Goal: Task Accomplishment & Management: Use online tool/utility

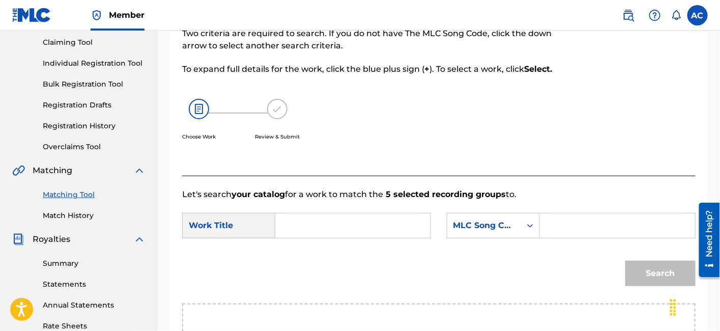
scroll to position [99, 0]
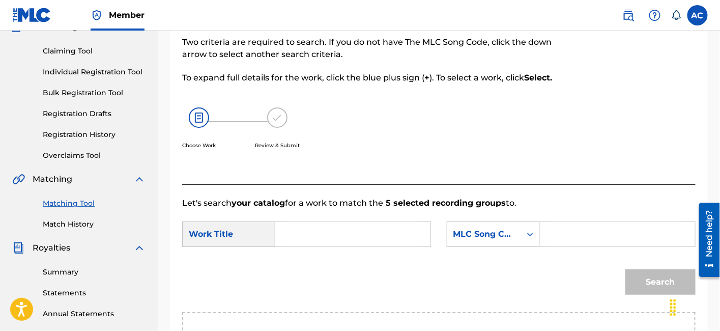
click at [301, 231] on input "Search Form" at bounding box center [353, 234] width 138 height 24
paste input "USLD91733757"
click at [330, 230] on input "USLD91733757" at bounding box center [353, 234] width 138 height 24
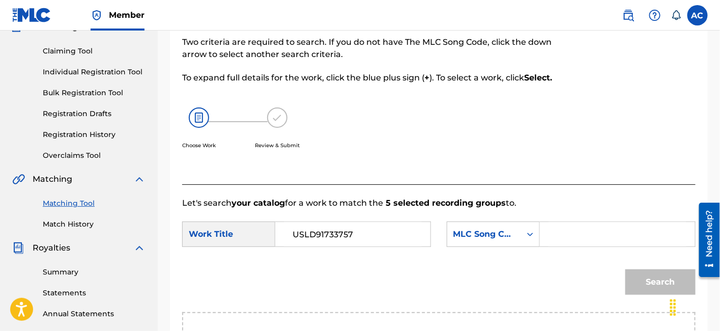
paste input "Hennessy"
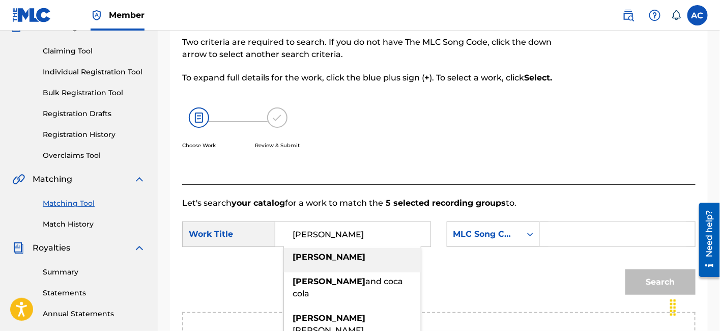
type input "Hennessy"
click at [551, 229] on input "Search Form" at bounding box center [618, 234] width 138 height 24
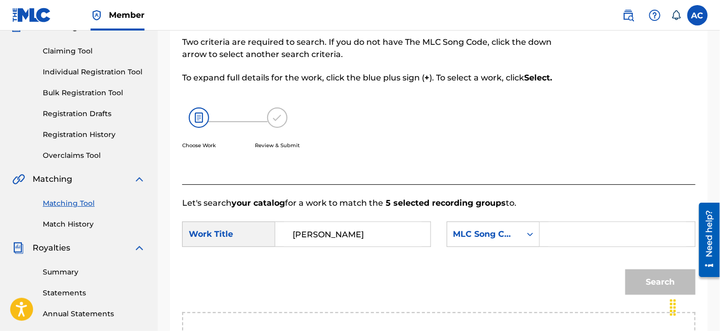
paste input "HQ4HMI"
click at [625, 269] on button "Search" at bounding box center [660, 281] width 70 height 25
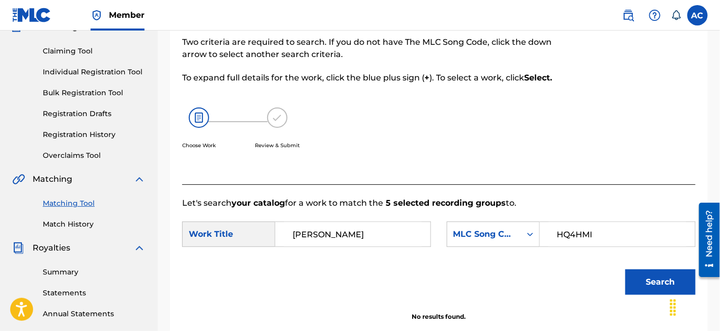
type input "HQ4HMI"
click at [625, 269] on button "Search" at bounding box center [660, 281] width 70 height 25
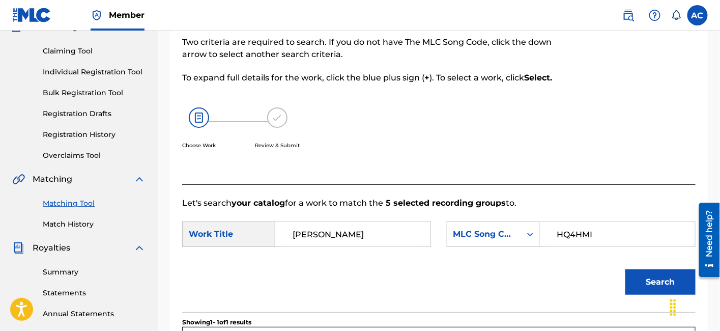
click at [605, 232] on input "HQ4HMI" at bounding box center [618, 234] width 138 height 24
click at [639, 283] on button "Search" at bounding box center [660, 281] width 70 height 25
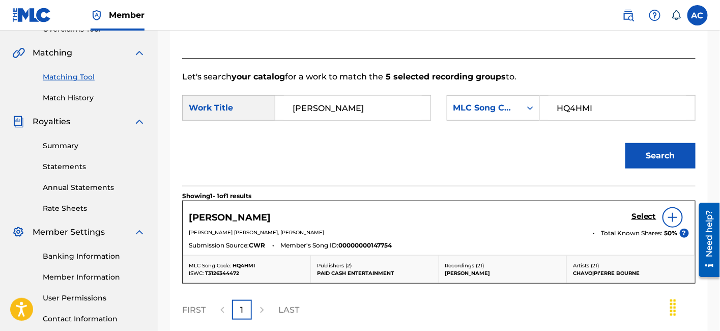
scroll to position [231, 0]
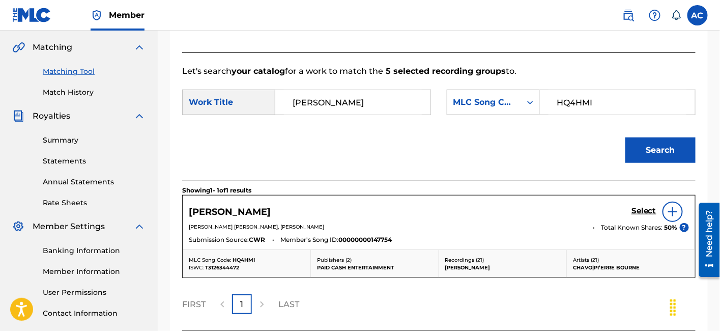
click at [641, 211] on h5 "Select" at bounding box center [644, 211] width 25 height 10
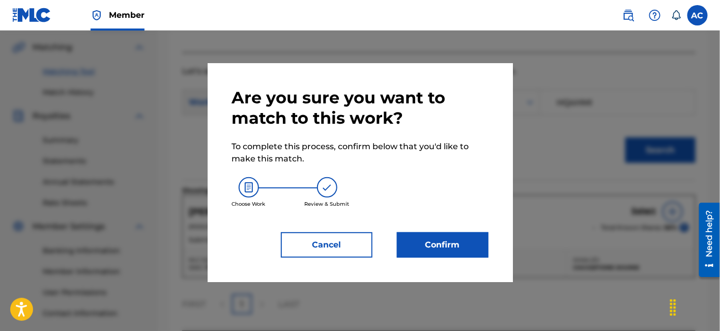
click at [438, 240] on button "Confirm" at bounding box center [443, 244] width 92 height 25
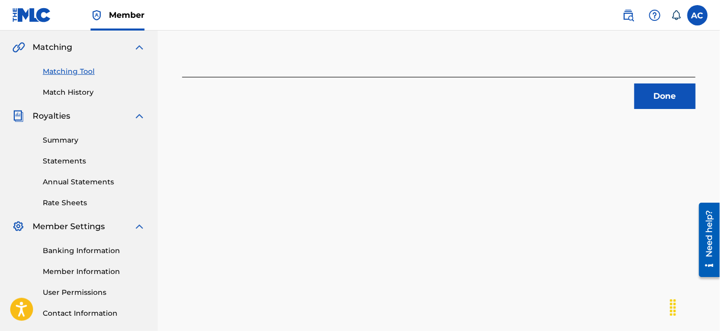
click at [645, 103] on button "Done" at bounding box center [665, 95] width 61 height 25
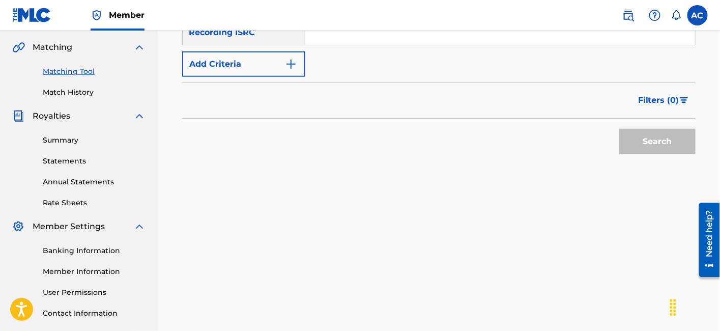
scroll to position [166, 0]
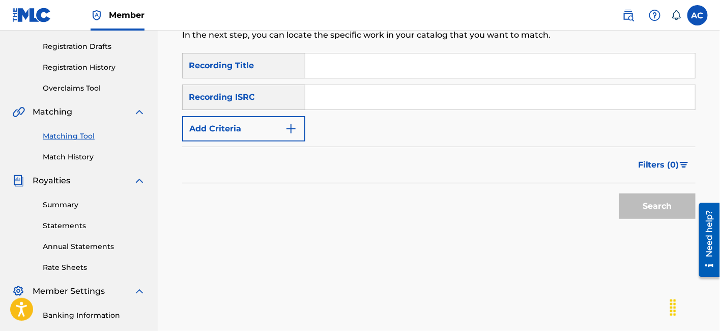
click at [345, 107] on input "Search Form" at bounding box center [500, 97] width 390 height 24
paste input "QZK6M1930824"
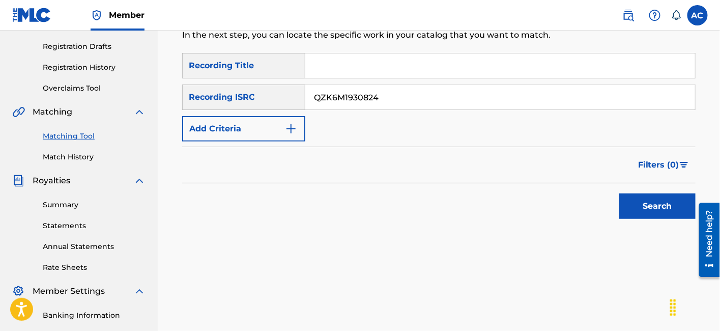
type input "QZK6M1930824"
click at [631, 204] on button "Search" at bounding box center [657, 205] width 76 height 25
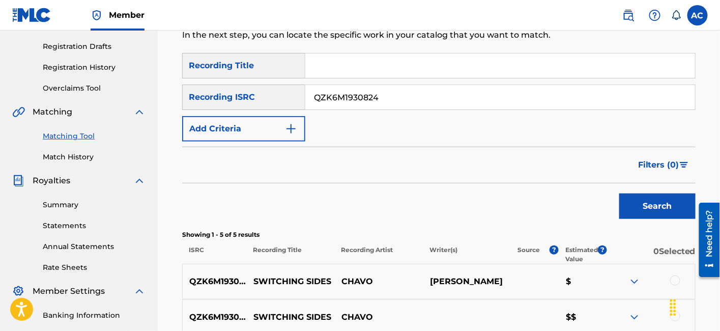
scroll to position [370, 0]
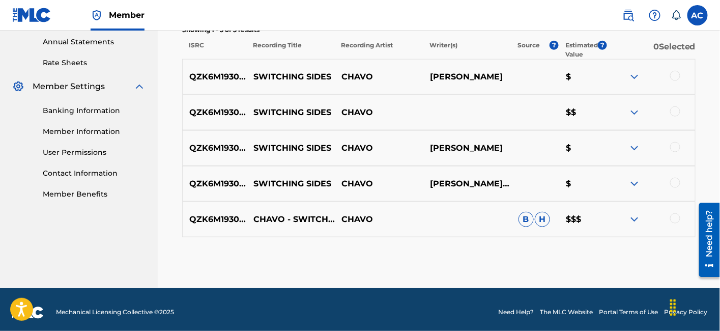
click at [676, 75] on div at bounding box center [675, 76] width 10 height 10
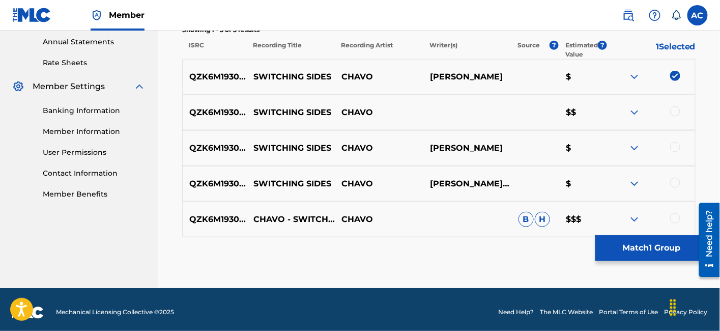
click at [676, 108] on div at bounding box center [675, 111] width 10 height 10
click at [677, 153] on div at bounding box center [651, 148] width 89 height 12
click at [677, 148] on div at bounding box center [675, 147] width 10 height 10
click at [672, 184] on div at bounding box center [675, 183] width 10 height 10
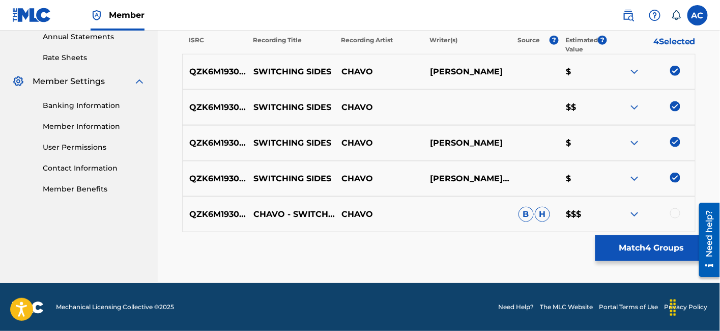
click at [677, 212] on div at bounding box center [675, 213] width 10 height 10
click at [643, 254] on button "Match 5 Groups" at bounding box center [651, 247] width 112 height 25
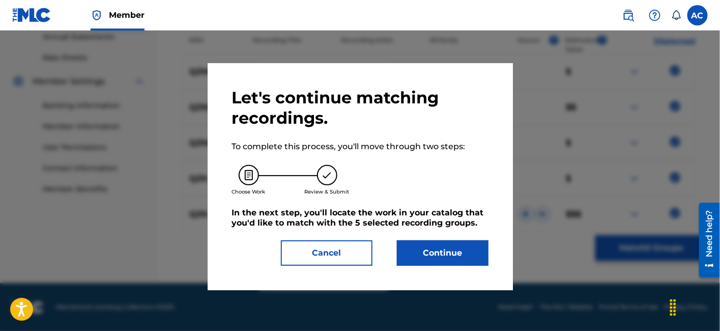
click at [414, 251] on button "Continue" at bounding box center [443, 252] width 92 height 25
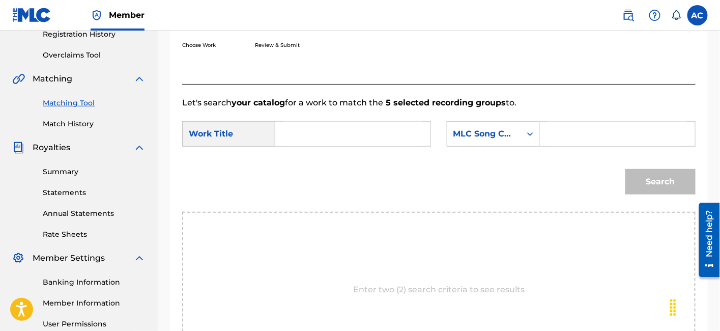
scroll to position [195, 0]
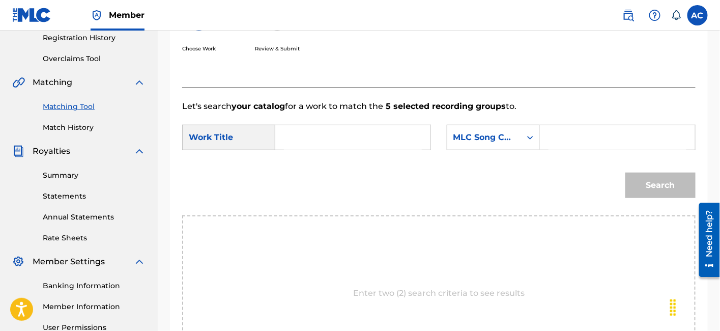
click at [402, 128] on input "Search Form" at bounding box center [353, 137] width 138 height 24
paste input "SWITCHING SIDES"
type input "SWITCHING SIDES"
click at [567, 137] on input "Search Form" at bounding box center [618, 137] width 138 height 24
paste input "S47KF8"
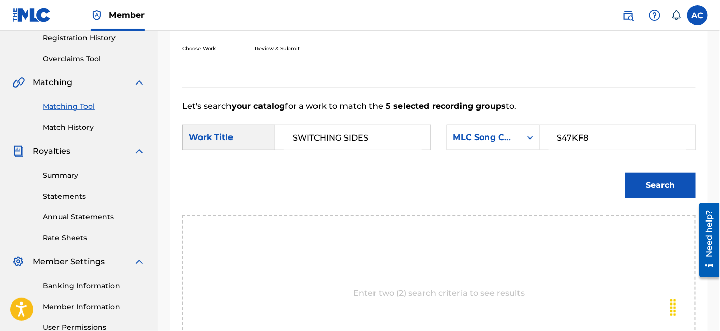
type input "S47KF8"
click at [677, 188] on button "Search" at bounding box center [660, 185] width 70 height 25
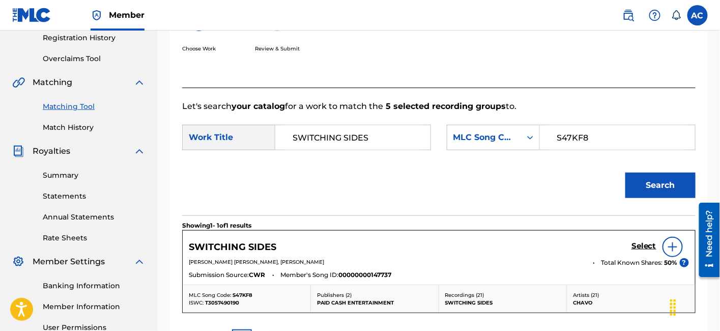
scroll to position [258, 0]
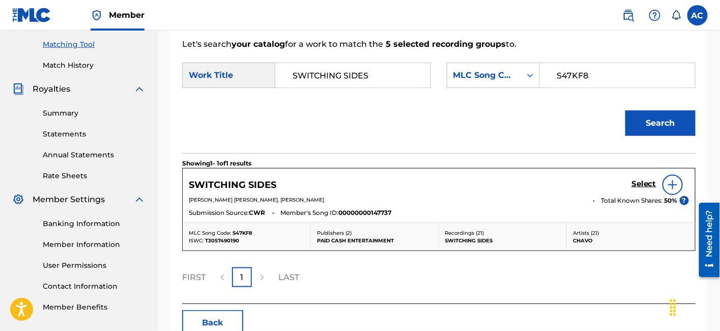
click at [637, 185] on h5 "Select" at bounding box center [644, 184] width 25 height 10
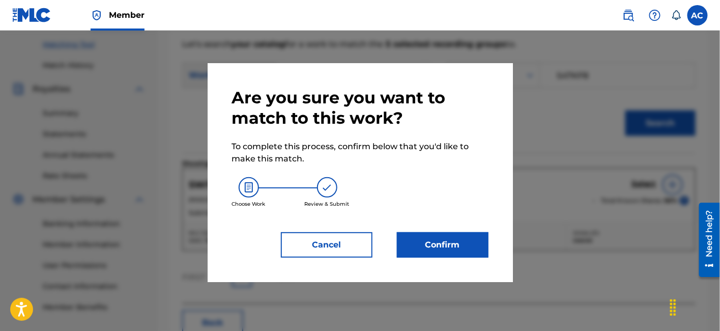
click at [452, 260] on div "Are you sure you want to match to this work? To complete this process, confirm …" at bounding box center [360, 172] width 305 height 219
drag, startPoint x: 452, startPoint y: 256, endPoint x: 434, endPoint y: 242, distance: 22.8
click at [434, 242] on button "Confirm" at bounding box center [443, 244] width 92 height 25
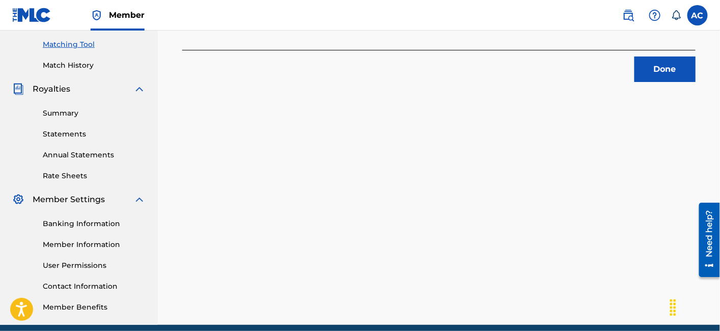
click at [672, 72] on button "Done" at bounding box center [665, 68] width 61 height 25
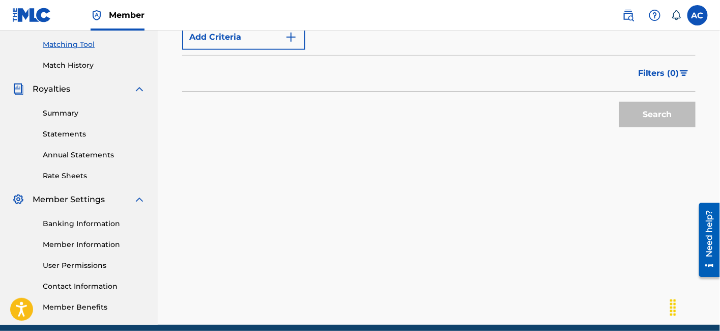
click at [469, 0] on div "Member AC AC Admin Copyright@Adminmp.Com copyright@adminmp.com Notification Pre…" at bounding box center [360, 57] width 720 height 631
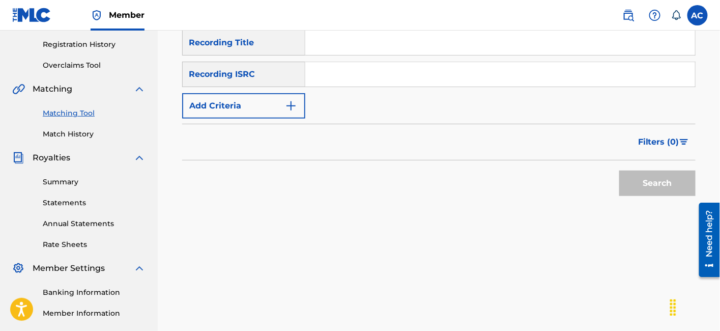
click at [367, 68] on input "Search Form" at bounding box center [500, 74] width 390 height 24
paste input "USLZJ2075223"
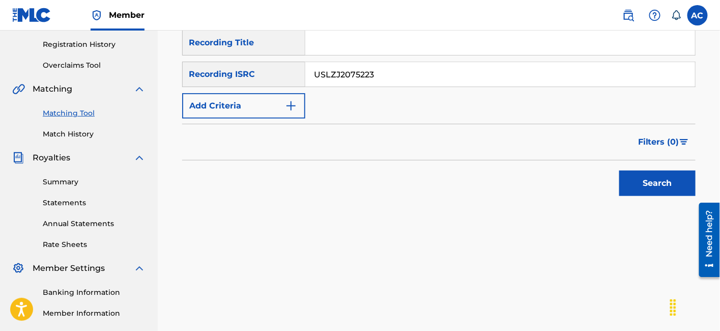
type input "USLZJ2075223"
click at [639, 170] on button "Search" at bounding box center [657, 182] width 76 height 25
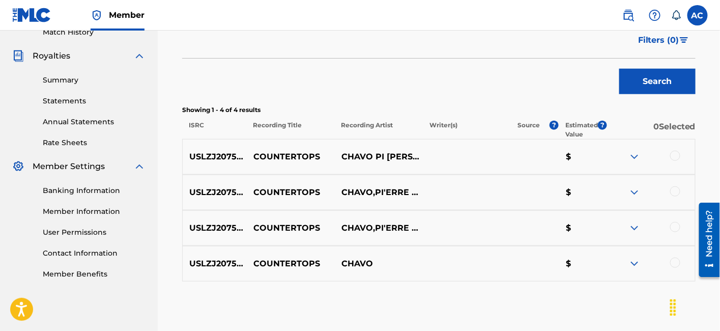
scroll to position [306, 0]
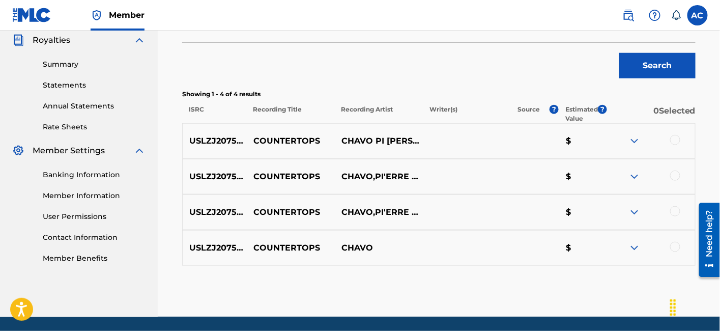
click at [674, 138] on div at bounding box center [675, 140] width 10 height 10
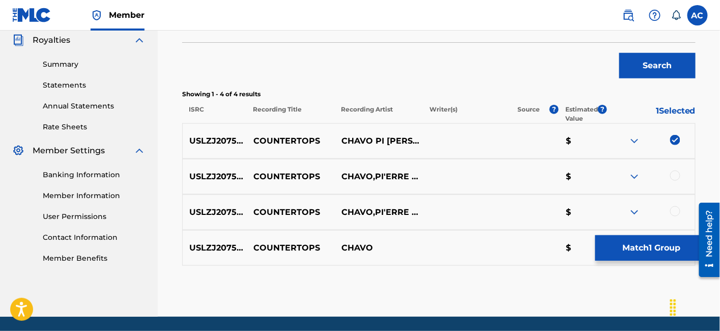
click at [674, 171] on div at bounding box center [675, 175] width 10 height 10
click at [677, 212] on div at bounding box center [675, 211] width 10 height 10
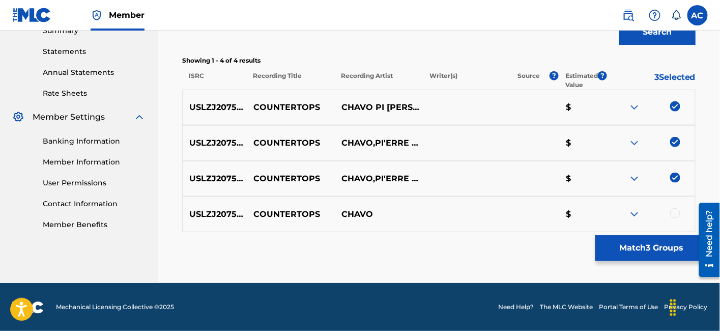
click at [677, 212] on div at bounding box center [675, 213] width 10 height 10
click at [634, 247] on button "Match 4 Groups" at bounding box center [651, 247] width 112 height 25
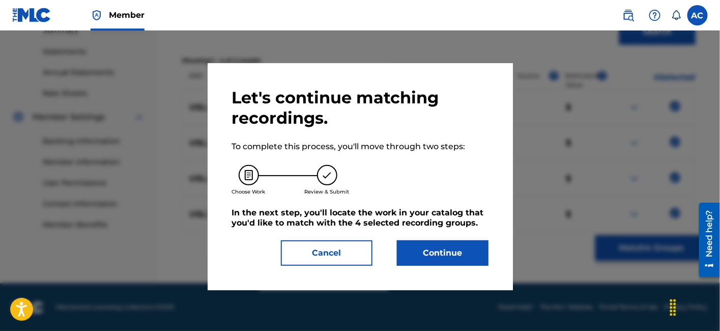
click at [468, 264] on button "Continue" at bounding box center [443, 252] width 92 height 25
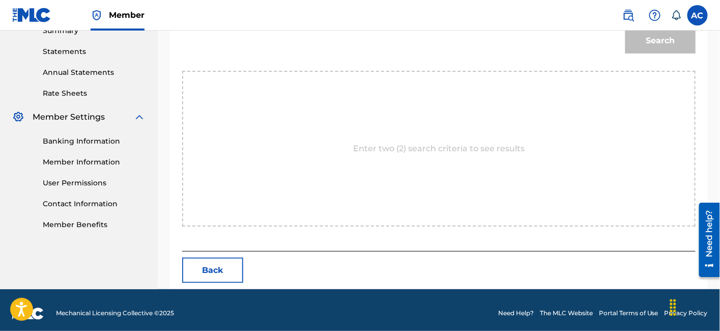
scroll to position [160, 0]
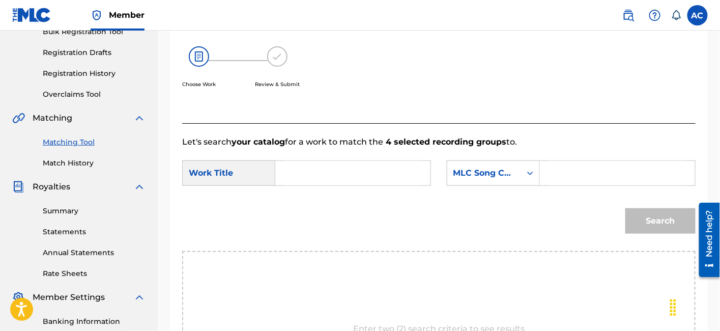
click at [357, 162] on input "Search Form" at bounding box center [353, 173] width 138 height 24
paste input "COUNTERTOPS"
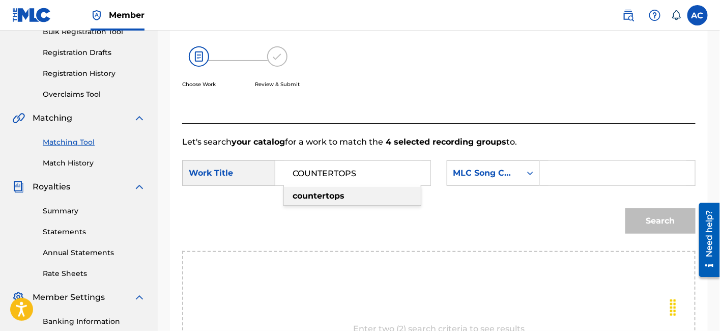
type input "COUNTERTOPS"
click at [582, 182] on input "Search Form" at bounding box center [618, 173] width 138 height 24
paste input "CI5TAX"
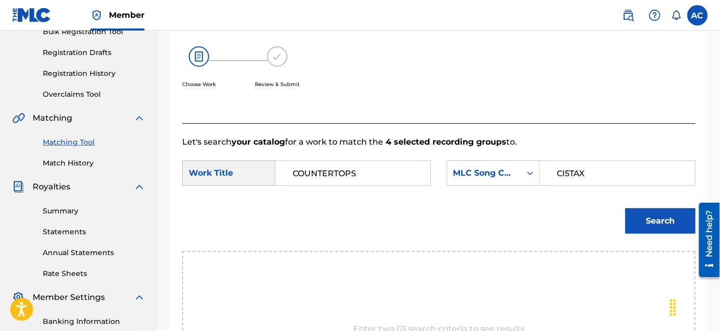
type input "CI5TAX"
click at [643, 214] on button "Search" at bounding box center [660, 220] width 70 height 25
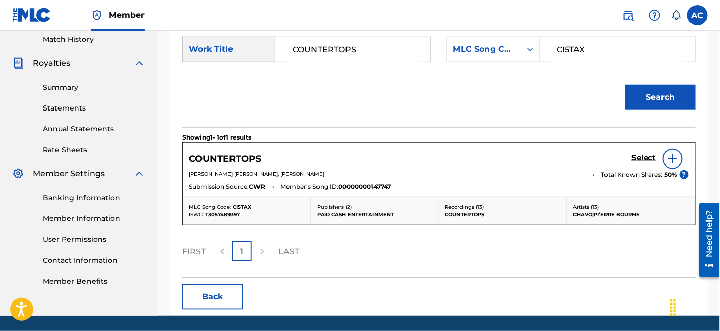
scroll to position [292, 0]
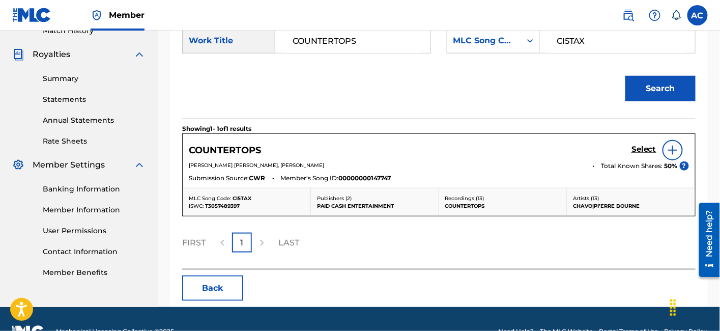
click at [638, 149] on h5 "Select" at bounding box center [644, 150] width 25 height 10
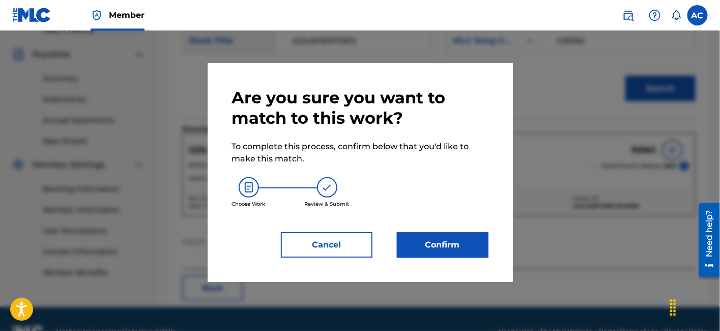
click at [460, 236] on button "Confirm" at bounding box center [443, 244] width 92 height 25
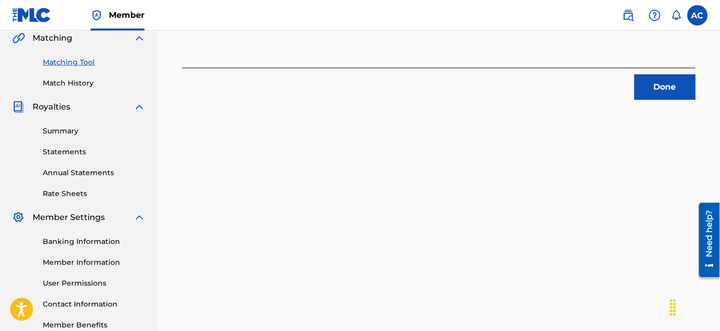
scroll to position [237, 0]
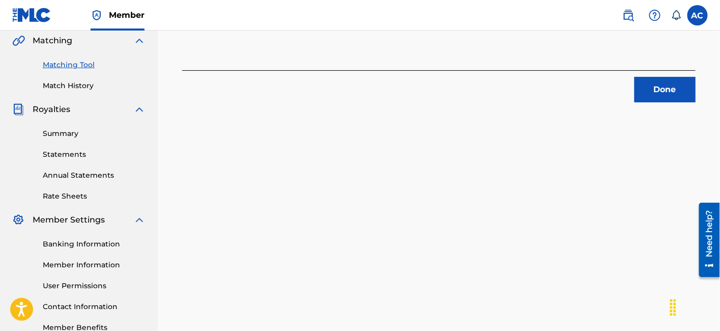
click at [680, 81] on button "Done" at bounding box center [665, 89] width 61 height 25
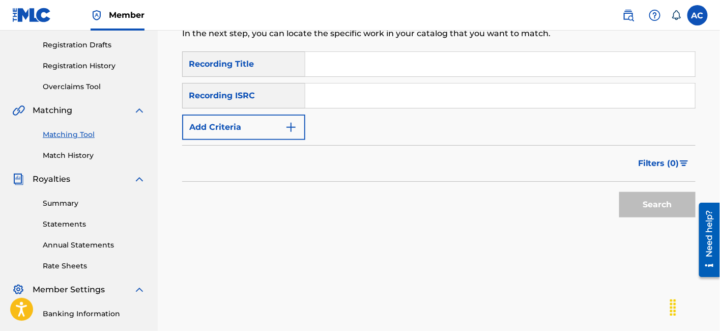
scroll to position [167, 0]
click at [318, 98] on input "Search Form" at bounding box center [500, 96] width 390 height 24
paste input "QZDA82200238"
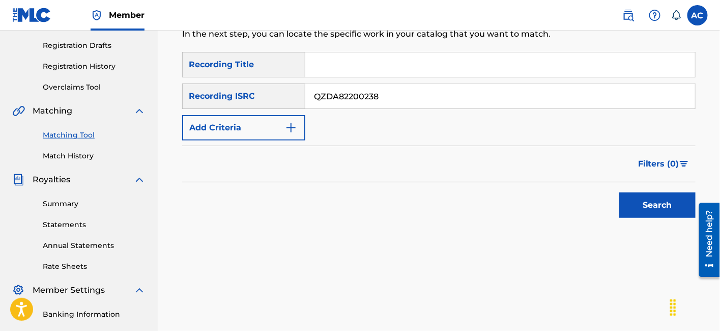
type input "QZDA82200238"
click at [682, 212] on button "Search" at bounding box center [657, 204] width 76 height 25
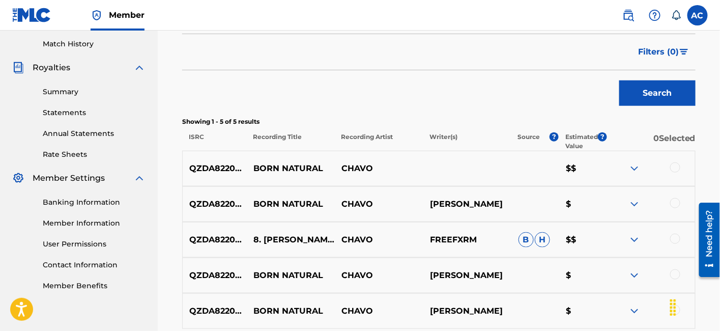
scroll to position [281, 0]
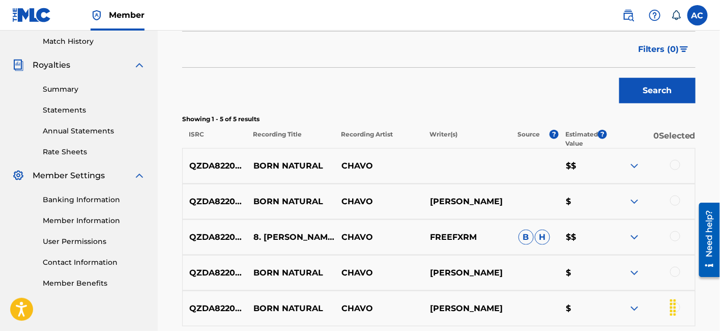
click at [669, 163] on div at bounding box center [651, 166] width 89 height 12
click at [676, 164] on div at bounding box center [675, 165] width 10 height 10
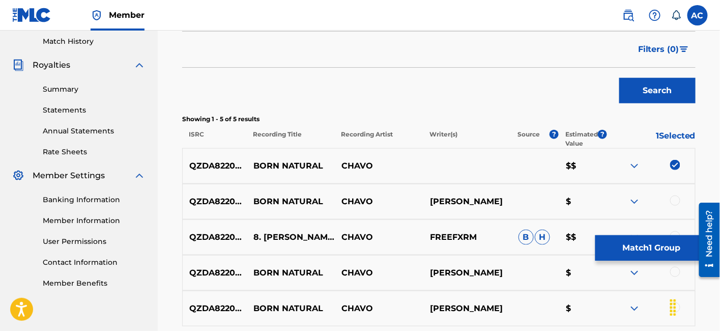
click at [676, 195] on div at bounding box center [675, 200] width 10 height 10
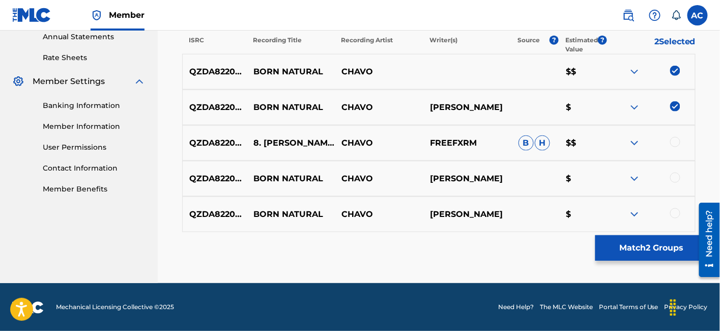
click at [679, 139] on div at bounding box center [675, 142] width 10 height 10
click at [677, 177] on div at bounding box center [675, 178] width 10 height 10
click at [673, 212] on div at bounding box center [675, 213] width 10 height 10
click at [653, 249] on button "Match 5 Groups" at bounding box center [651, 247] width 112 height 25
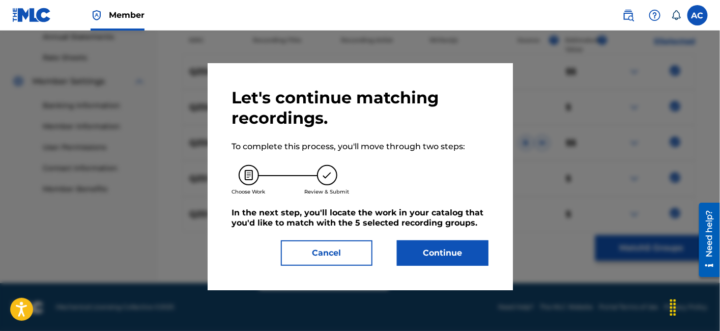
click at [459, 249] on button "Continue" at bounding box center [443, 252] width 92 height 25
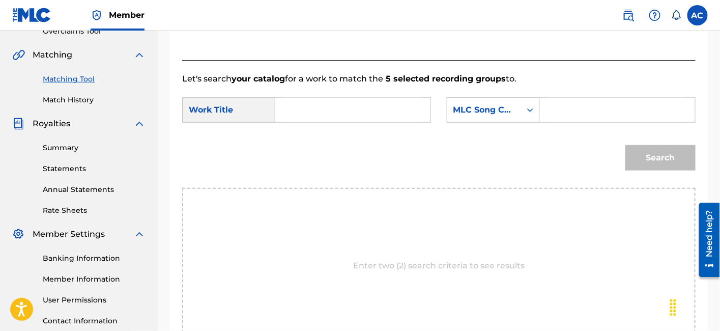
scroll to position [222, 0]
click at [388, 94] on form "SearchWithCriteria19dedde4-73e2-4570-953f-1be0381f6323 Work Title SearchWithCri…" at bounding box center [438, 137] width 513 height 103
click at [379, 117] on input "Search Form" at bounding box center [353, 111] width 138 height 24
paste input "BORN NATURAL"
type input "BORN NATURAL"
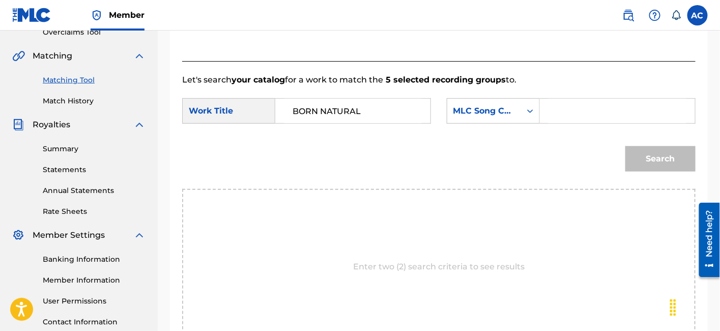
click at [569, 113] on input "Search Form" at bounding box center [618, 111] width 138 height 24
paste input "BE6IN4"
type input "BE6IN4"
click at [661, 153] on button "Search" at bounding box center [660, 158] width 70 height 25
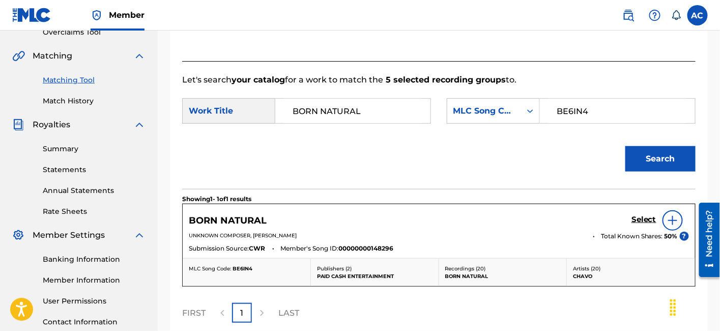
click at [643, 224] on link "Select" at bounding box center [644, 220] width 25 height 11
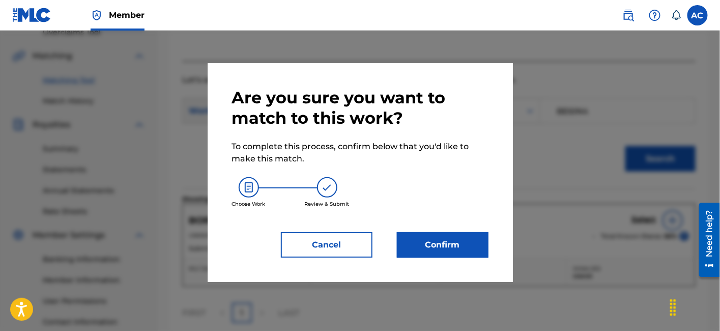
click at [464, 235] on button "Confirm" at bounding box center [443, 244] width 92 height 25
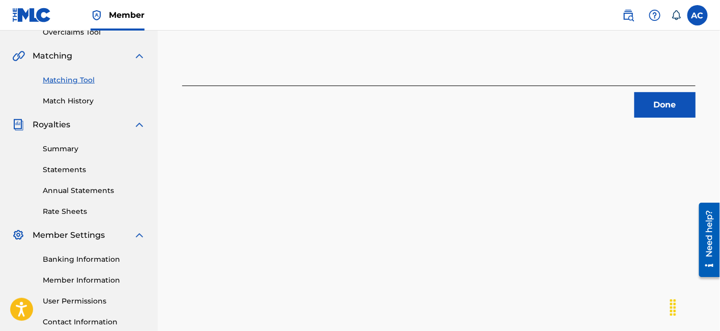
click at [667, 109] on button "Done" at bounding box center [665, 104] width 61 height 25
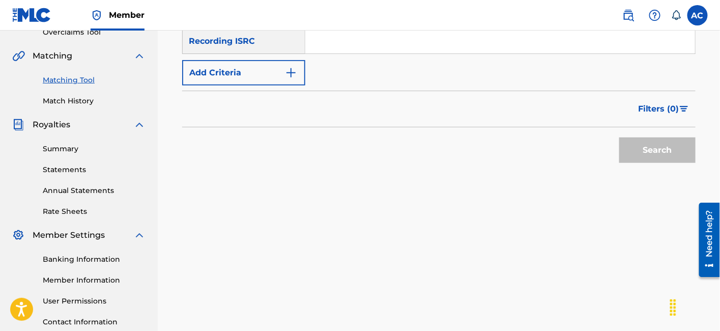
scroll to position [192, 0]
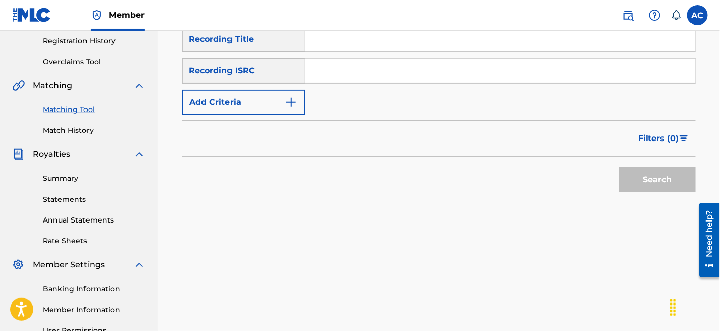
click at [389, 65] on input "Search Form" at bounding box center [500, 71] width 390 height 24
paste input "QZHN71926123"
type input "QZHN71926123"
click at [659, 172] on button "Search" at bounding box center [657, 179] width 76 height 25
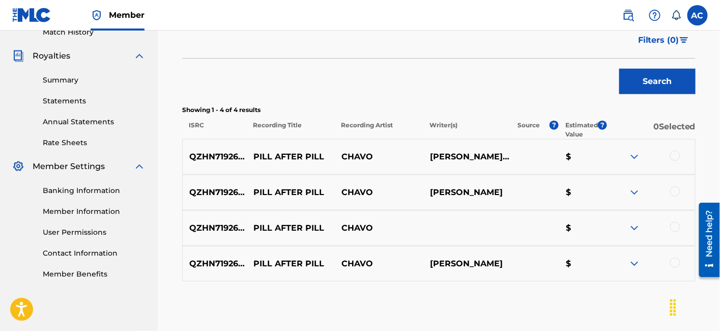
scroll to position [292, 0]
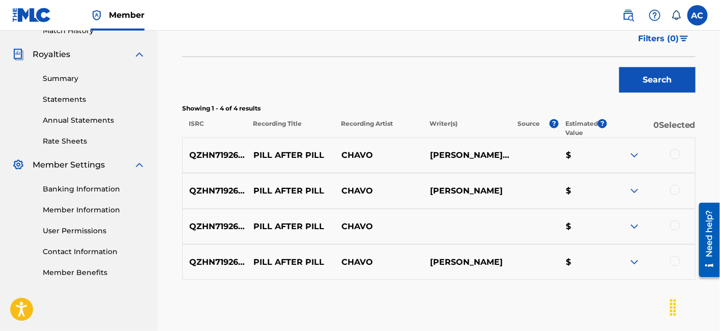
click at [676, 151] on div at bounding box center [675, 154] width 10 height 10
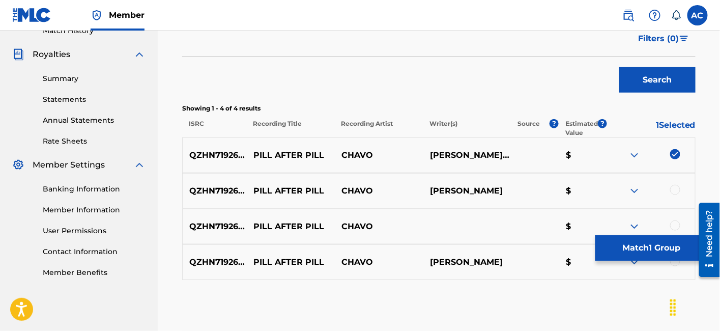
click at [677, 188] on div at bounding box center [675, 190] width 10 height 10
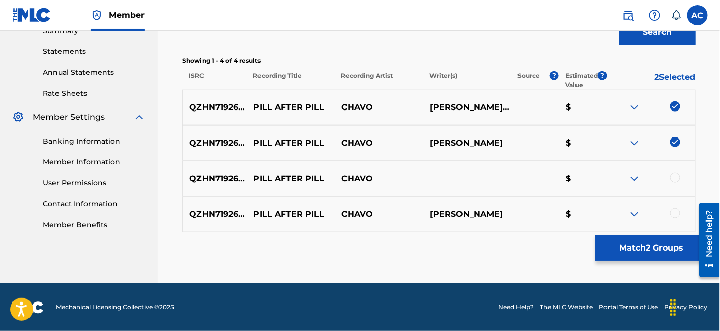
click at [676, 178] on div at bounding box center [675, 178] width 10 height 10
click at [677, 211] on div at bounding box center [675, 213] width 10 height 10
click at [647, 250] on button "Match 4 Groups" at bounding box center [651, 247] width 112 height 25
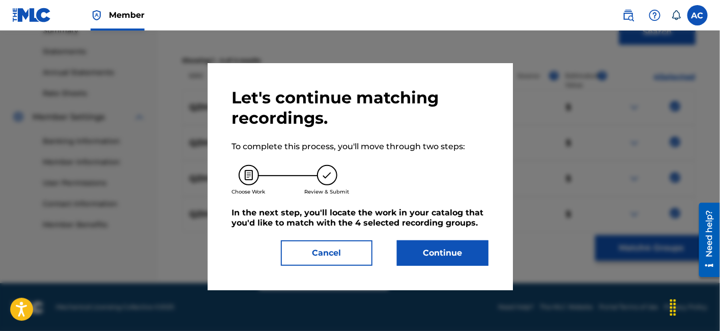
click at [457, 248] on button "Continue" at bounding box center [443, 252] width 92 height 25
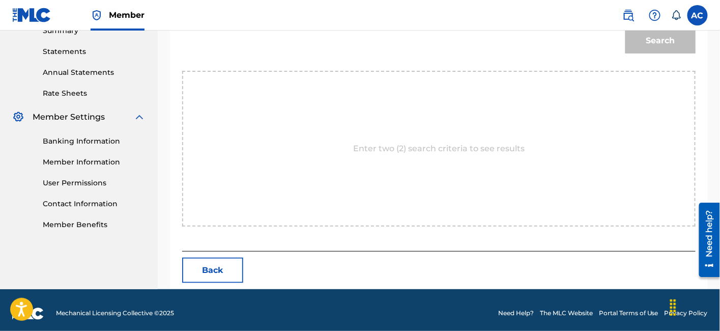
scroll to position [234, 0]
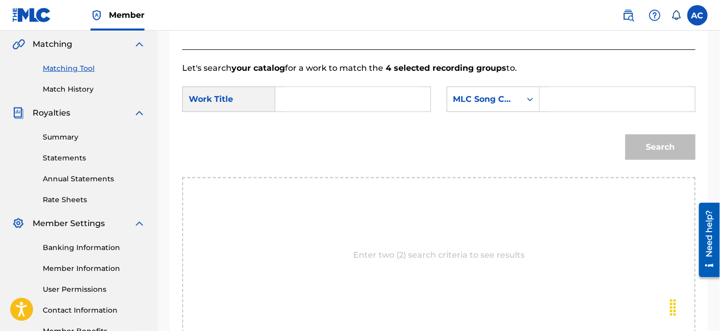
click at [385, 101] on input "Search Form" at bounding box center [353, 99] width 138 height 24
paste input "PILL AFTER PILL"
type input "PILL AFTER PILL"
drag, startPoint x: 596, startPoint y: 97, endPoint x: 559, endPoint y: 16, distance: 88.8
click at [596, 97] on input "Search Form" at bounding box center [618, 99] width 138 height 24
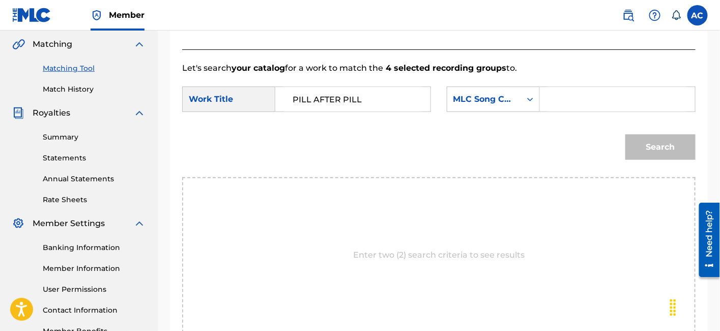
paste input "PM8RAZ"
type input "PM8RAZ"
click at [654, 138] on button "Search" at bounding box center [660, 146] width 70 height 25
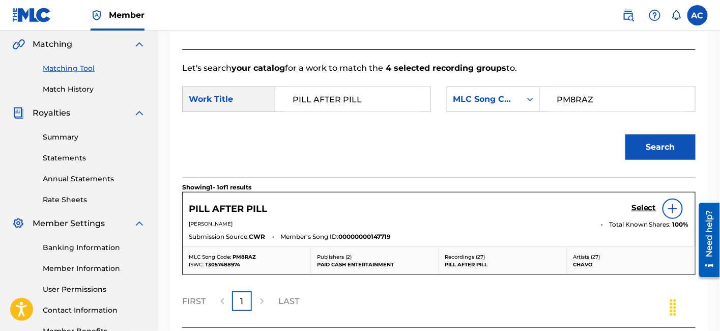
click at [645, 209] on h5 "Select" at bounding box center [644, 208] width 25 height 10
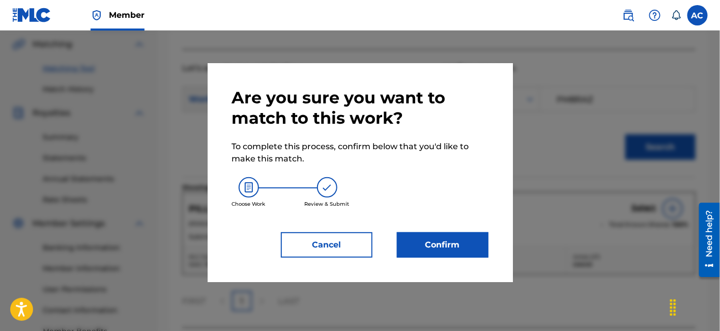
click at [466, 239] on button "Confirm" at bounding box center [443, 244] width 92 height 25
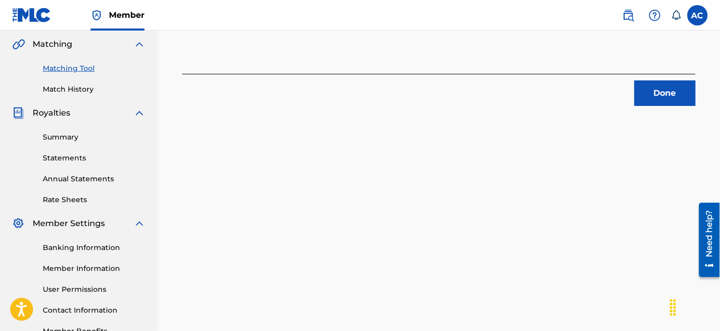
click at [646, 102] on button "Done" at bounding box center [665, 92] width 61 height 25
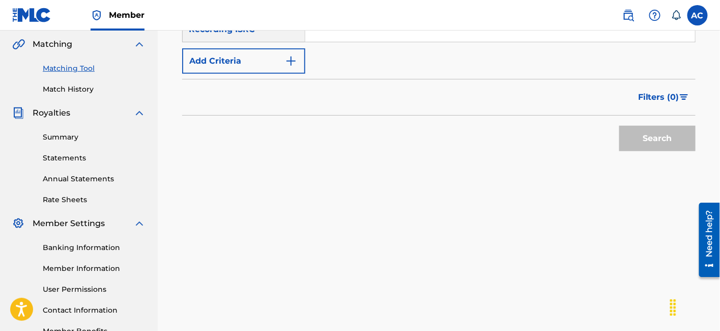
scroll to position [136, 0]
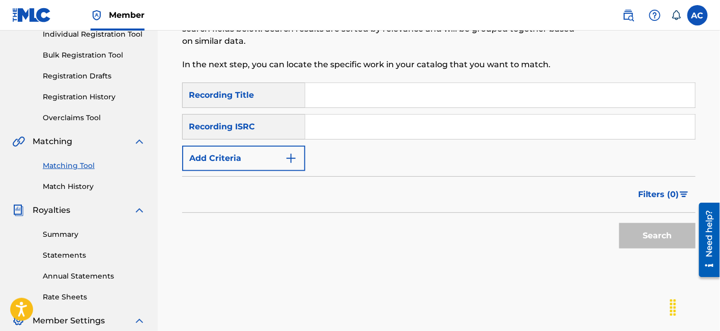
click at [389, 117] on input "Search Form" at bounding box center [500, 127] width 390 height 24
paste input "QZKUS2304561"
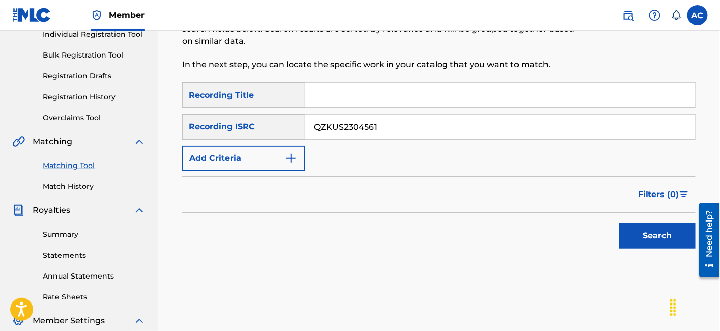
type input "QZKUS2304561"
click at [673, 235] on button "Search" at bounding box center [657, 235] width 76 height 25
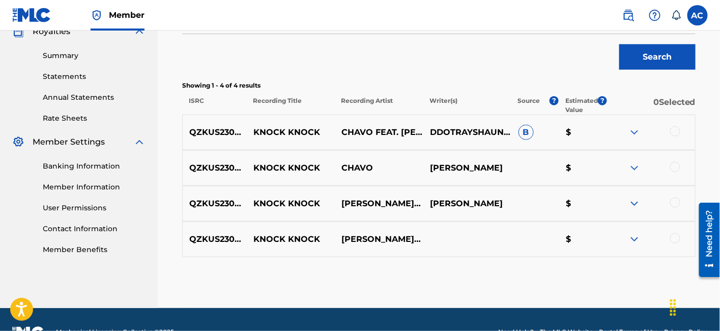
scroll to position [316, 0]
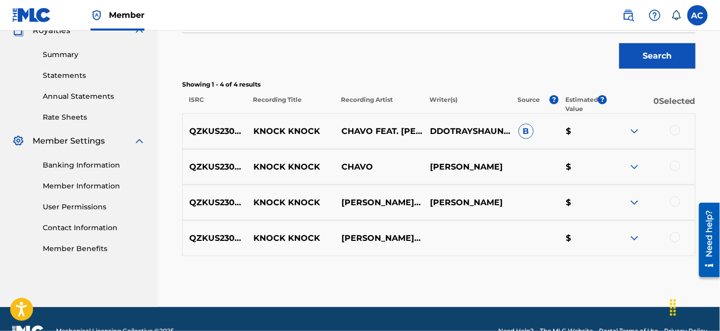
click at [672, 133] on div at bounding box center [675, 130] width 10 height 10
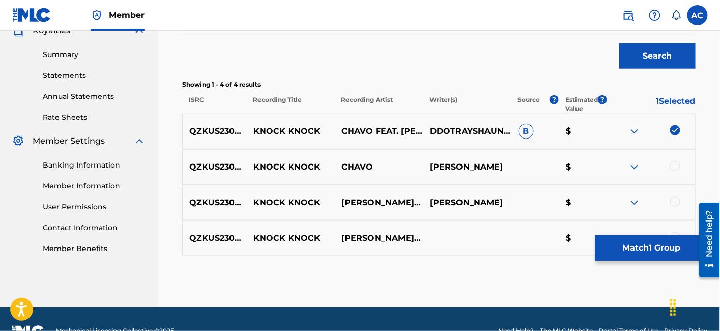
click at [676, 162] on div at bounding box center [675, 166] width 10 height 10
click at [676, 205] on div at bounding box center [675, 201] width 10 height 10
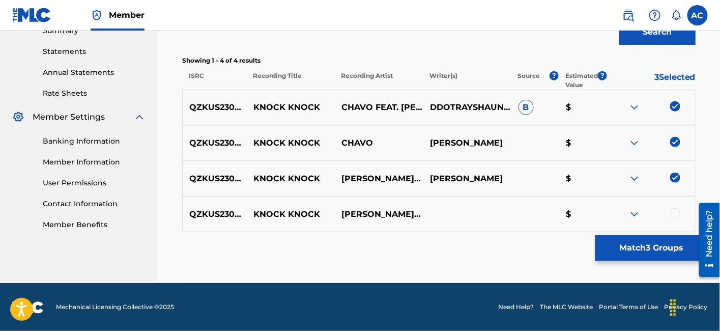
click at [676, 209] on div at bounding box center [675, 213] width 10 height 10
click at [623, 258] on button "Match 4 Groups" at bounding box center [651, 247] width 112 height 25
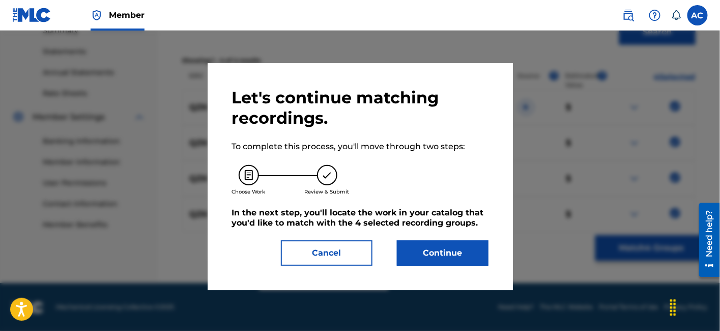
click at [432, 237] on div "Let's continue matching recordings. To complete this process, you'll move throu…" at bounding box center [360, 177] width 256 height 178
click at [447, 255] on button "Continue" at bounding box center [443, 252] width 92 height 25
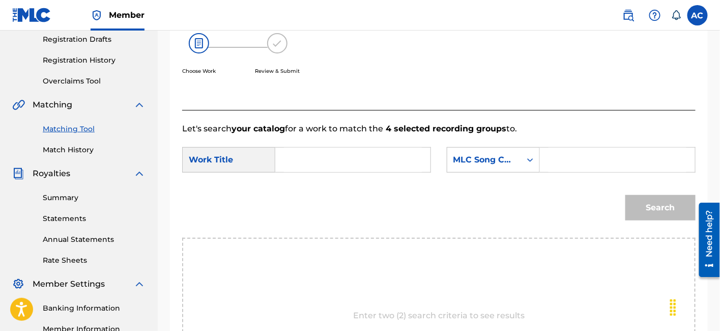
scroll to position [170, 0]
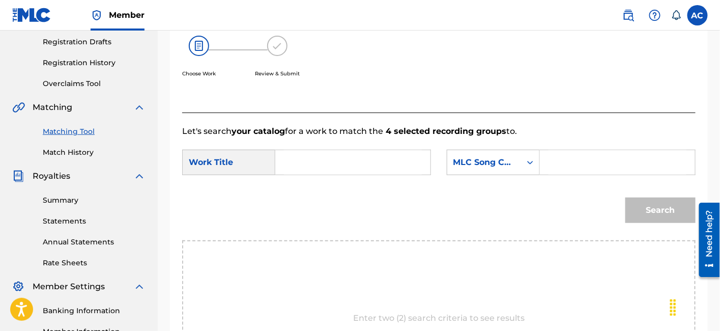
click at [344, 156] on input "Search Form" at bounding box center [353, 162] width 138 height 24
paste input "KNOCK KNOCK"
type input "KNOCK KNOCK"
click at [562, 168] on input "Search Form" at bounding box center [618, 162] width 138 height 24
paste input "KC5PNU"
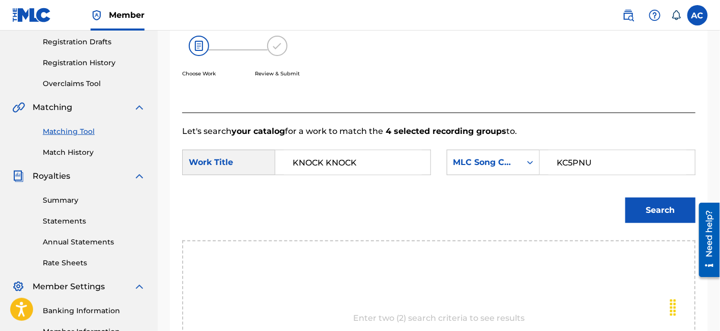
type input "KC5PNU"
click at [634, 198] on button "Search" at bounding box center [660, 209] width 70 height 25
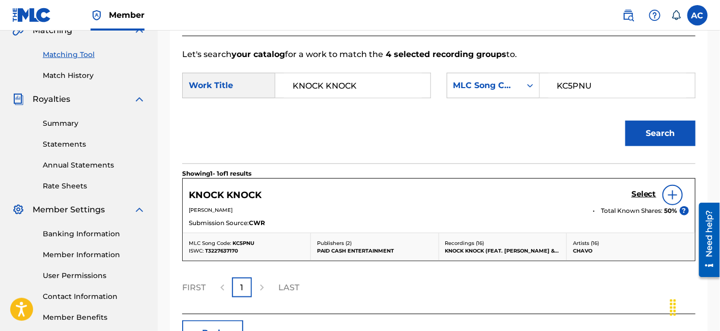
scroll to position [248, 0]
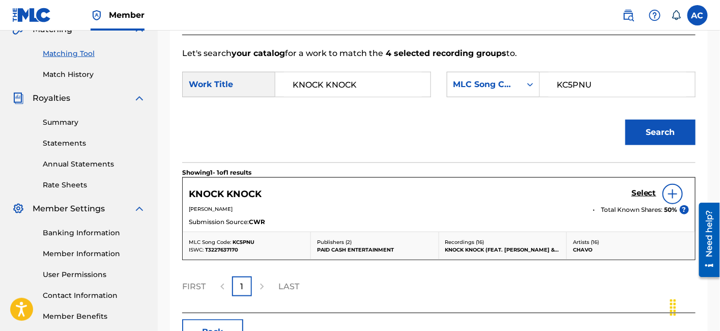
click at [644, 196] on h5 "Select" at bounding box center [644, 193] width 25 height 10
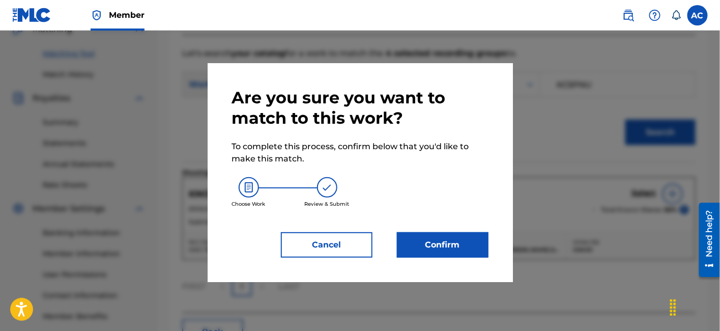
click at [464, 239] on button "Confirm" at bounding box center [443, 244] width 92 height 25
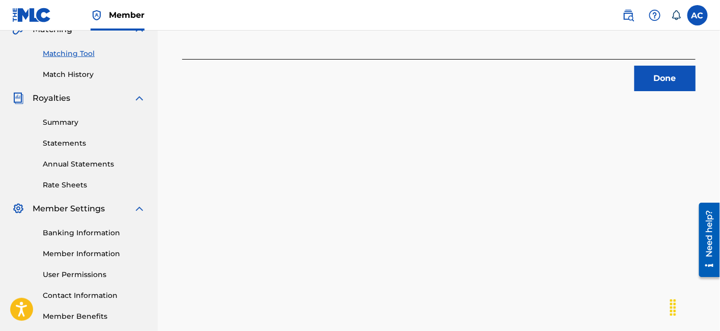
click at [648, 71] on button "Done" at bounding box center [665, 78] width 61 height 25
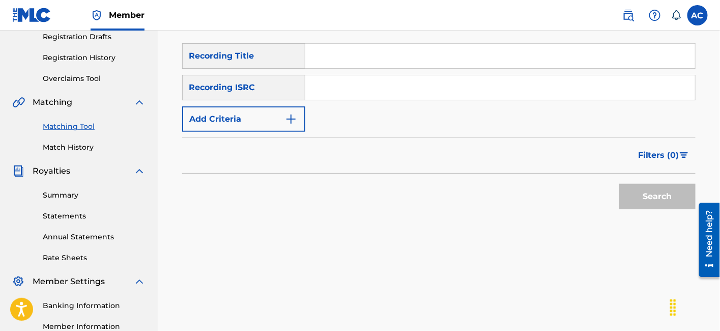
scroll to position [175, 0]
click at [378, 83] on input "Search Form" at bounding box center [500, 88] width 390 height 24
paste input "QZKUS2304571"
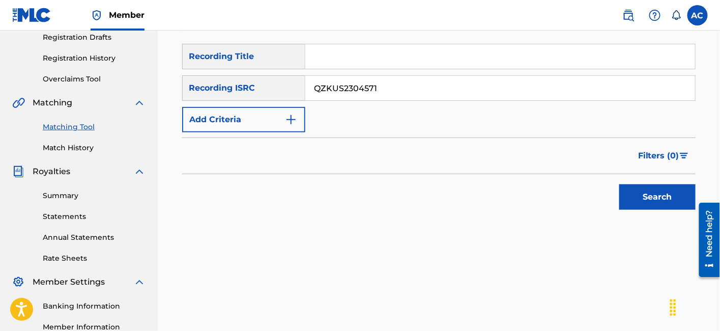
type input "QZKUS2304571"
drag, startPoint x: 660, startPoint y: 231, endPoint x: 648, endPoint y: 199, distance: 33.8
click at [648, 199] on div "Matching Tool The Matching Tool allows Members to match sound recordings to wor…" at bounding box center [438, 88] width 513 height 365
click at [645, 199] on button "Search" at bounding box center [657, 196] width 76 height 25
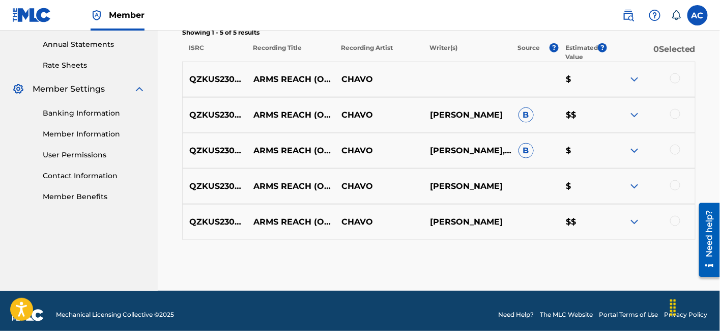
scroll to position [374, 0]
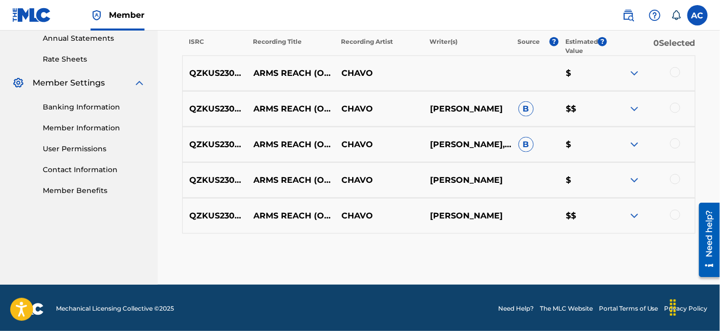
click at [676, 75] on div at bounding box center [675, 72] width 10 height 10
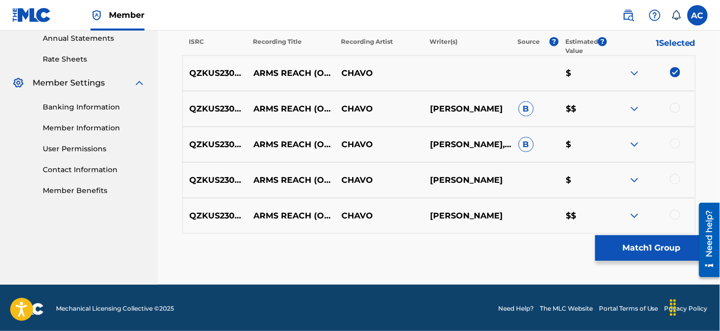
click at [677, 109] on div at bounding box center [675, 108] width 10 height 10
click at [674, 143] on div at bounding box center [675, 143] width 10 height 10
click at [678, 183] on div at bounding box center [651, 180] width 89 height 12
click at [677, 219] on div at bounding box center [651, 216] width 89 height 12
click at [675, 175] on div at bounding box center [675, 179] width 10 height 10
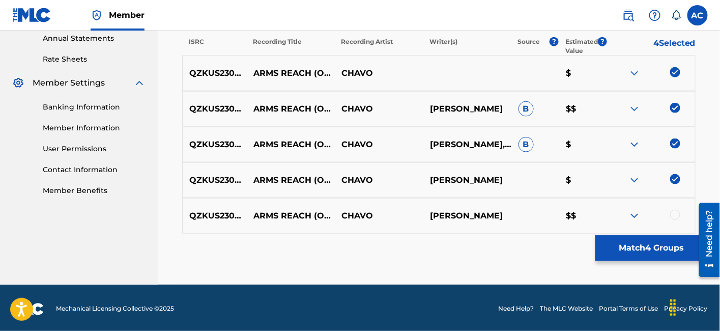
click at [677, 215] on div at bounding box center [675, 215] width 10 height 10
click at [645, 245] on button "Match 5 Groups" at bounding box center [651, 247] width 112 height 25
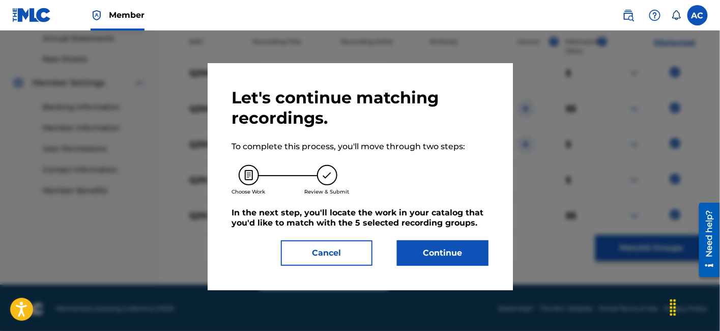
click at [422, 236] on div "Let's continue matching recordings. To complete this process, you'll move throu…" at bounding box center [360, 177] width 256 height 178
click at [430, 250] on button "Continue" at bounding box center [443, 252] width 92 height 25
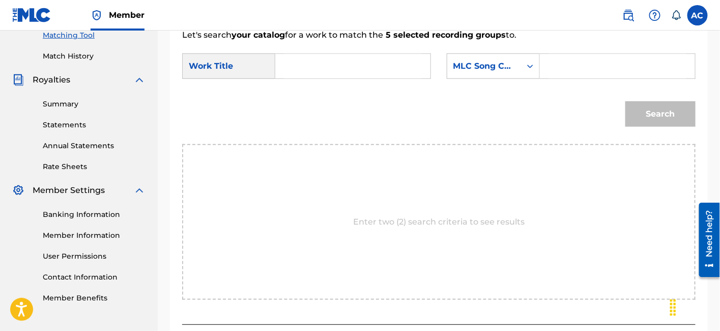
scroll to position [266, 0]
click at [379, 75] on input "Search Form" at bounding box center [353, 67] width 138 height 24
paste input "ARMS REACH OUTRO"
type input "ARMS REACH OUTRO"
click at [565, 62] on input "Search Form" at bounding box center [618, 67] width 138 height 24
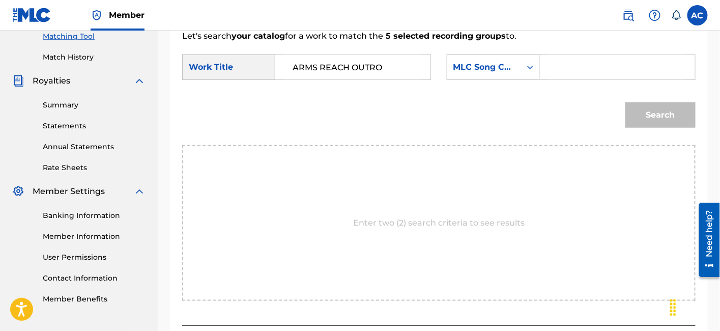
paste input "AW6D1U"
type input "AW6D1U"
click at [655, 115] on button "Search" at bounding box center [660, 114] width 70 height 25
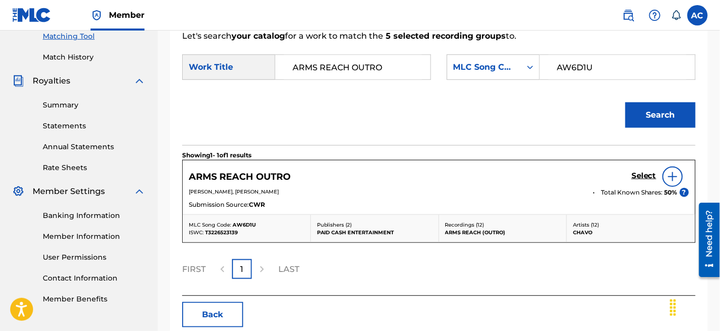
click at [647, 171] on h5 "Select" at bounding box center [644, 176] width 25 height 10
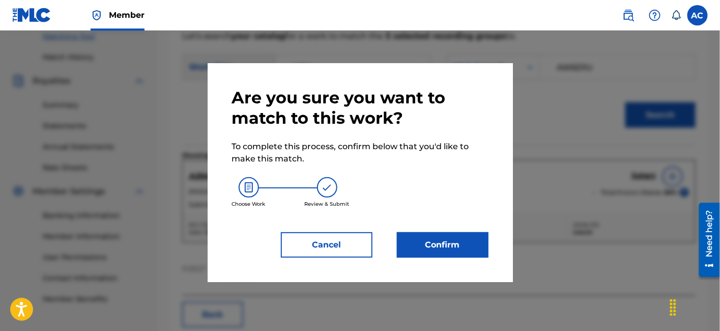
click at [456, 249] on button "Confirm" at bounding box center [443, 244] width 92 height 25
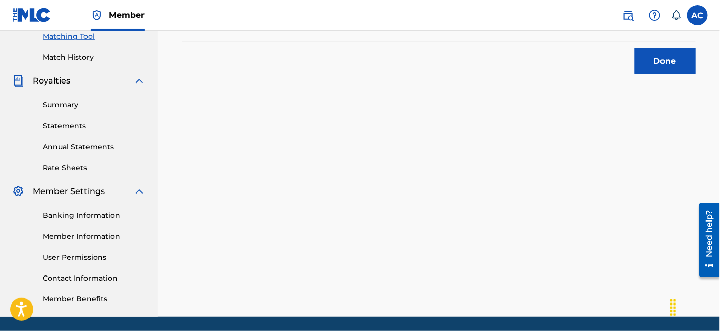
click at [647, 66] on button "Done" at bounding box center [665, 60] width 61 height 25
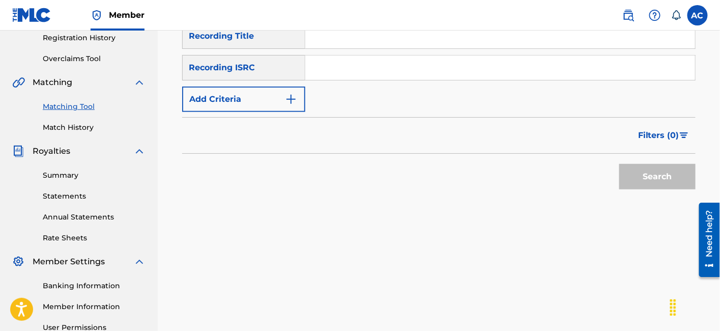
scroll to position [194, 0]
click at [365, 70] on input "Search Form" at bounding box center [500, 68] width 390 height 24
paste input "QZKUS2304472"
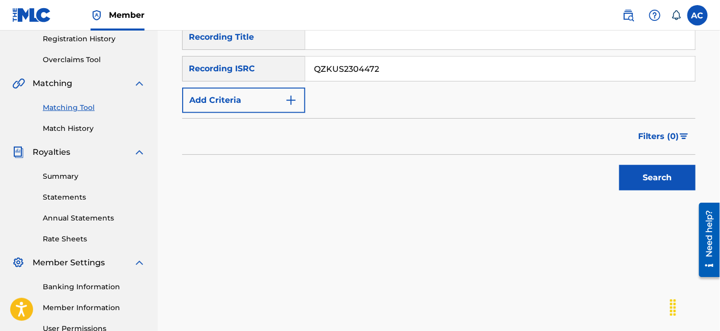
type input "QZKUS2304472"
click at [672, 174] on button "Search" at bounding box center [657, 177] width 76 height 25
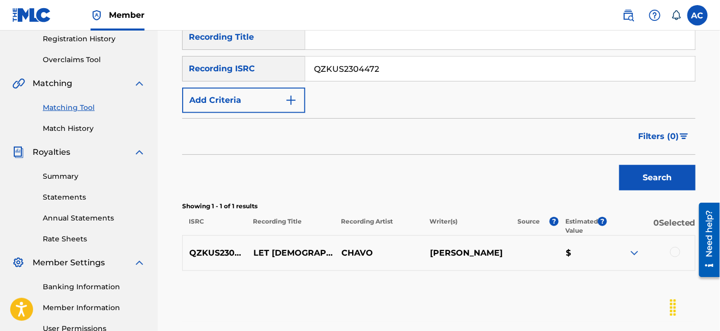
click at [675, 253] on div at bounding box center [675, 252] width 10 height 10
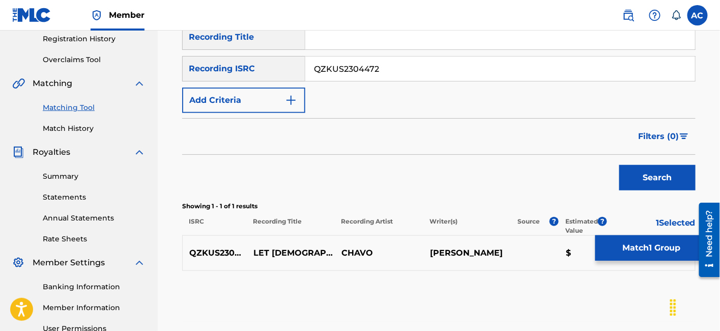
click at [669, 250] on button "Match 1 Group" at bounding box center [651, 247] width 112 height 25
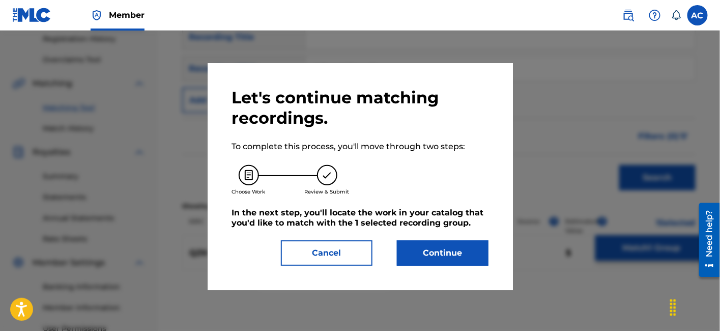
click at [446, 246] on button "Continue" at bounding box center [443, 252] width 92 height 25
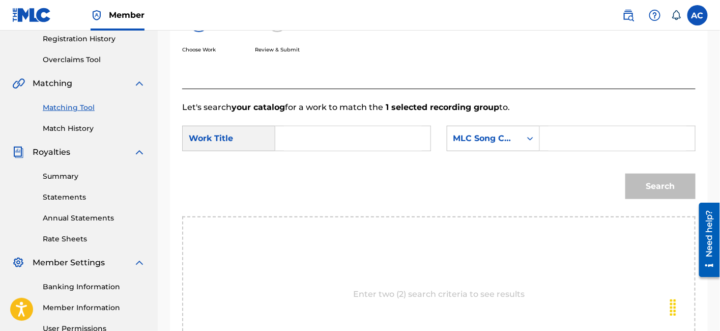
click at [346, 138] on input "Search Form" at bounding box center [353, 138] width 138 height 24
paste input "LET [DEMOGRAPHIC_DATA]"
type input "LET [DEMOGRAPHIC_DATA]"
click at [567, 136] on input "Search Form" at bounding box center [618, 138] width 138 height 24
paste input "LR9OT7"
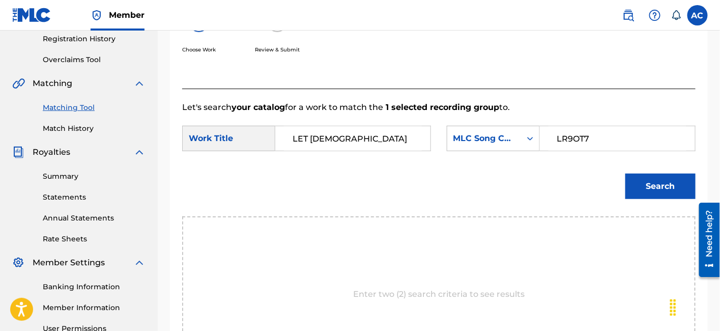
type input "LR9OT7"
click at [670, 185] on button "Search" at bounding box center [660, 186] width 70 height 25
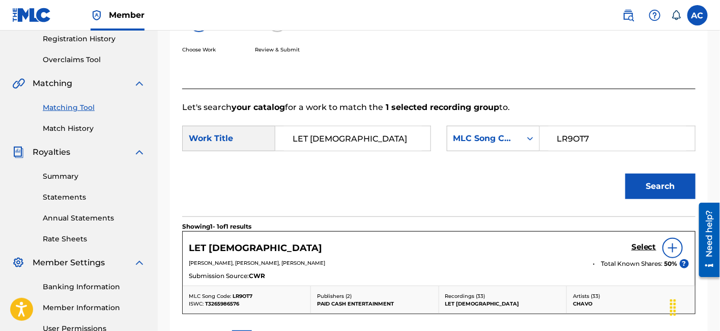
click at [646, 245] on h5 "Select" at bounding box center [644, 247] width 25 height 10
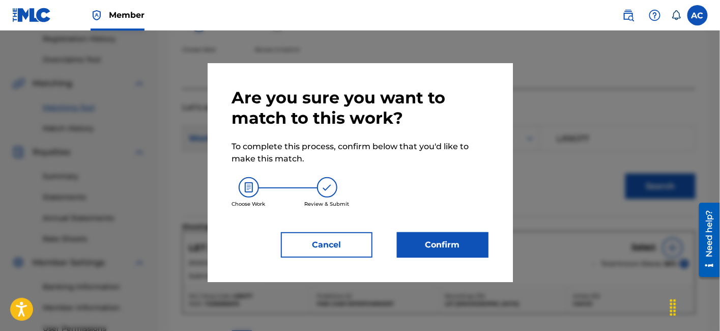
click at [464, 242] on button "Confirm" at bounding box center [443, 244] width 92 height 25
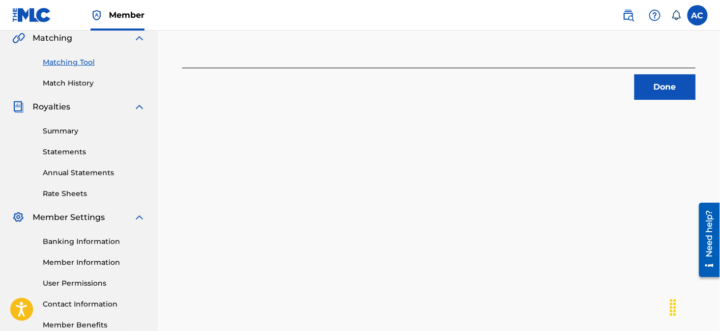
scroll to position [241, 0]
click at [654, 87] on button "Done" at bounding box center [665, 85] width 61 height 25
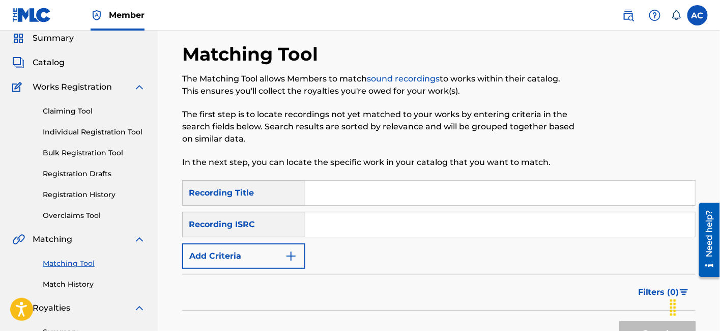
scroll to position [0, 0]
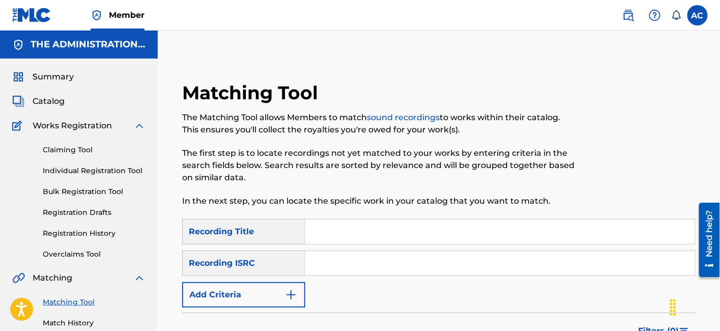
click at [54, 101] on span "Catalog" at bounding box center [49, 101] width 32 height 12
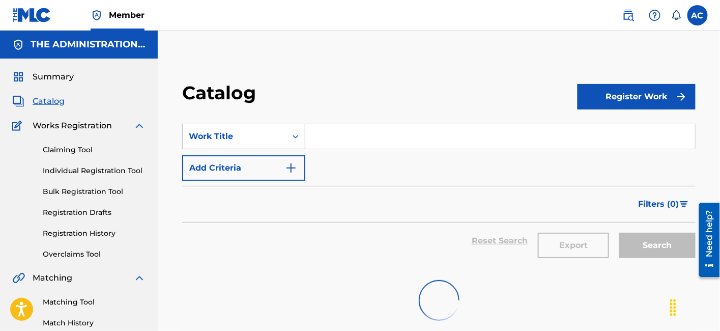
click at [351, 137] on input "Search Form" at bounding box center [500, 136] width 390 height 24
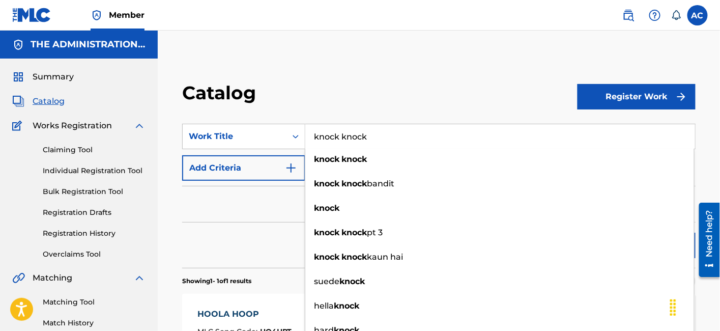
type input "knock knock"
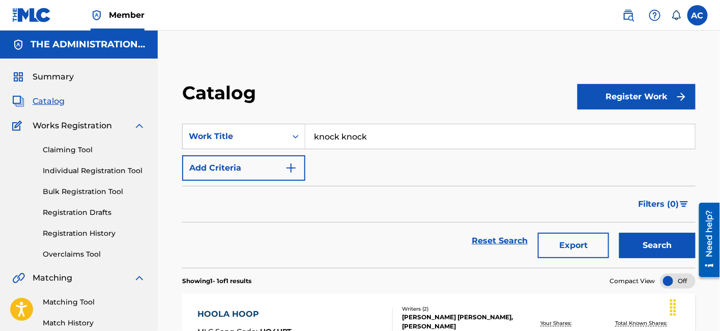
click at [268, 178] on button "Add Criteria" at bounding box center [243, 167] width 123 height 25
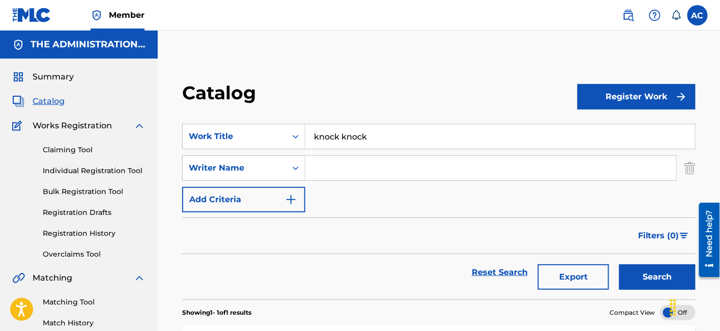
click at [349, 179] on input "Search Form" at bounding box center [490, 168] width 371 height 24
click at [382, 167] on input "Rayshaun Malik Scott" at bounding box center [490, 168] width 371 height 24
type input "Rayshaun Scott"
click at [619, 264] on button "Search" at bounding box center [657, 276] width 76 height 25
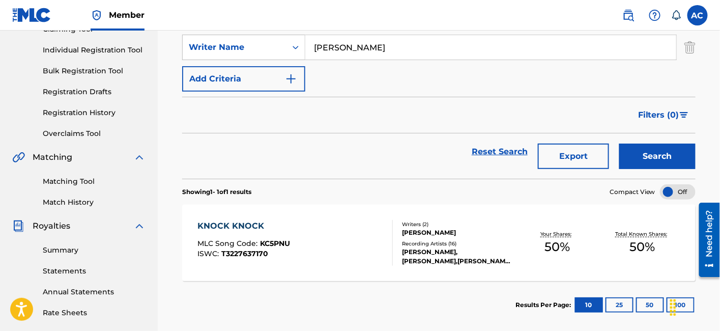
scroll to position [141, 0]
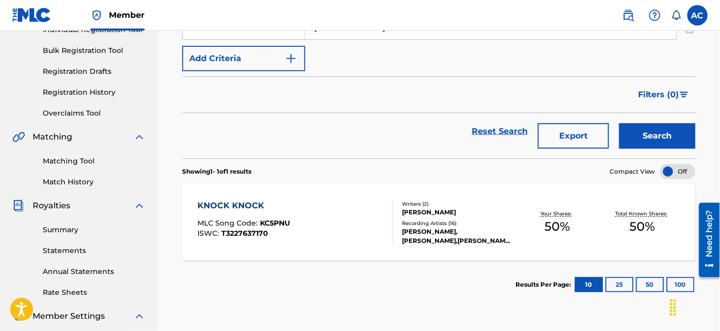
click at [394, 228] on div "Writers ( 2 ) DELANIOUS WARD, RAYSHAUN SCOTT Recording Artists ( 16 ) CHAVO, CH…" at bounding box center [454, 222] width 122 height 45
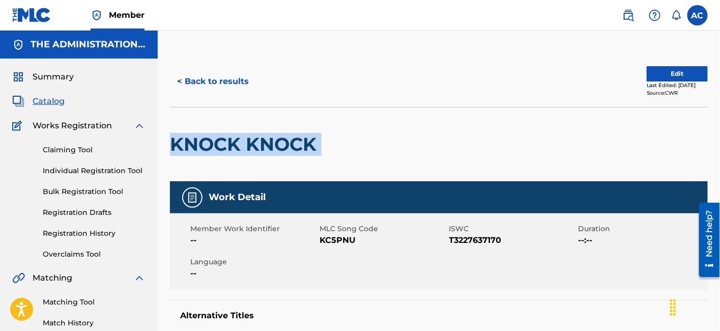
drag, startPoint x: 164, startPoint y: 136, endPoint x: 379, endPoint y: 145, distance: 215.4
copy div "KNOCK KNOCK"
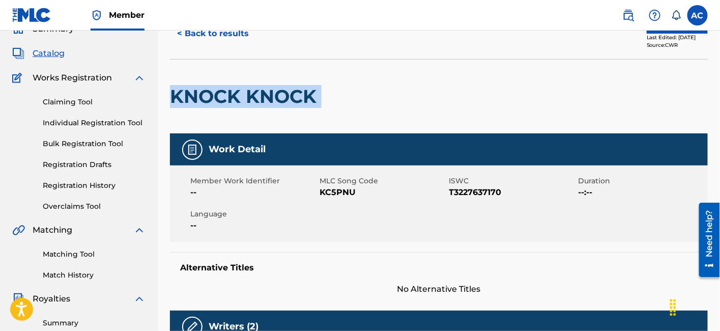
scroll to position [47, 0]
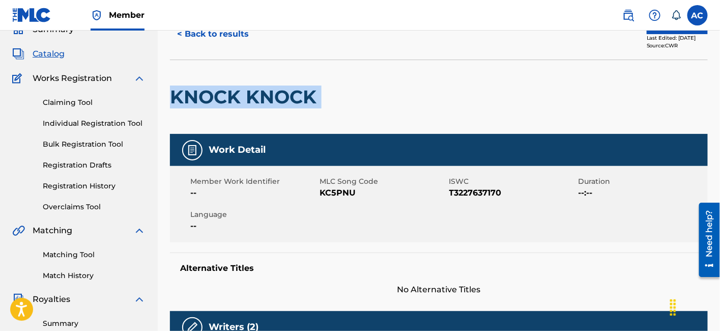
click at [94, 186] on link "Registration History" at bounding box center [94, 186] width 103 height 11
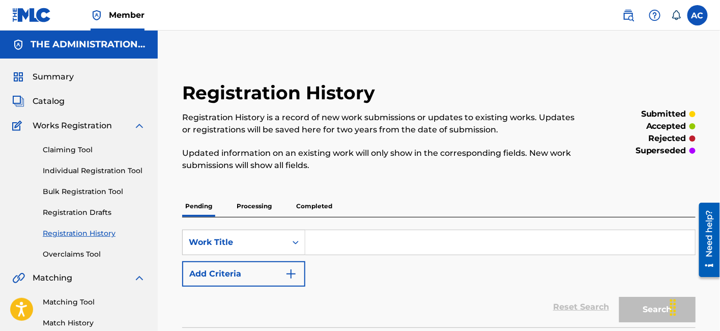
click at [41, 100] on span "Catalog" at bounding box center [49, 101] width 32 height 12
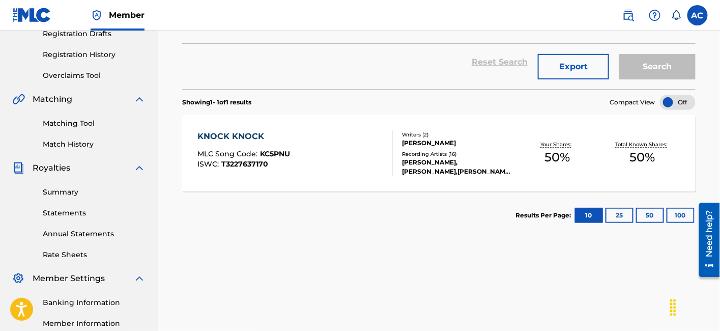
scroll to position [192, 0]
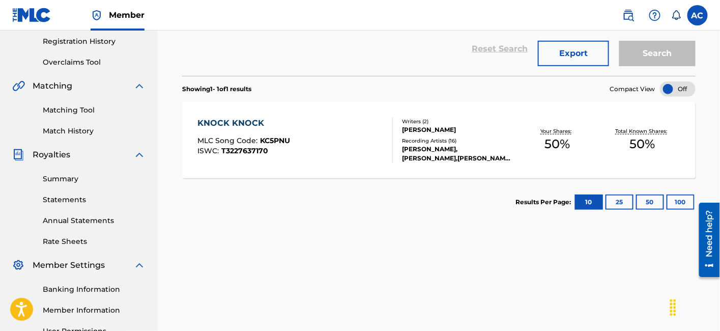
click at [336, 152] on div "KNOCK KNOCK MLC Song Code : KC5PNU ISWC : T3227637170" at bounding box center [294, 140] width 195 height 46
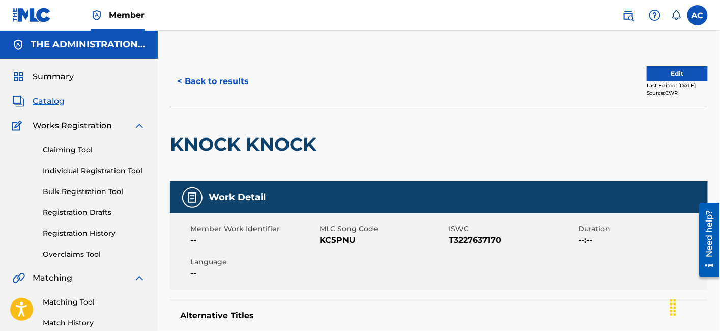
click at [682, 72] on button "Edit" at bounding box center [677, 73] width 61 height 15
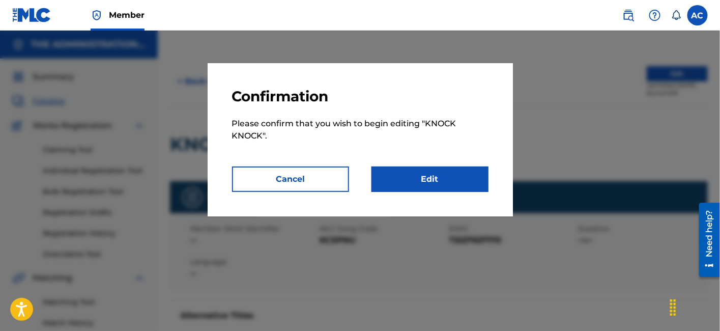
click at [480, 174] on link "Edit" at bounding box center [429, 178] width 117 height 25
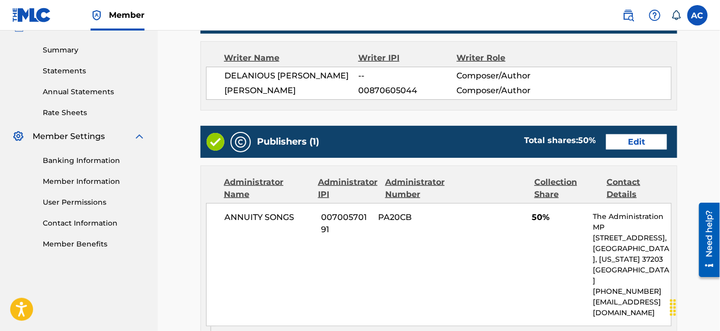
scroll to position [321, 0]
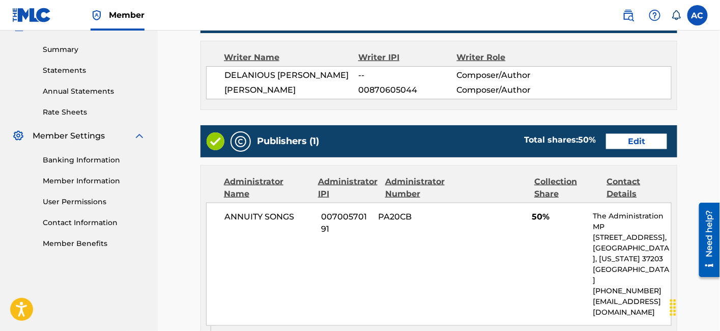
click at [634, 134] on link "Edit" at bounding box center [636, 141] width 61 height 15
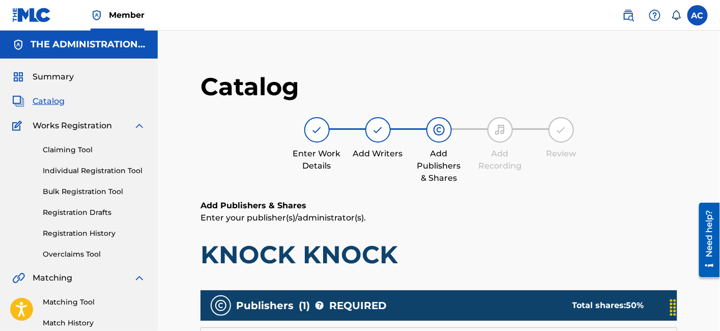
scroll to position [263, 0]
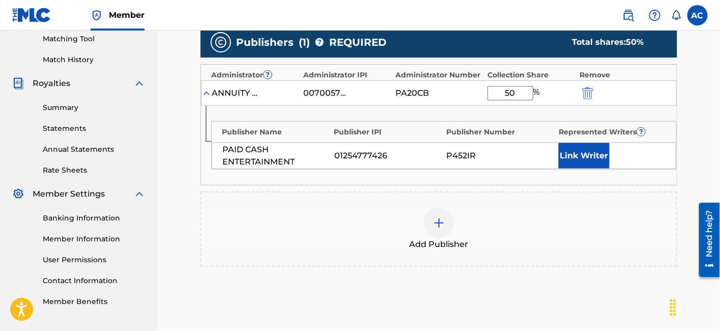
click at [516, 89] on input "50" at bounding box center [511, 93] width 46 height 14
type input "33.33"
click at [567, 156] on button "Link Writer" at bounding box center [584, 155] width 51 height 25
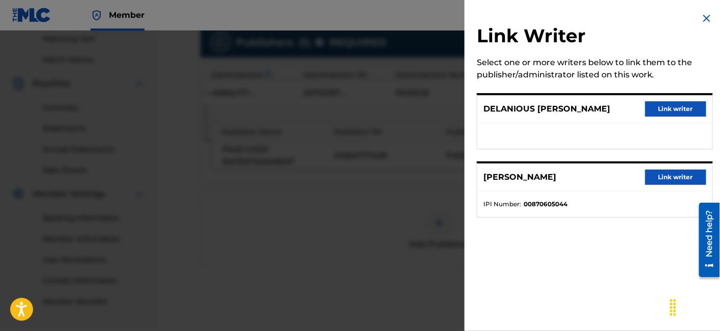
click at [681, 178] on button "Link writer" at bounding box center [675, 176] width 61 height 15
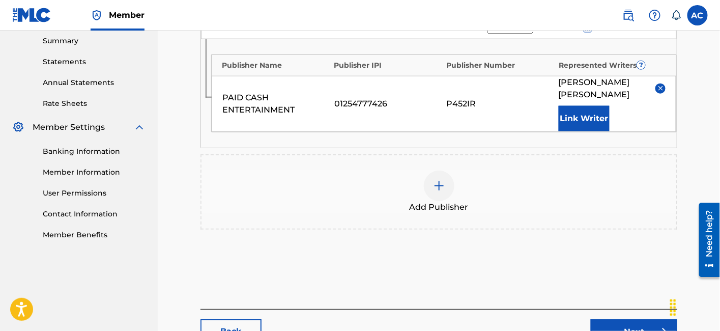
scroll to position [392, 0]
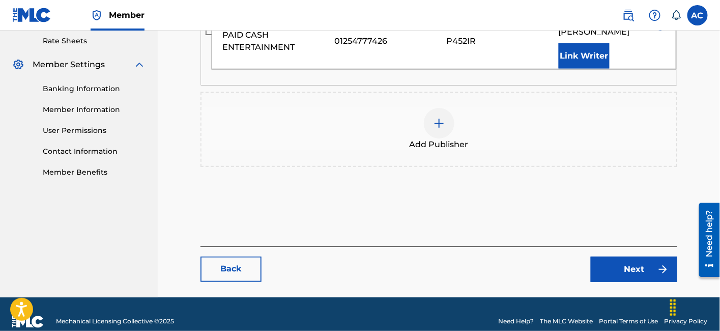
click at [637, 256] on link "Next" at bounding box center [634, 268] width 87 height 25
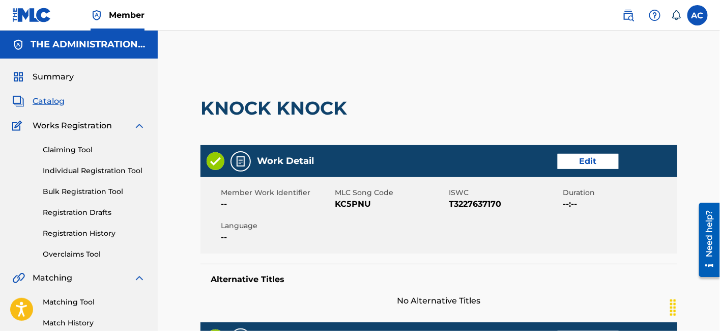
click at [342, 209] on span "KC5PNU" at bounding box center [390, 204] width 111 height 12
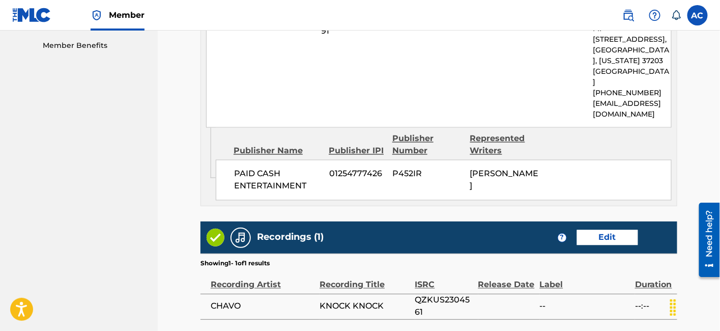
scroll to position [620, 0]
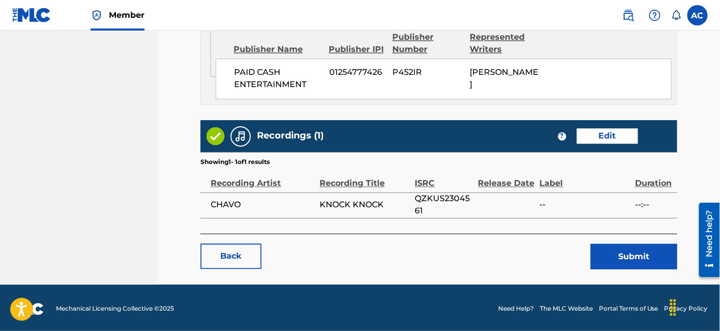
click at [614, 255] on button "Submit" at bounding box center [634, 256] width 87 height 25
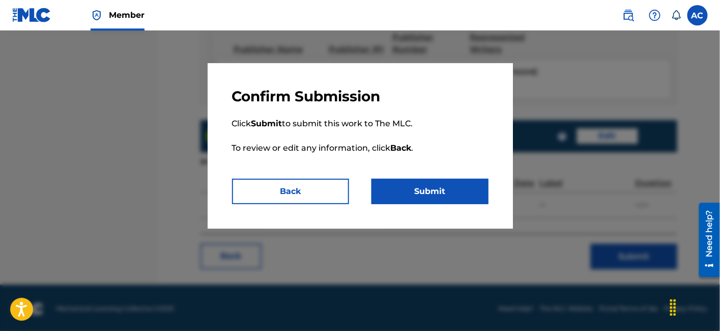
click at [373, 184] on button "Submit" at bounding box center [429, 191] width 117 height 25
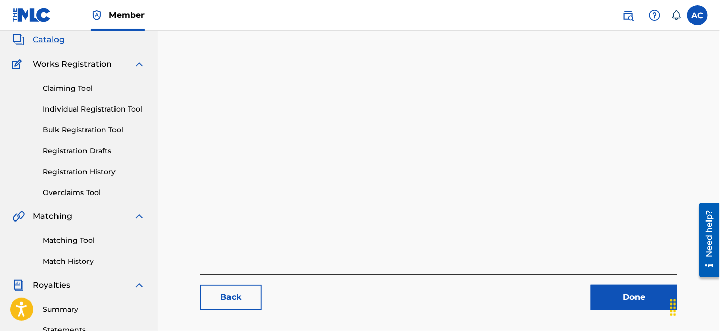
scroll to position [46, 0]
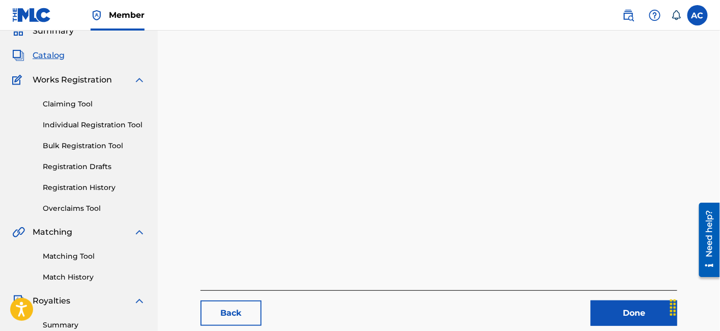
click at [643, 318] on link "Done" at bounding box center [634, 312] width 87 height 25
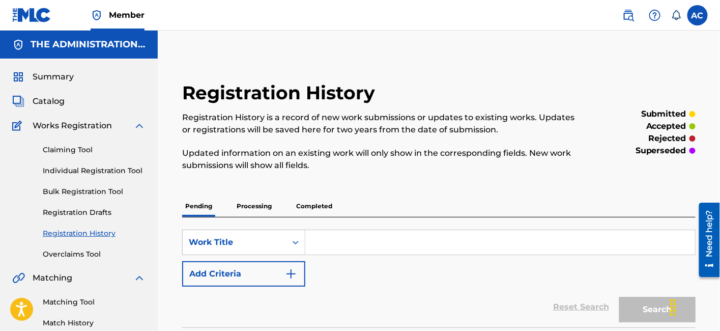
click at [84, 298] on link "Matching Tool" at bounding box center [94, 302] width 103 height 11
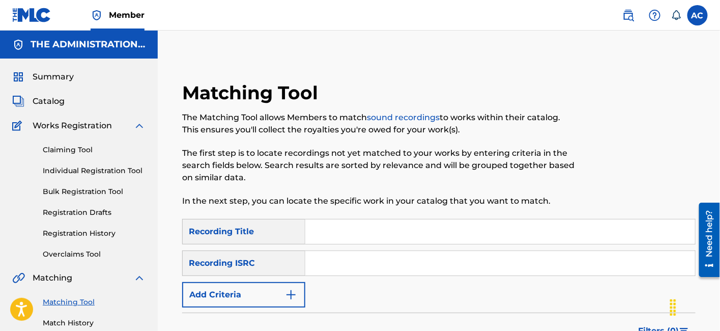
click at [328, 257] on input "Search Form" at bounding box center [500, 263] width 390 height 24
paste input "QZKUS2304569"
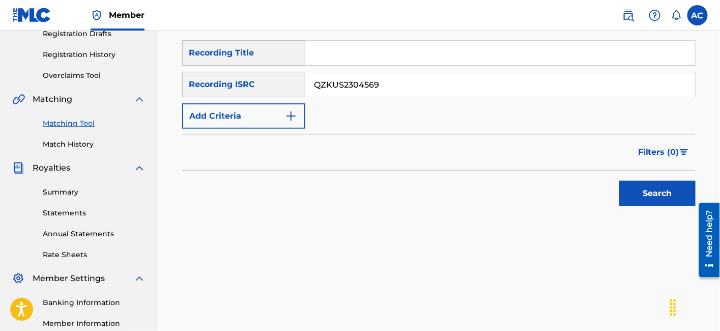
scroll to position [196, 0]
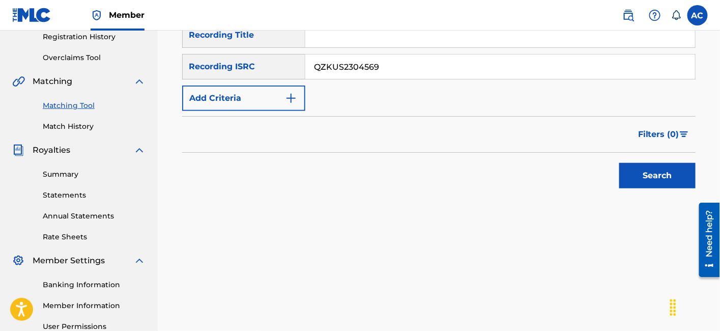
type input "QZKUS2304569"
click at [641, 174] on button "Search" at bounding box center [657, 175] width 76 height 25
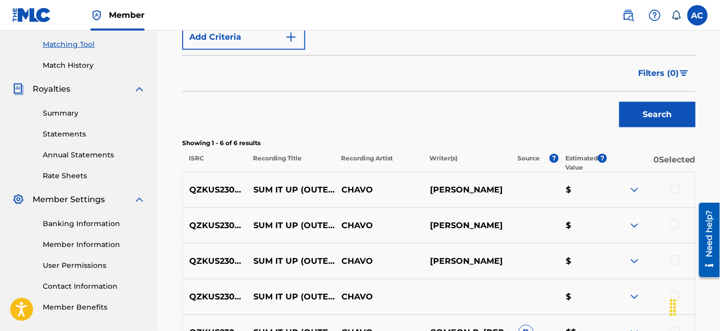
scroll to position [306, 0]
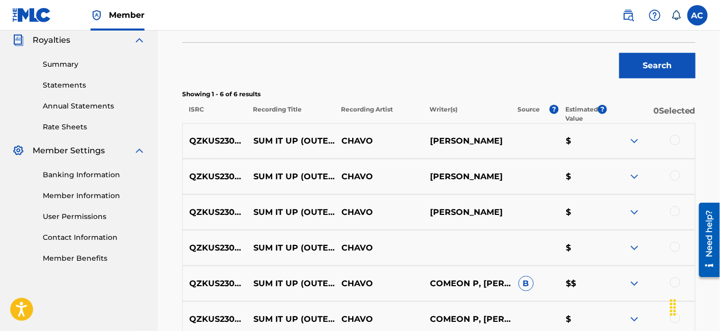
click at [675, 141] on div at bounding box center [675, 140] width 10 height 10
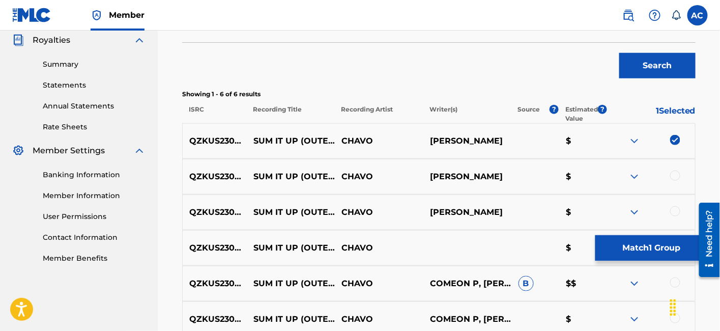
click at [676, 174] on div at bounding box center [675, 175] width 10 height 10
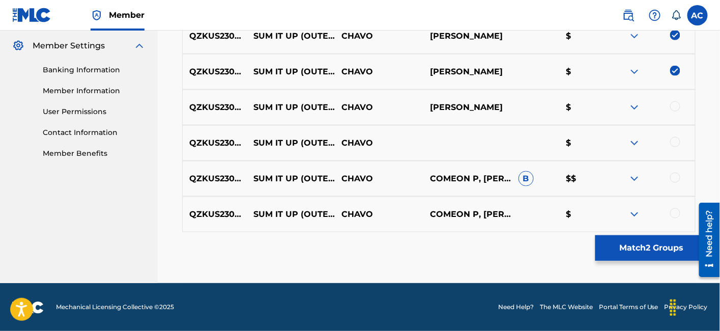
click at [674, 104] on div at bounding box center [675, 106] width 10 height 10
click at [676, 140] on div at bounding box center [675, 142] width 10 height 10
click at [676, 170] on div "QZKUS2304569 SUM IT UP (OUTERLUDE) CHAVO COMEON P, RAYSHAUN SCOTT JR. B $$" at bounding box center [438, 179] width 513 height 36
click at [676, 174] on div at bounding box center [675, 178] width 10 height 10
click at [677, 214] on div at bounding box center [675, 213] width 10 height 10
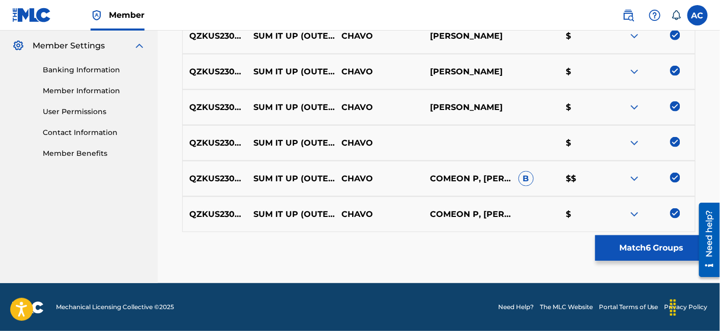
click at [659, 260] on button "Match 6 Groups" at bounding box center [651, 247] width 112 height 25
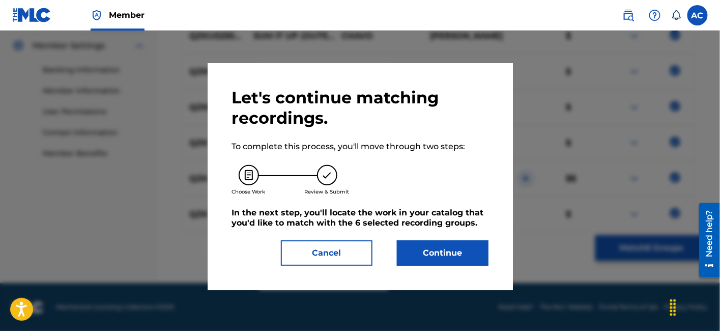
click at [439, 250] on button "Continue" at bounding box center [443, 252] width 92 height 25
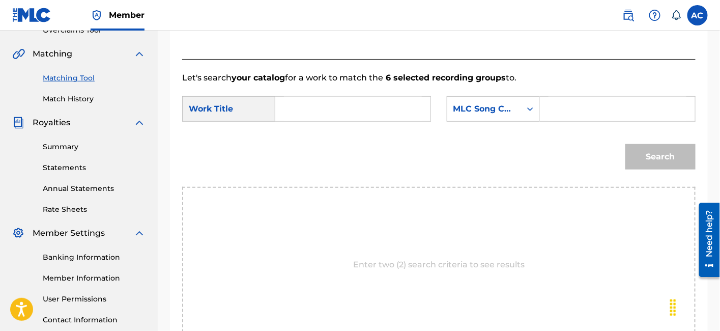
scroll to position [219, 0]
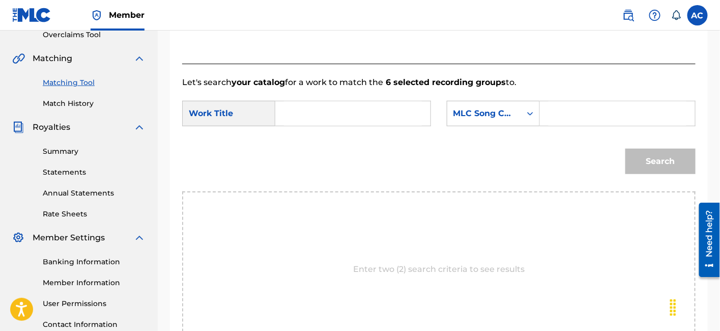
paste input "SUM IT UP OUTERLUDE"
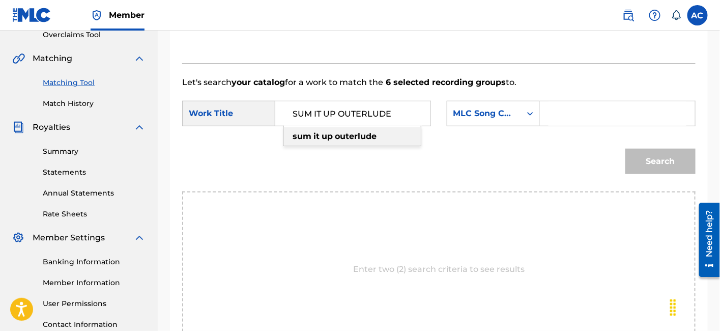
type input "SUM IT UP OUTERLUDE"
click at [560, 117] on input "Search Form" at bounding box center [618, 113] width 138 height 24
paste input "S47BYK"
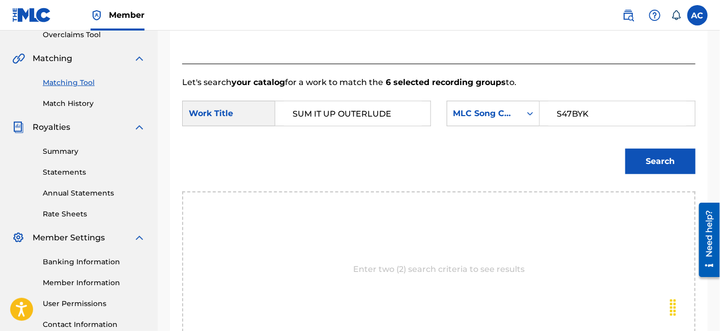
type input "S47BYK"
click at [638, 153] on button "Search" at bounding box center [660, 161] width 70 height 25
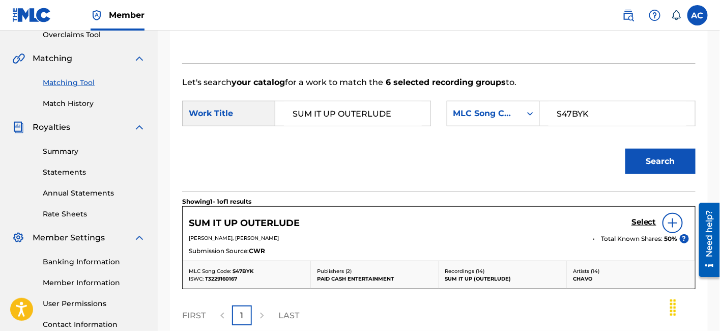
click at [638, 221] on h5 "Select" at bounding box center [644, 222] width 25 height 10
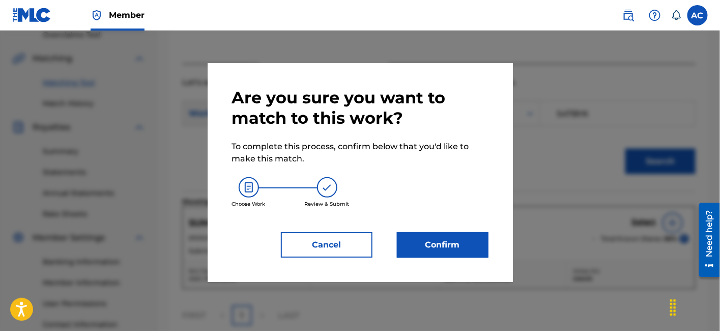
drag, startPoint x: 530, startPoint y: 238, endPoint x: 499, endPoint y: 237, distance: 31.1
click at [512, 237] on div "Are you sure you want to match to this work? To complete this process, confirm …" at bounding box center [360, 181] width 720 height 300
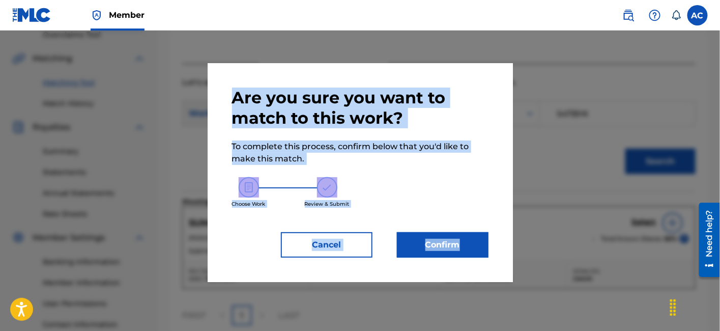
click at [485, 236] on button "Confirm" at bounding box center [443, 244] width 92 height 25
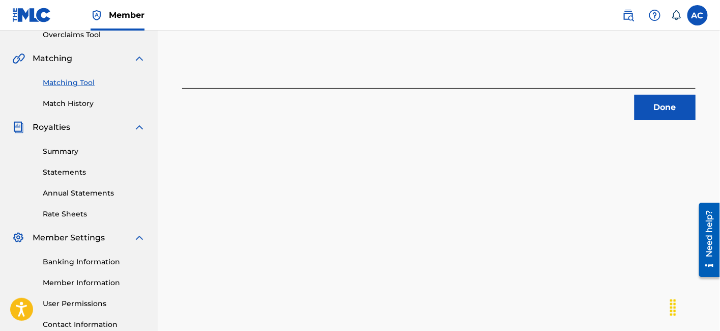
click at [664, 98] on button "Done" at bounding box center [665, 107] width 61 height 25
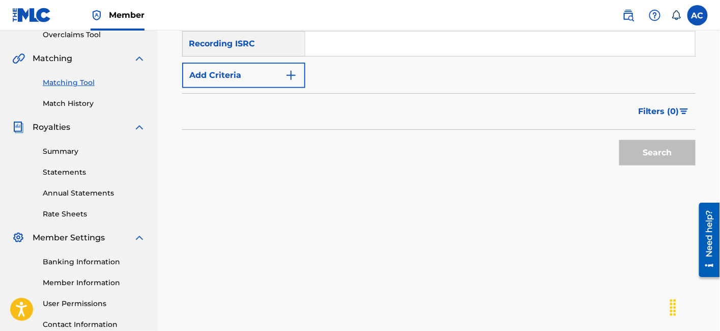
click at [377, 46] on input "Search Form" at bounding box center [500, 44] width 390 height 24
paste input "QZKUS2304575"
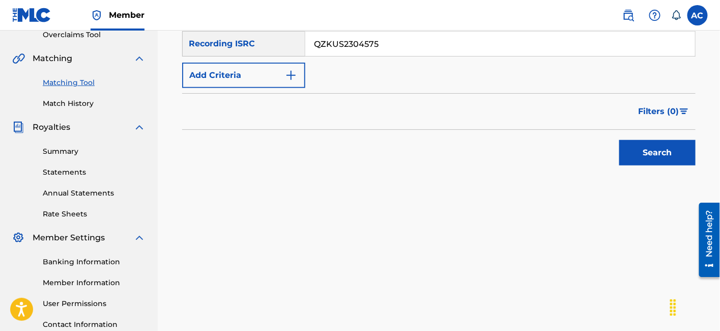
type input "QZKUS2304575"
click at [619, 140] on button "Search" at bounding box center [657, 152] width 76 height 25
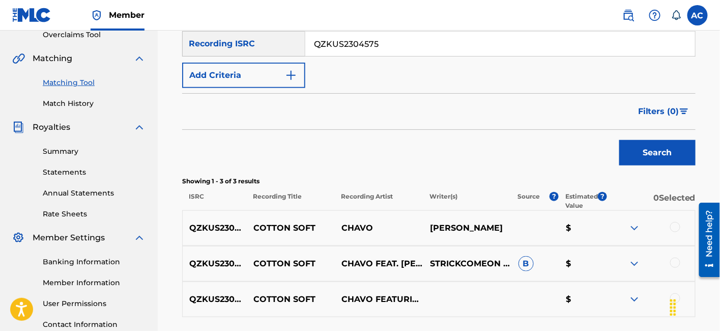
scroll to position [304, 0]
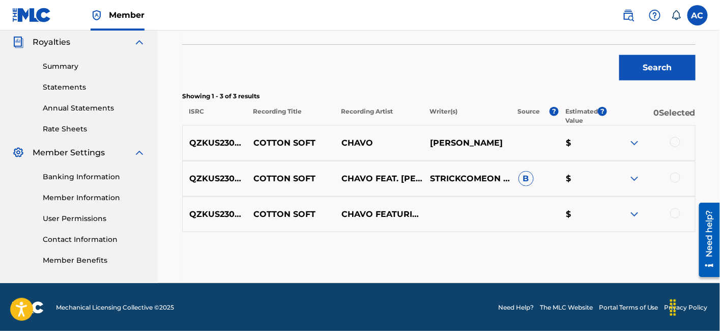
click at [672, 143] on div at bounding box center [675, 142] width 10 height 10
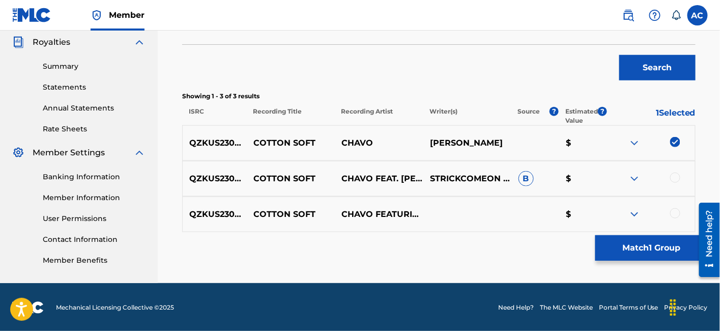
click at [680, 181] on div at bounding box center [651, 179] width 89 height 12
click at [674, 178] on div at bounding box center [675, 178] width 10 height 10
click at [675, 216] on div at bounding box center [675, 213] width 10 height 10
click at [645, 260] on button "Match 3 Groups" at bounding box center [651, 247] width 112 height 25
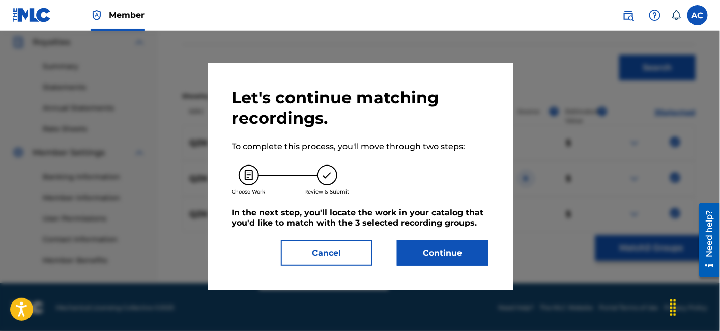
click at [416, 246] on button "Continue" at bounding box center [443, 252] width 92 height 25
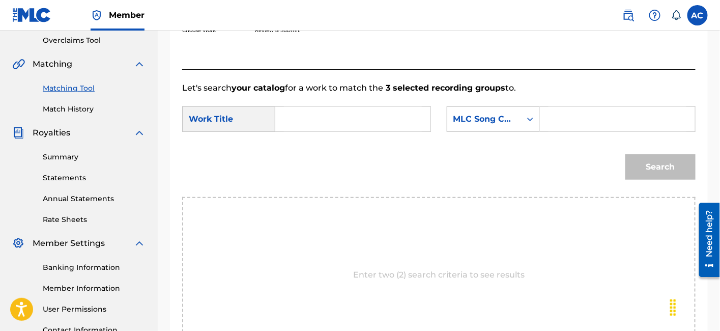
scroll to position [209, 0]
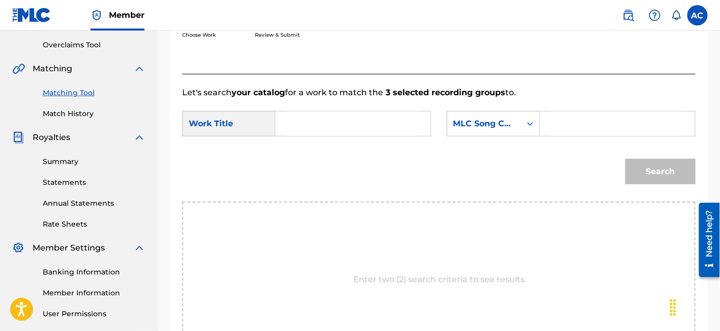
click at [347, 133] on input "Search Form" at bounding box center [353, 123] width 138 height 24
click at [324, 125] on input "Search Form" at bounding box center [353, 123] width 138 height 24
paste input "COTTON SOFT"
type input "COTTON SOFT"
click at [547, 128] on div "Search Form" at bounding box center [618, 123] width 156 height 25
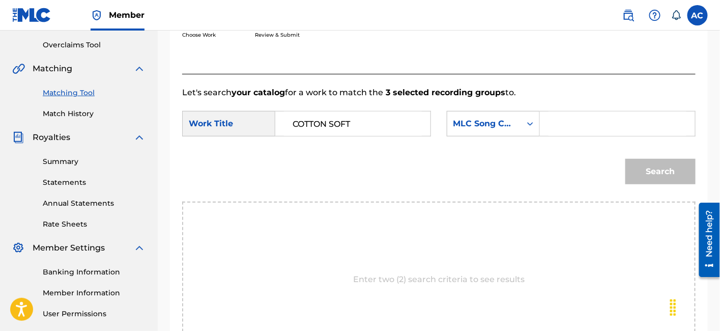
click at [556, 124] on input "Search Form" at bounding box center [618, 123] width 138 height 24
paste input "CI7MNY"
type input "CI7MNY"
click at [647, 162] on button "Search" at bounding box center [660, 171] width 70 height 25
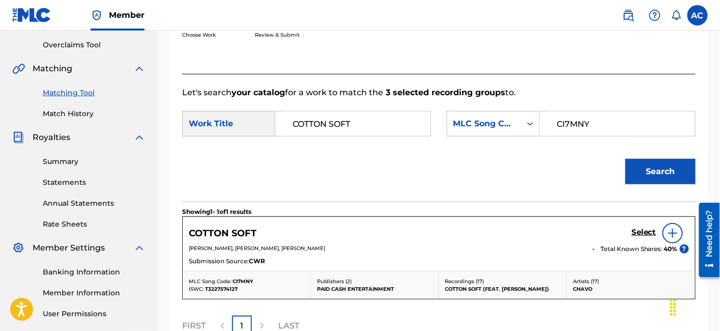
click at [638, 234] on h5 "Select" at bounding box center [644, 232] width 25 height 10
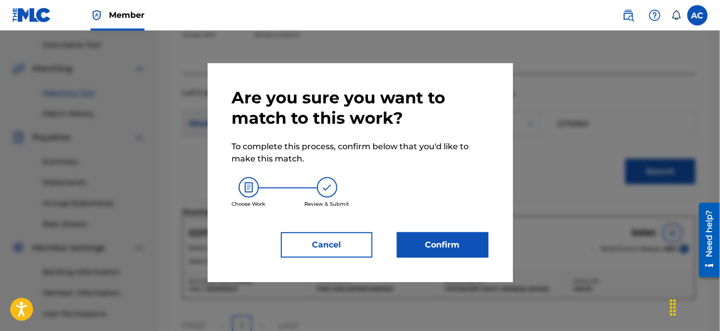
click at [492, 241] on div "Are you sure you want to match to this work? To complete this process, confirm …" at bounding box center [360, 172] width 305 height 219
click at [467, 249] on button "Confirm" at bounding box center [443, 244] width 92 height 25
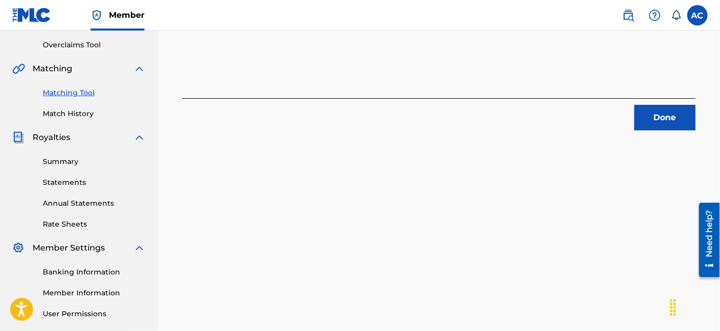
click at [680, 109] on button "Done" at bounding box center [665, 117] width 61 height 25
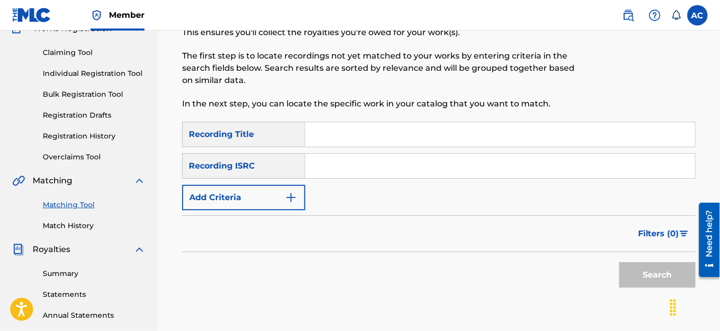
scroll to position [0, 0]
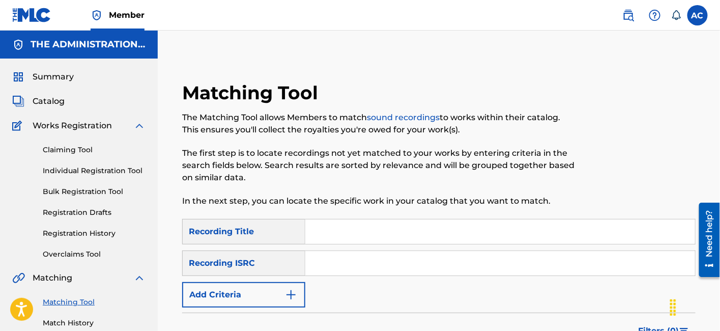
click at [348, 264] on input "Search Form" at bounding box center [500, 263] width 390 height 24
paste input "QZNWS2433337"
drag, startPoint x: 348, startPoint y: 264, endPoint x: 423, endPoint y: 100, distance: 180.6
click at [423, 100] on div "Matching Tool The Matching Tool allows Members to match sound recordings to wor…" at bounding box center [438, 263] width 513 height 365
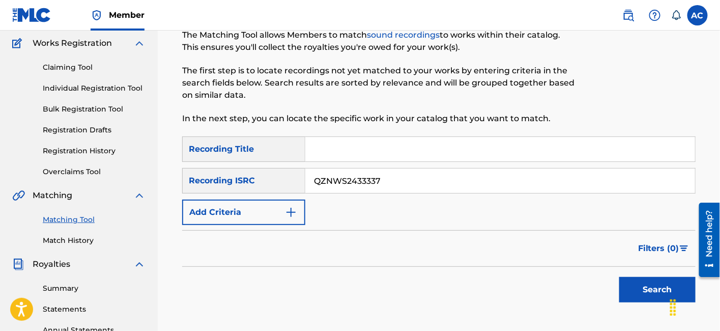
scroll to position [130, 0]
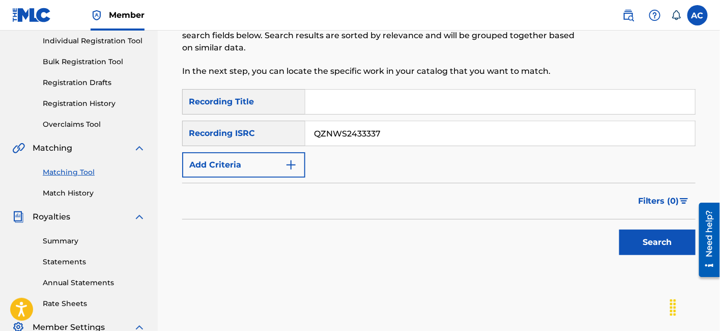
click at [627, 238] on button "Search" at bounding box center [657, 242] width 76 height 25
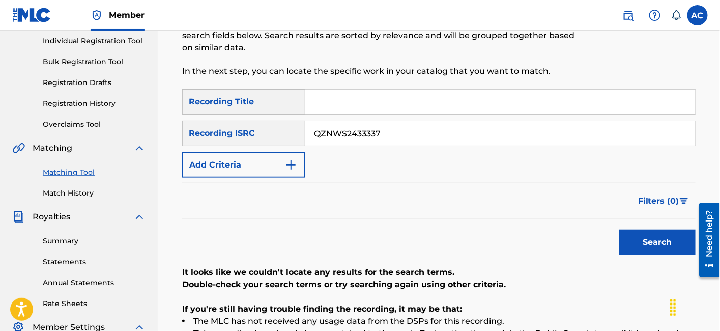
click at [400, 140] on input "QZNWS2433337" at bounding box center [500, 133] width 390 height 24
paste input "KUS230456"
type input "QZKUS2304567"
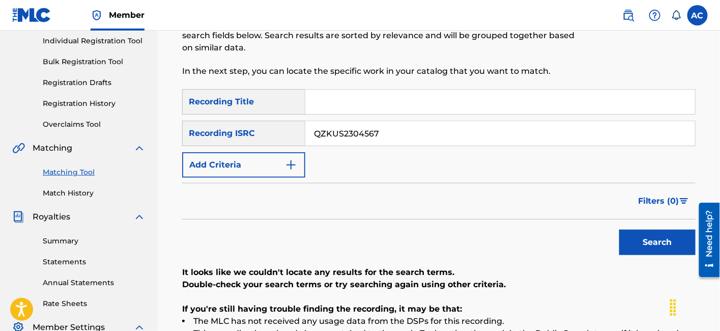
click at [619, 230] on button "Search" at bounding box center [657, 242] width 76 height 25
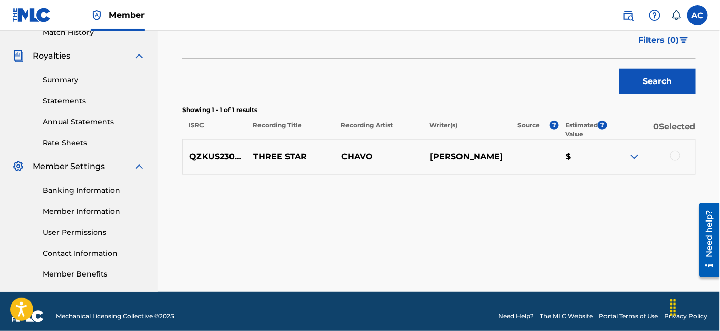
scroll to position [294, 0]
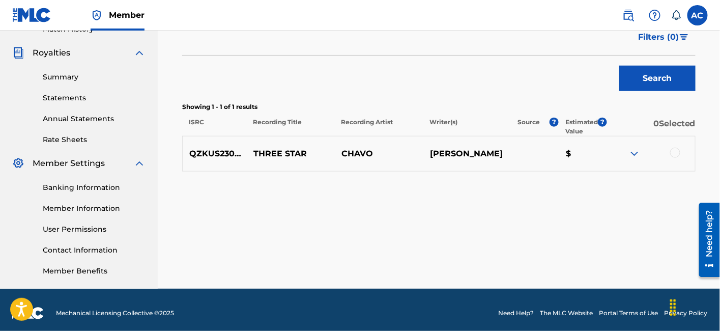
click at [675, 150] on div at bounding box center [675, 153] width 10 height 10
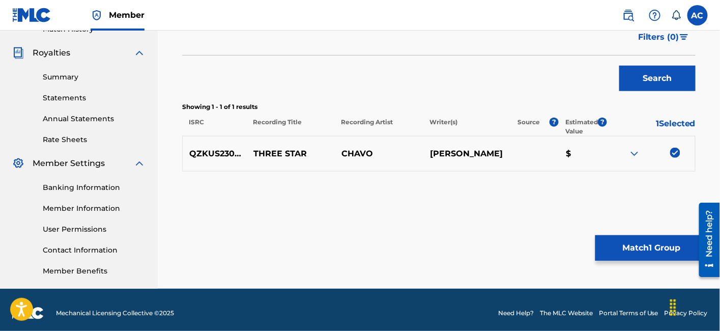
scroll to position [300, 0]
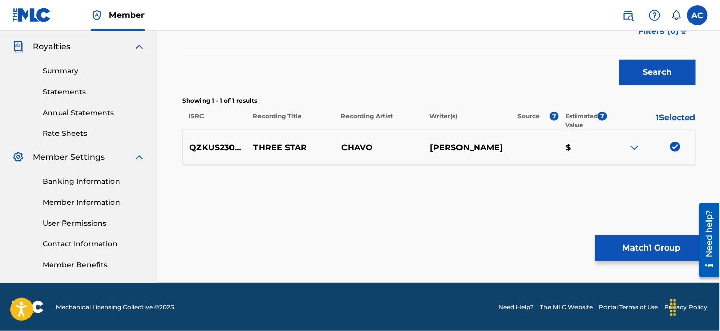
click at [652, 255] on button "Match 1 Group" at bounding box center [651, 247] width 112 height 25
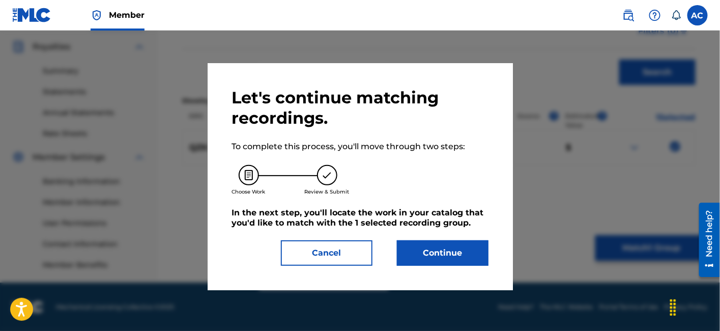
click at [447, 248] on button "Continue" at bounding box center [443, 252] width 92 height 25
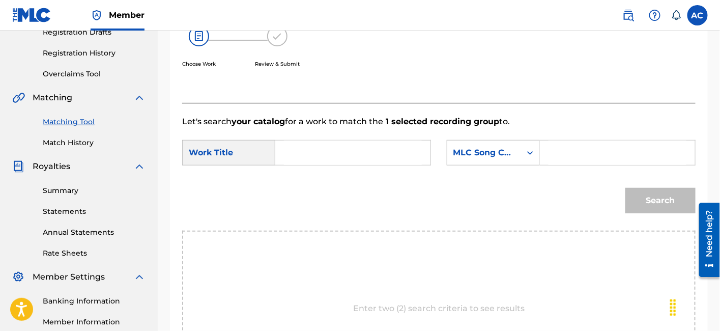
scroll to position [179, 0]
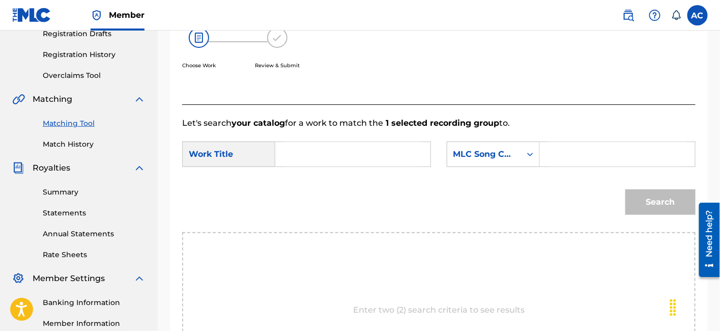
click at [356, 155] on input "Search Form" at bounding box center [353, 154] width 138 height 24
paste input "THREE STAR"
type input "THREE STAR"
click at [625, 159] on input "Search Form" at bounding box center [618, 154] width 138 height 24
paste input "TW9AUJ"
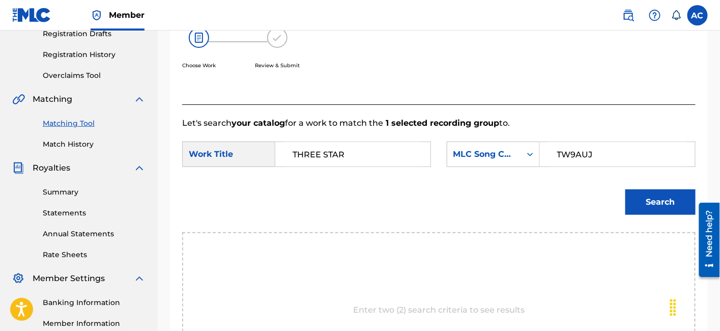
type input "TW9AUJ"
click at [625, 189] on button "Search" at bounding box center [660, 201] width 70 height 25
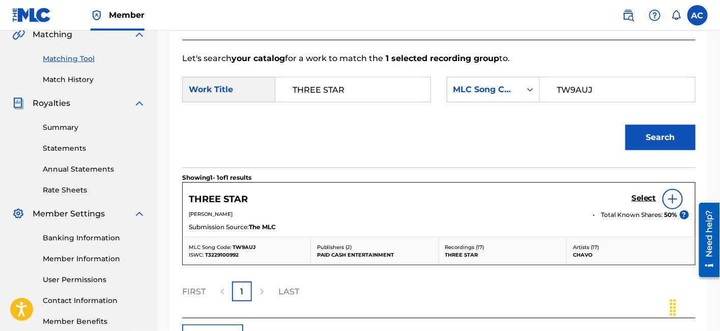
scroll to position [255, 0]
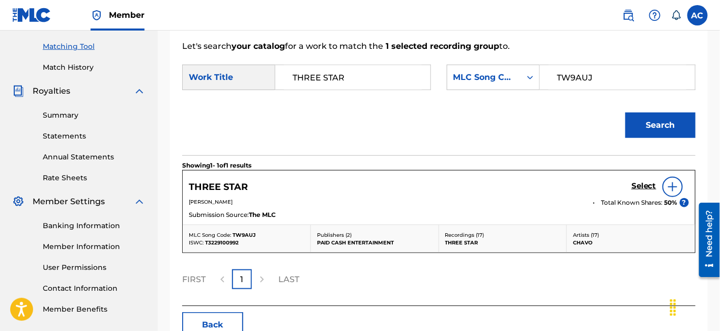
click at [641, 189] on h5 "Select" at bounding box center [644, 186] width 25 height 10
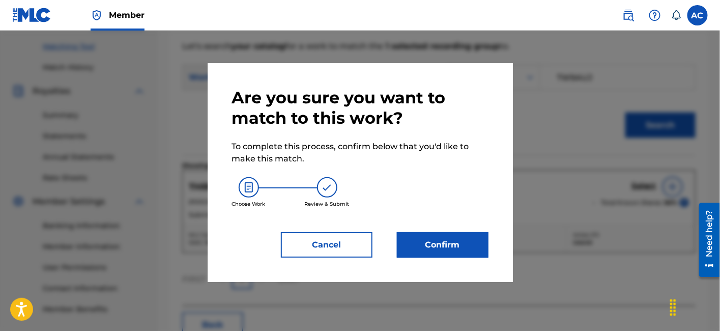
click at [469, 242] on button "Confirm" at bounding box center [443, 244] width 92 height 25
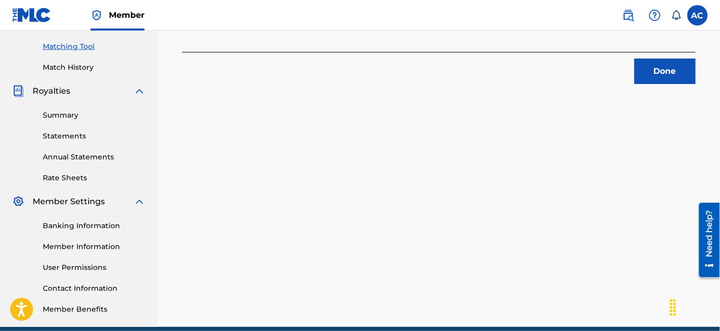
click at [674, 67] on button "Done" at bounding box center [665, 71] width 61 height 25
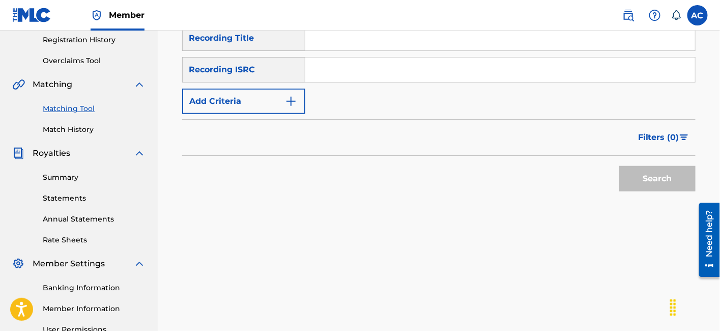
scroll to position [211, 0]
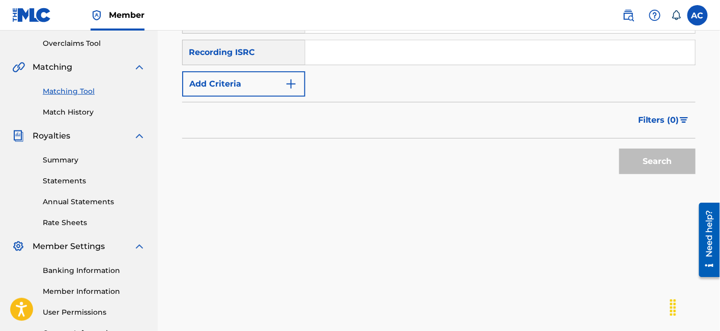
click at [369, 54] on input "Search Form" at bounding box center [500, 52] width 390 height 24
paste input "QZNWS2433339"
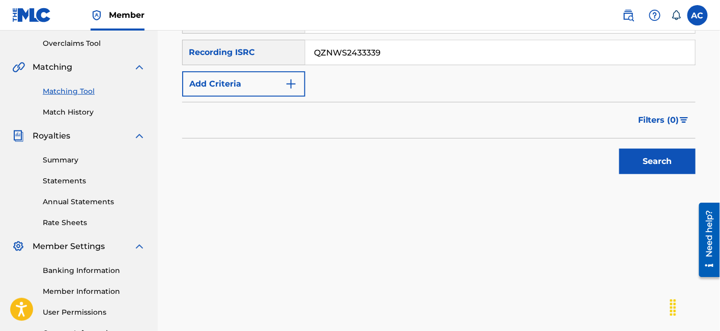
type input "QZNWS2433339"
click at [619, 149] on button "Search" at bounding box center [657, 161] width 76 height 25
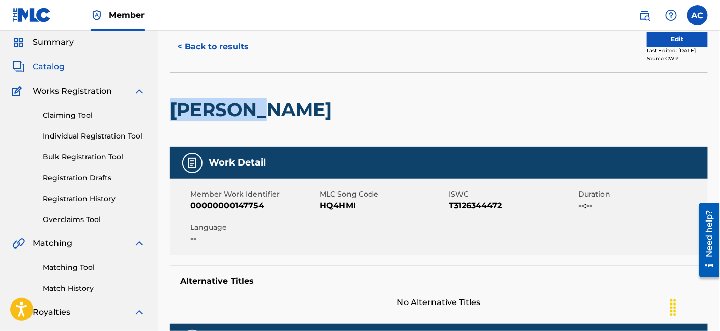
scroll to position [35, 0]
click at [333, 210] on span "HQ4HMI" at bounding box center [383, 205] width 127 height 12
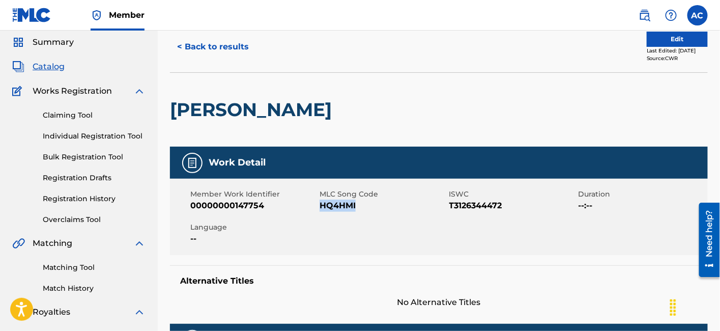
click at [333, 210] on span "HQ4HMI" at bounding box center [383, 205] width 127 height 12
copy span "HQ4HMI"
click at [235, 45] on button "< Back to results" at bounding box center [213, 46] width 86 height 25
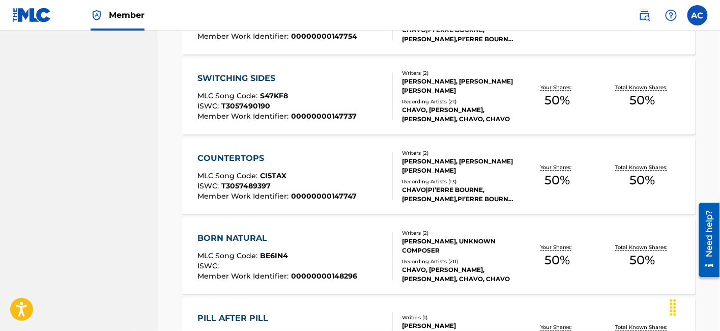
scroll to position [3517, 0]
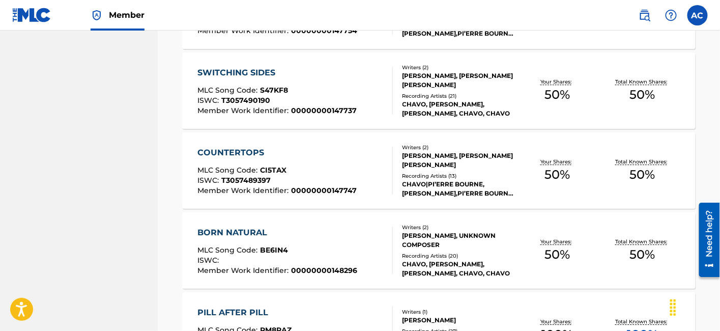
click at [235, 88] on span "MLC Song Code :" at bounding box center [228, 89] width 63 height 9
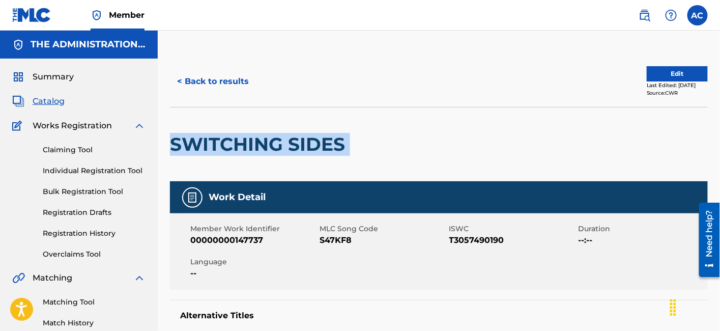
drag, startPoint x: 167, startPoint y: 147, endPoint x: 483, endPoint y: 172, distance: 317.6
copy div "SWITCHING SIDES"
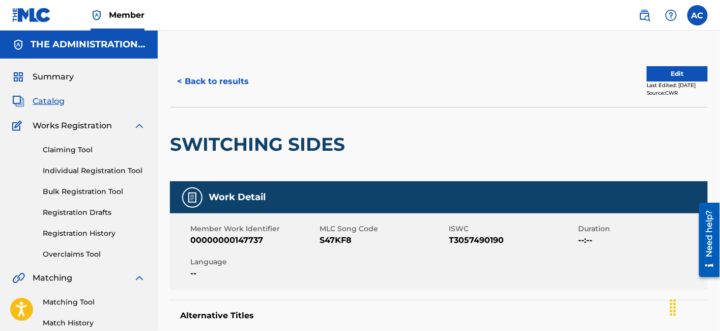
click at [334, 238] on span "S47KF8" at bounding box center [383, 240] width 127 height 12
copy span "S47KF8"
click at [239, 80] on button "< Back to results" at bounding box center [213, 81] width 86 height 25
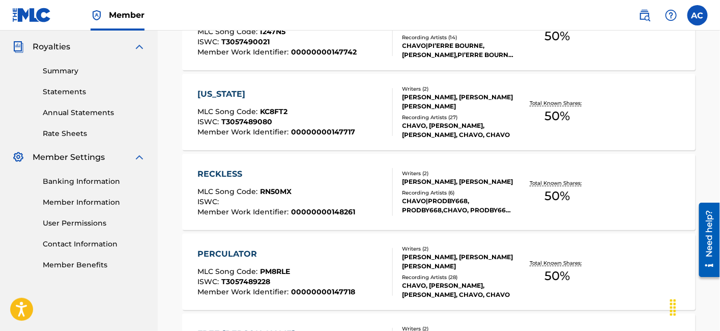
scroll to position [3517, 0]
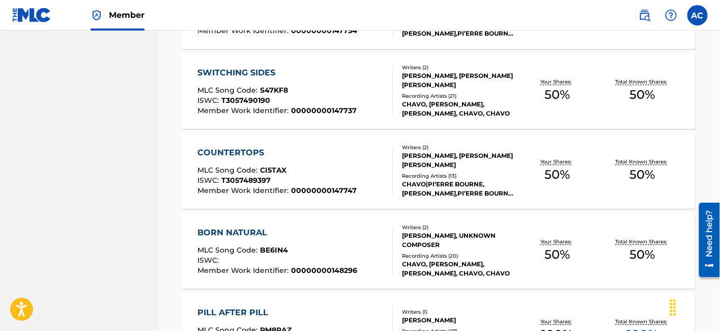
click at [301, 174] on div "MLC Song Code : CI5TAX" at bounding box center [276, 171] width 159 height 10
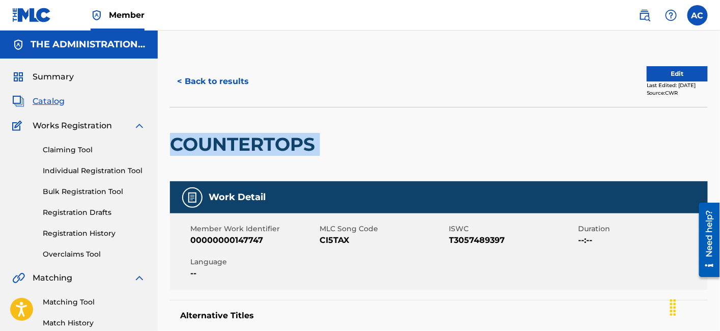
drag, startPoint x: 168, startPoint y: 142, endPoint x: 437, endPoint y: 139, distance: 268.2
copy div "COUNTERTOPS"
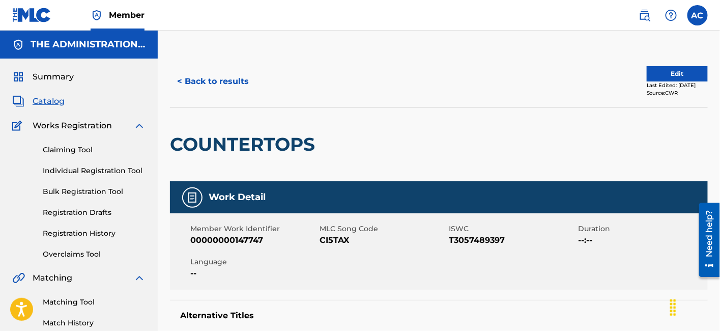
click at [335, 240] on span "CI5TAX" at bounding box center [383, 240] width 127 height 12
copy span "CI5TAX"
click at [224, 81] on button "< Back to results" at bounding box center [213, 81] width 86 height 25
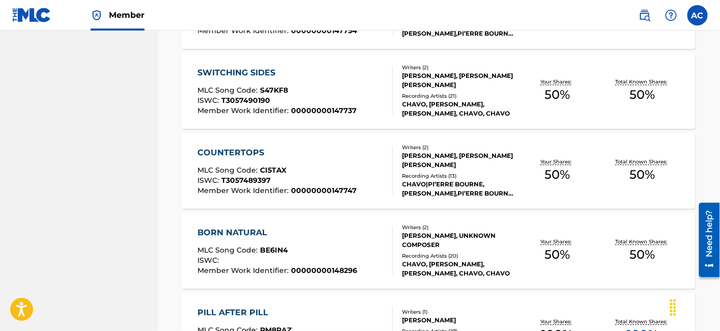
scroll to position [3571, 0]
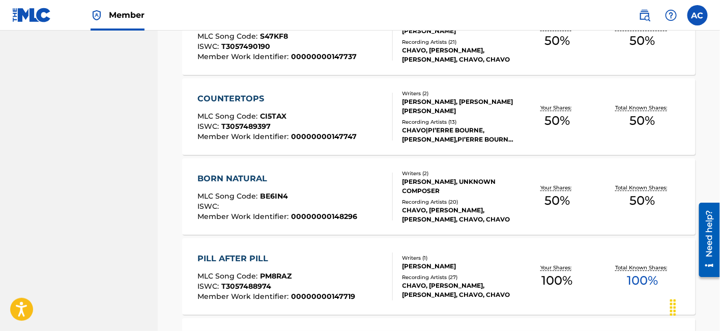
click at [330, 180] on div "BORN NATURAL" at bounding box center [277, 179] width 160 height 12
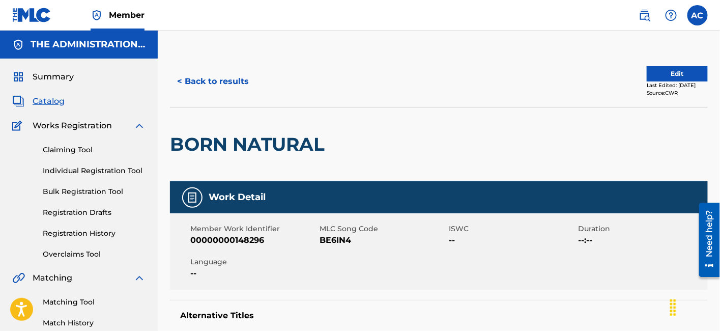
click at [237, 144] on h2 "BORN NATURAL" at bounding box center [250, 144] width 160 height 23
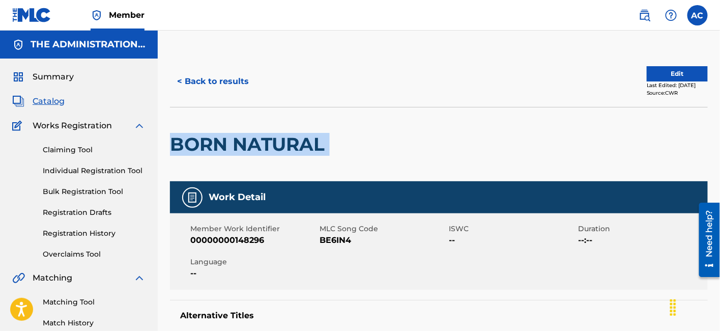
click at [237, 144] on h2 "BORN NATURAL" at bounding box center [250, 144] width 160 height 23
copy div "BORN NATURAL"
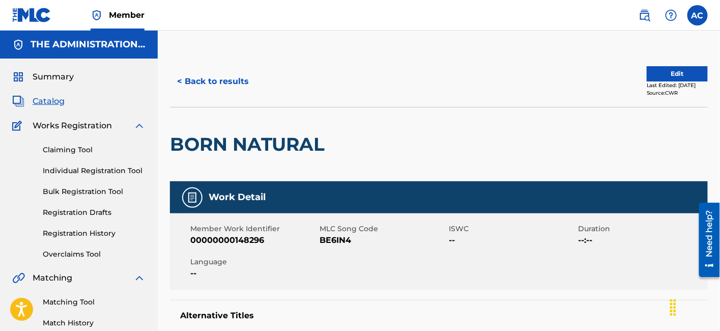
click at [341, 240] on span "BE6IN4" at bounding box center [383, 240] width 127 height 12
copy span "BE6IN4"
click at [235, 74] on button "< Back to results" at bounding box center [213, 81] width 86 height 25
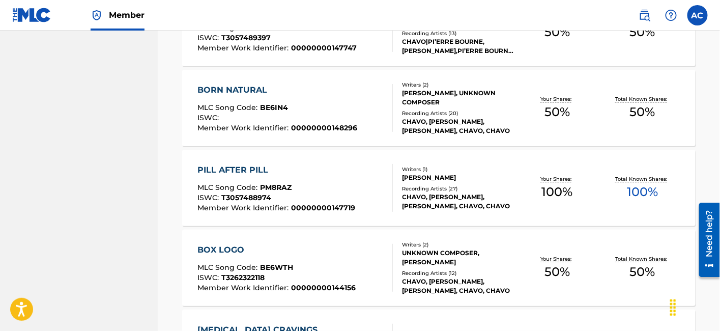
scroll to position [3660, 0]
click at [314, 170] on div "PILL AFTER PILL" at bounding box center [276, 169] width 158 height 12
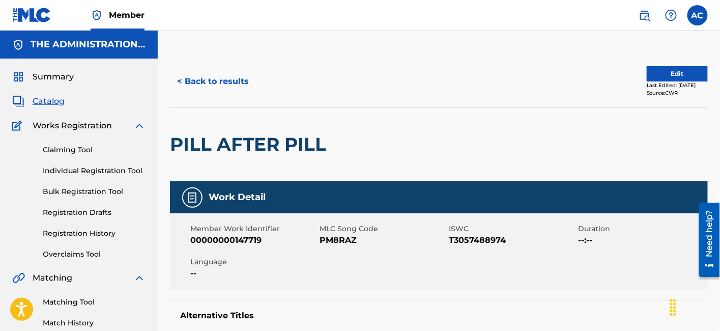
click at [277, 140] on h2 "PILL AFTER PILL" at bounding box center [250, 144] width 161 height 23
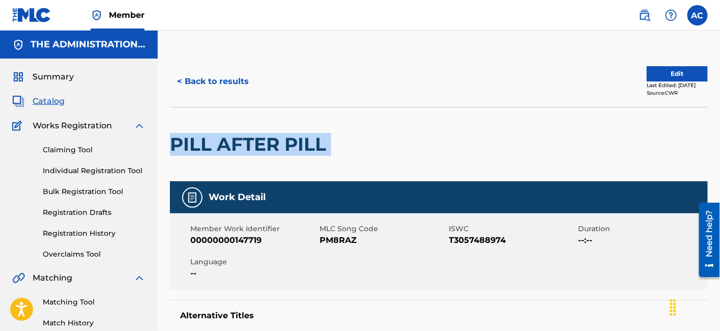
click at [277, 140] on h2 "PILL AFTER PILL" at bounding box center [250, 144] width 161 height 23
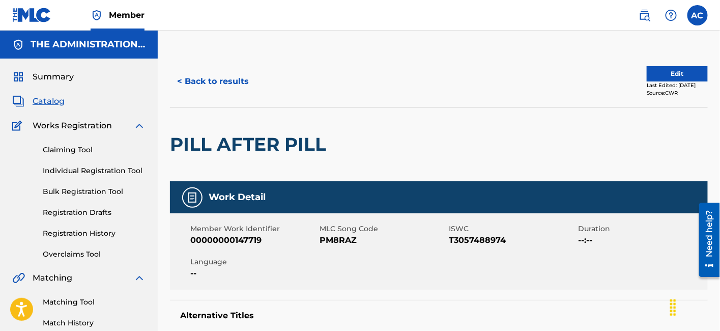
click at [348, 241] on span "PM8RAZ" at bounding box center [383, 240] width 127 height 12
click at [236, 91] on button "< Back to results" at bounding box center [213, 81] width 86 height 25
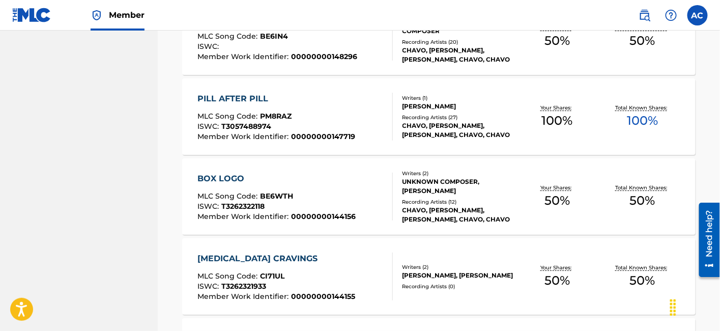
scroll to position [3731, 0]
click at [331, 182] on div "BOX LOGO" at bounding box center [276, 178] width 158 height 12
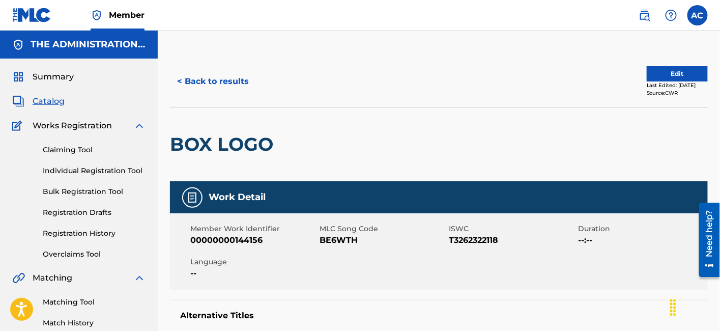
click at [265, 140] on h2 "BOX LOGO" at bounding box center [224, 144] width 108 height 23
click at [205, 90] on button "< Back to results" at bounding box center [213, 81] width 86 height 25
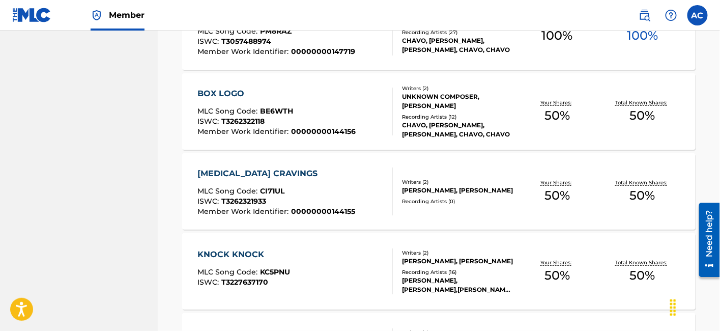
scroll to position [3816, 0]
click at [295, 206] on span "00000000144155" at bounding box center [323, 210] width 64 height 9
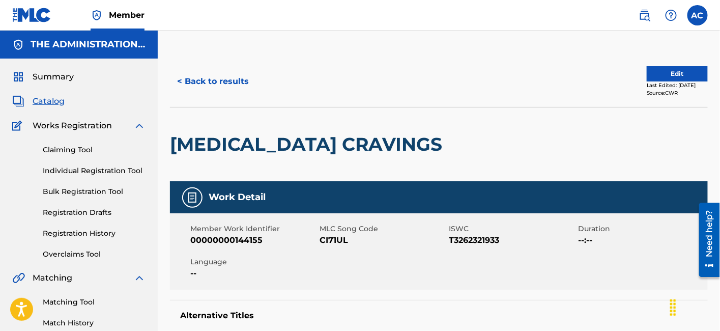
click at [260, 137] on h2 "[MEDICAL_DATA] CRAVINGS" at bounding box center [308, 144] width 277 height 23
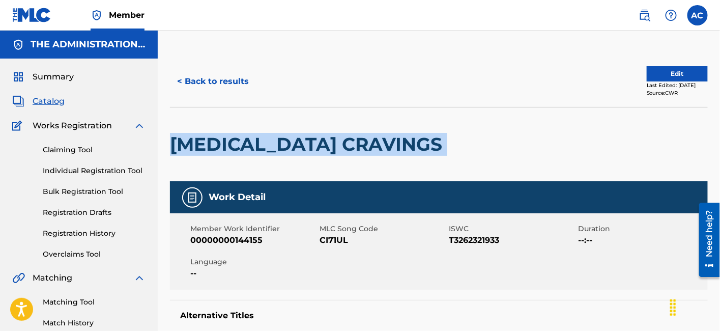
click at [260, 137] on h2 "[MEDICAL_DATA] CRAVINGS" at bounding box center [308, 144] width 277 height 23
click at [688, 75] on button "Edit" at bounding box center [677, 73] width 61 height 15
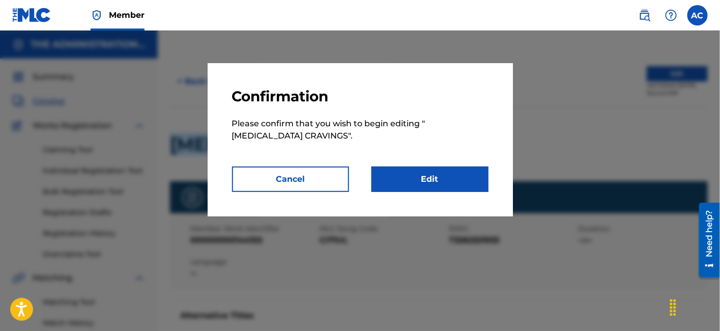
click at [482, 185] on link "Edit" at bounding box center [429, 178] width 117 height 25
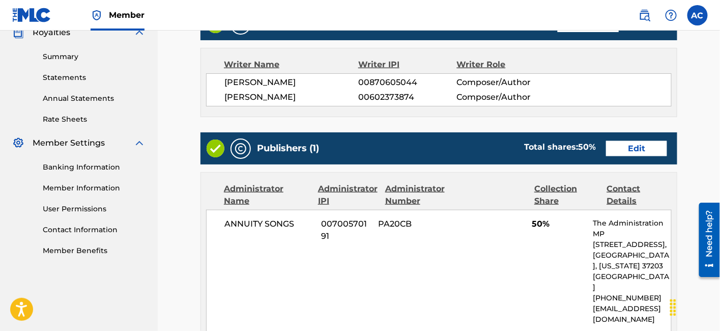
scroll to position [587, 0]
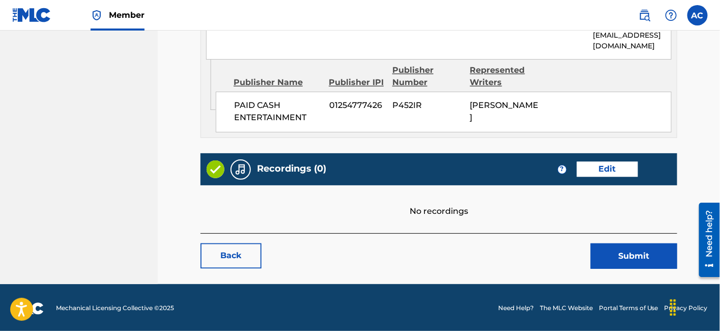
click at [619, 162] on link "Edit" at bounding box center [607, 169] width 61 height 15
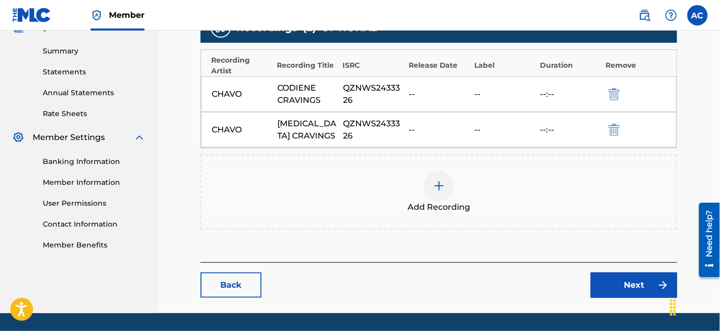
scroll to position [334, 0]
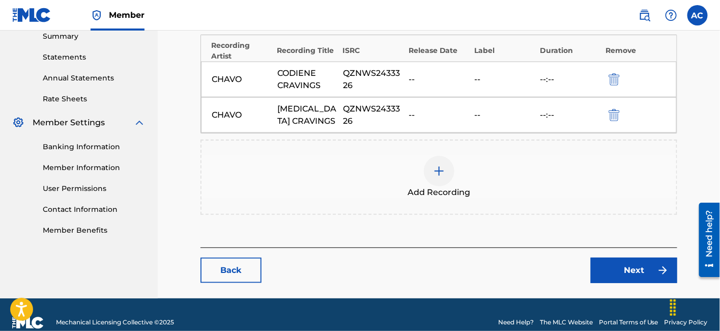
click at [228, 272] on link "Back" at bounding box center [231, 270] width 61 height 25
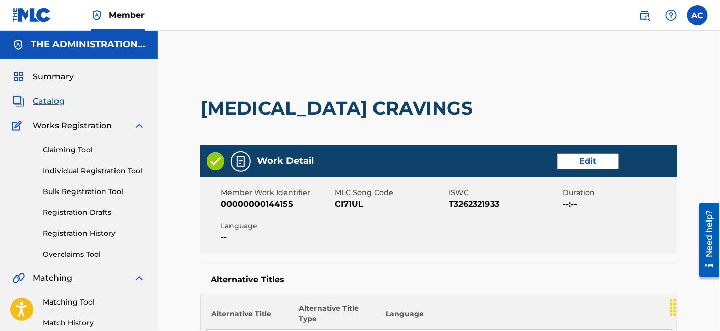
click at [54, 101] on span "Catalog" at bounding box center [49, 101] width 32 height 12
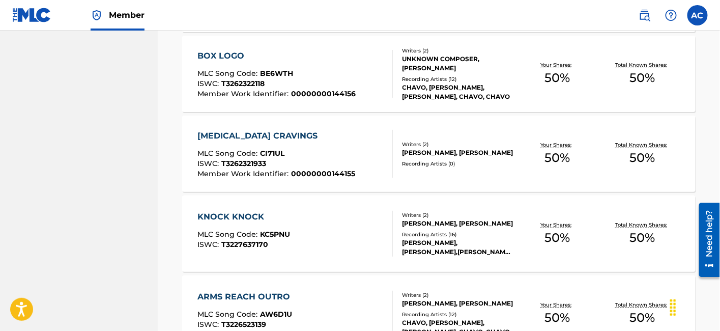
scroll to position [3852, 0]
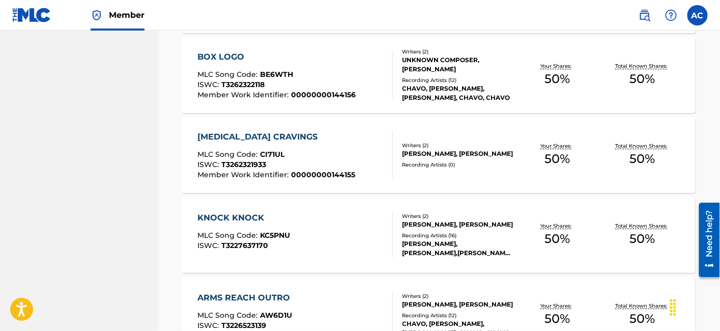
click at [346, 226] on div "KNOCK KNOCK MLC Song Code : KC5PNU ISWC : T3227637170" at bounding box center [294, 235] width 195 height 46
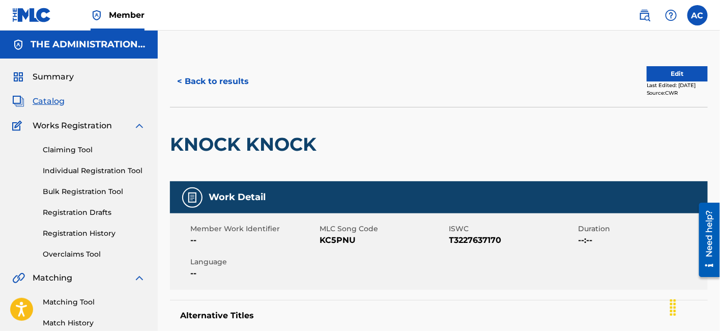
click at [272, 156] on div "KNOCK KNOCK" at bounding box center [246, 144] width 152 height 74
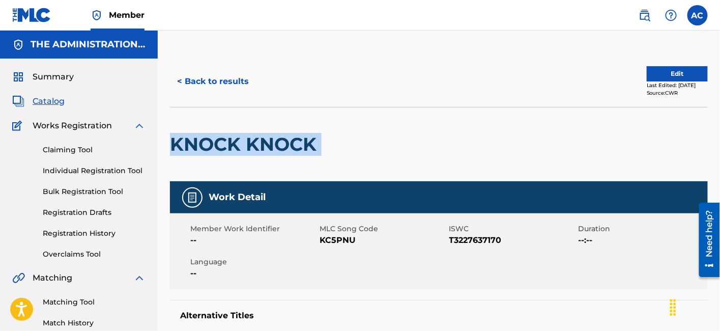
click at [272, 156] on div "KNOCK KNOCK" at bounding box center [246, 144] width 152 height 74
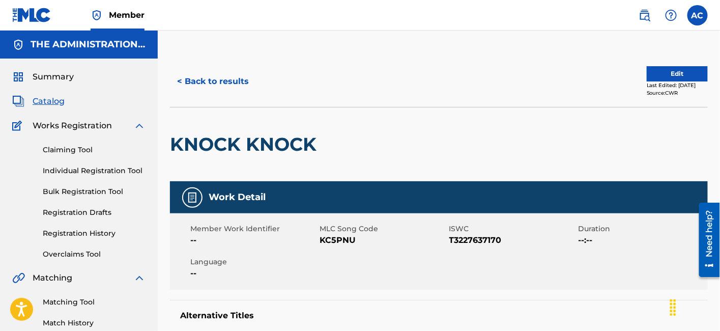
click at [341, 229] on span "MLC Song Code" at bounding box center [383, 228] width 127 height 11
click at [341, 230] on span "MLC Song Code" at bounding box center [383, 228] width 127 height 11
click at [340, 235] on span "KC5PNU" at bounding box center [383, 240] width 127 height 12
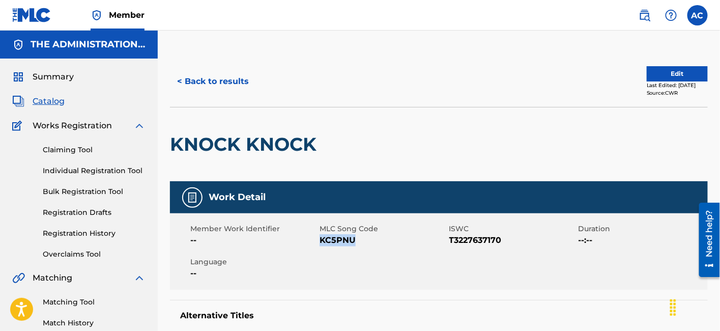
click at [226, 79] on button "< Back to results" at bounding box center [213, 81] width 86 height 25
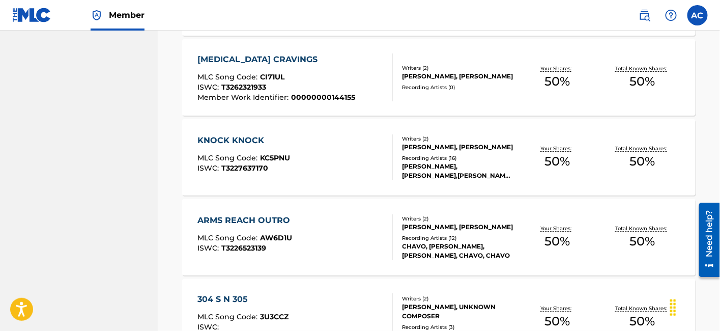
scroll to position [3930, 0]
click at [308, 230] on div "ARMS REACH OUTRO MLC Song Code : AW6D1U ISWC : T3226523139" at bounding box center [294, 237] width 195 height 46
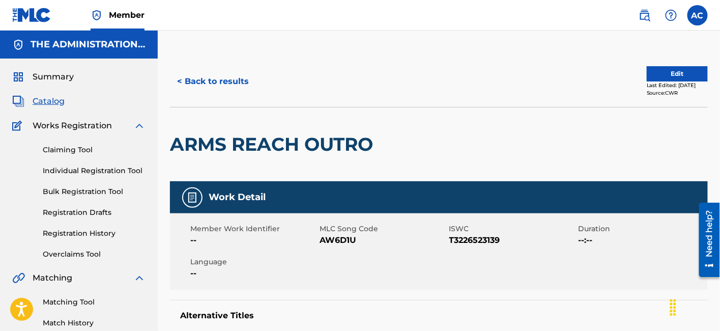
click at [266, 137] on h2 "ARMS REACH OUTRO" at bounding box center [274, 144] width 208 height 23
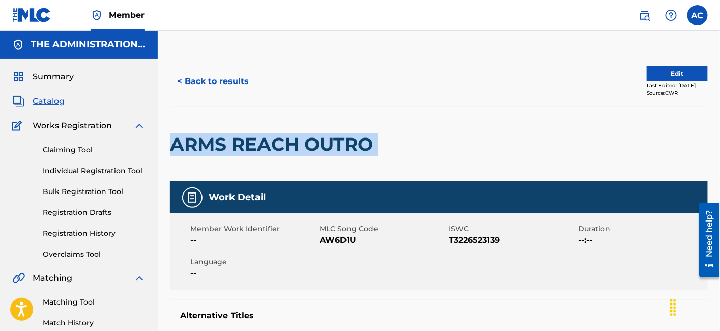
click at [266, 137] on h2 "ARMS REACH OUTRO" at bounding box center [274, 144] width 208 height 23
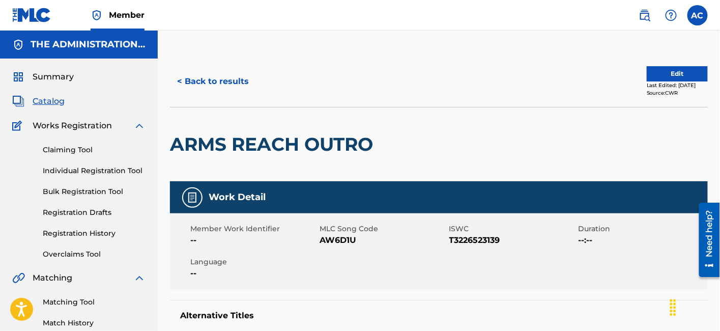
click at [333, 239] on span "AW6D1U" at bounding box center [383, 240] width 127 height 12
click at [225, 92] on button "< Back to results" at bounding box center [213, 81] width 86 height 25
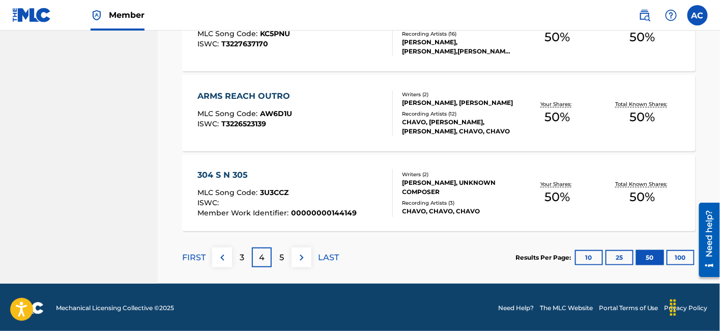
scroll to position [4053, 0]
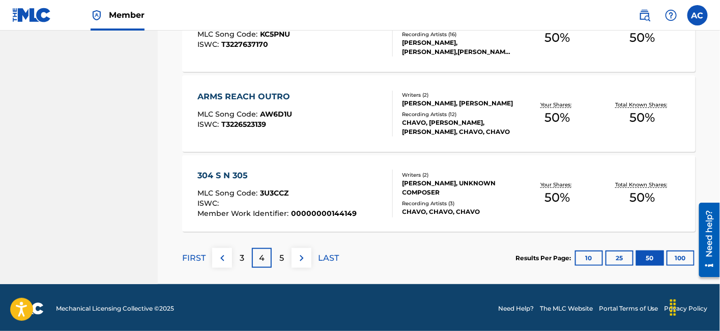
click at [333, 200] on div "ISWC :" at bounding box center [276, 204] width 159 height 10
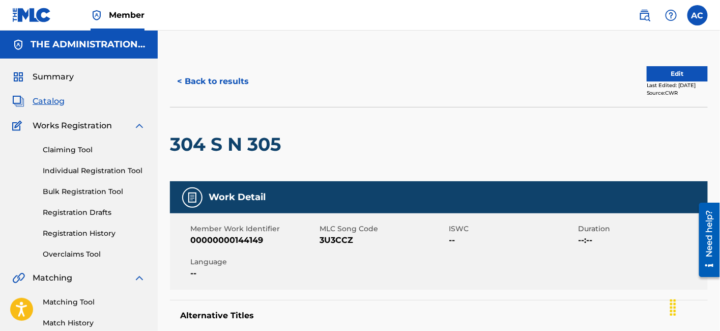
click at [233, 156] on div "304 S N 305" at bounding box center [228, 144] width 116 height 74
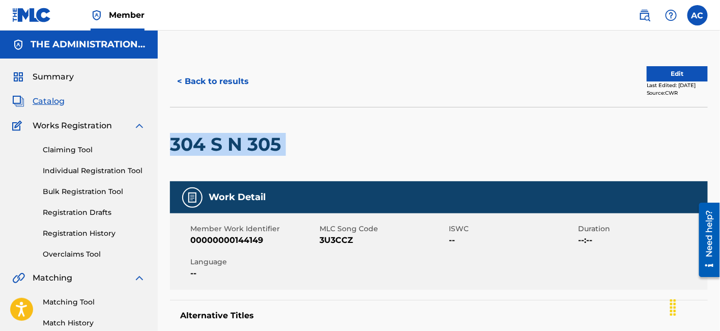
click at [233, 156] on div "304 S N 305" at bounding box center [228, 144] width 116 height 74
click at [235, 89] on button "< Back to results" at bounding box center [213, 81] width 86 height 25
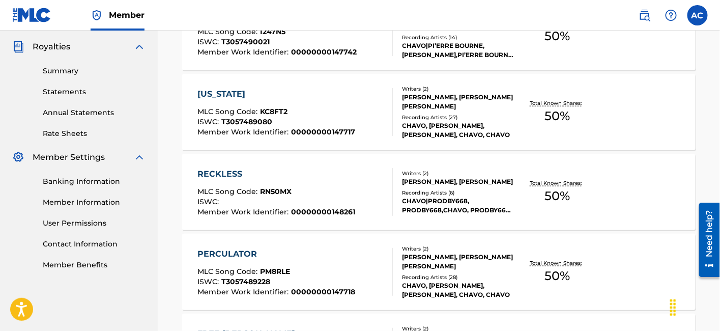
scroll to position [4027, 0]
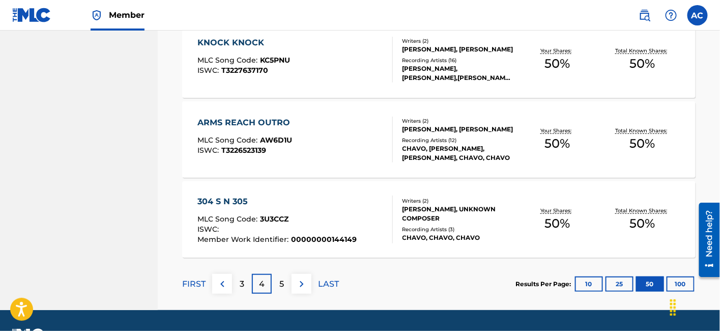
click at [276, 281] on div "5" at bounding box center [282, 284] width 20 height 20
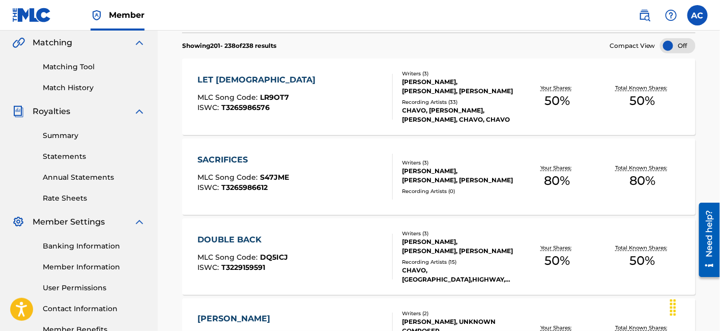
scroll to position [236, 0]
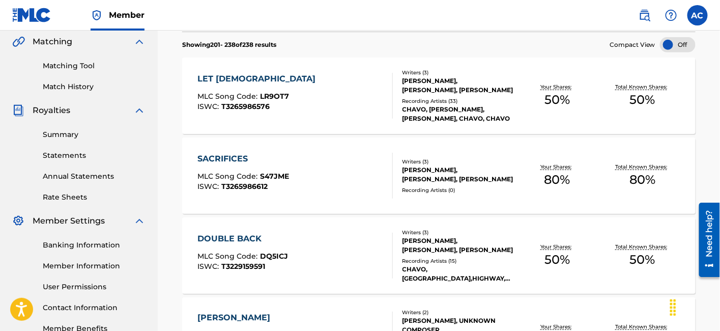
click at [295, 114] on div "LET [DEMOGRAPHIC_DATA] MLC Song Code : LR9OT7 ISWC : T3265986576" at bounding box center [294, 96] width 195 height 46
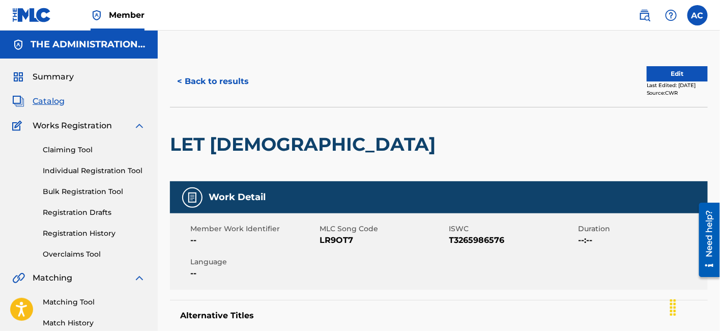
click at [225, 153] on h2 "LET [DEMOGRAPHIC_DATA]" at bounding box center [305, 144] width 271 height 23
click at [340, 245] on span "LR9OT7" at bounding box center [383, 240] width 127 height 12
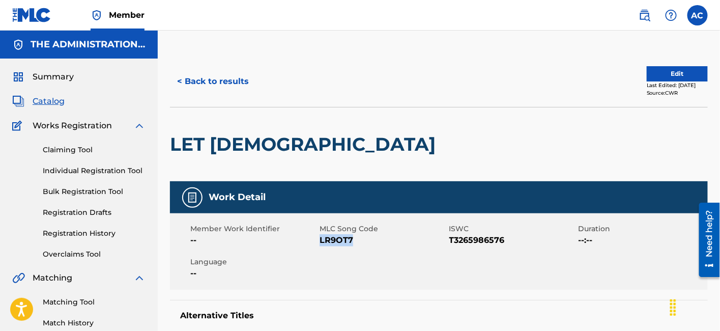
click at [240, 77] on button "< Back to results" at bounding box center [213, 81] width 86 height 25
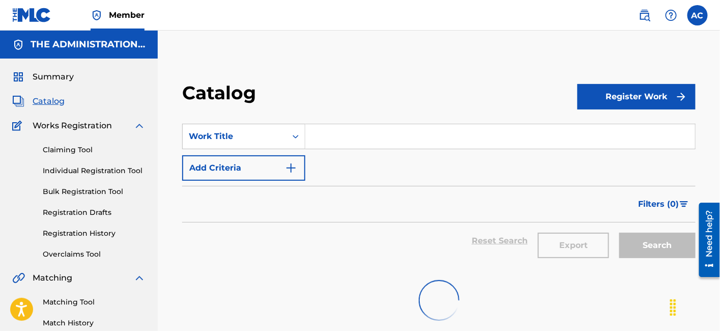
scroll to position [236, 0]
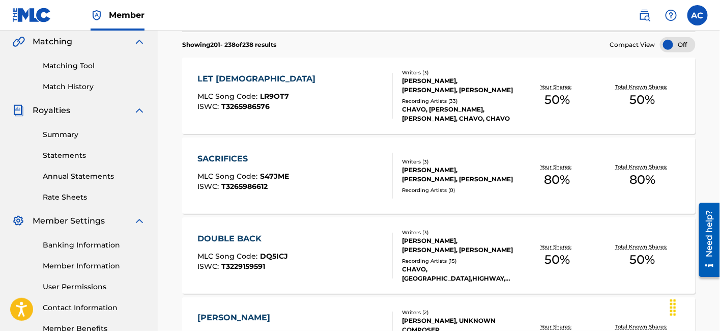
click at [288, 179] on span "S47JME" at bounding box center [274, 175] width 29 height 9
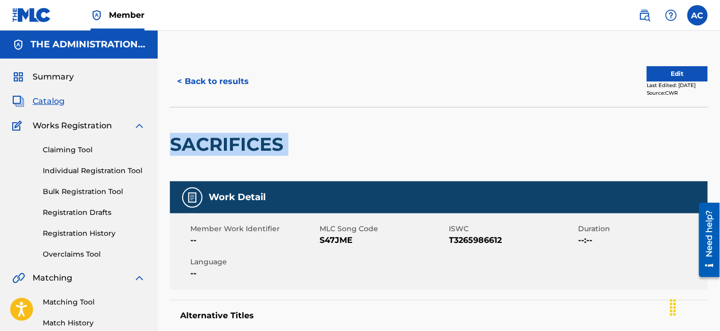
drag, startPoint x: 175, startPoint y: 140, endPoint x: 396, endPoint y: 137, distance: 221.4
click at [677, 73] on button "Edit" at bounding box center [677, 73] width 61 height 15
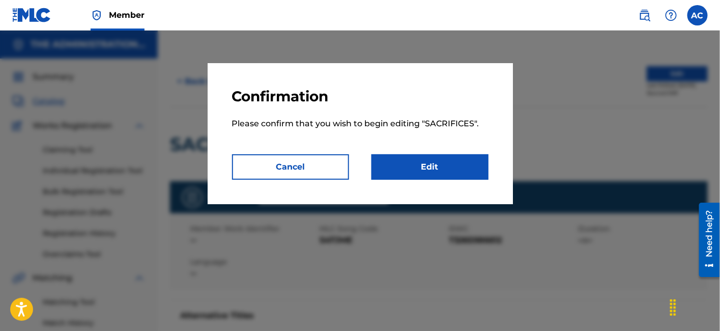
click at [424, 186] on div "Confirmation Please confirm that you wish to begin editing " SACRIFICES ". Canc…" at bounding box center [360, 133] width 305 height 141
click at [432, 170] on link "Edit" at bounding box center [429, 166] width 117 height 25
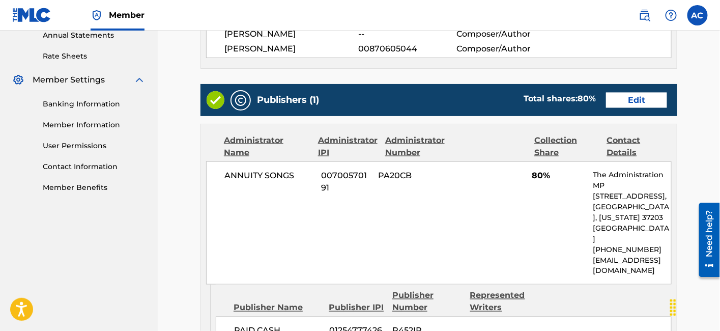
scroll to position [377, 0]
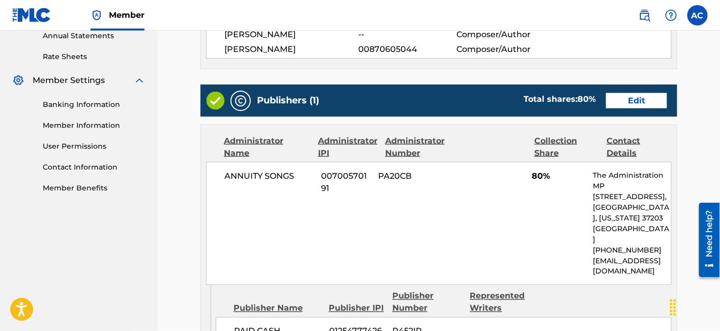
click at [635, 96] on link "Edit" at bounding box center [636, 100] width 61 height 15
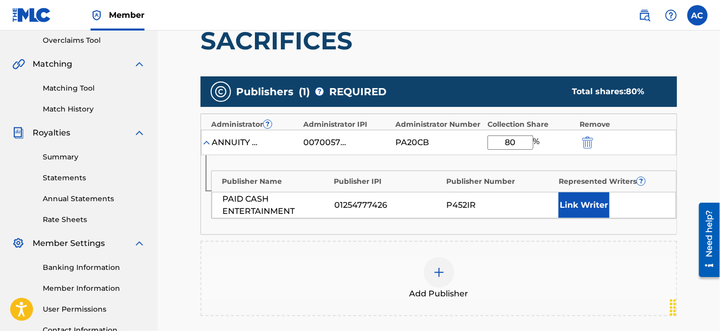
scroll to position [215, 0]
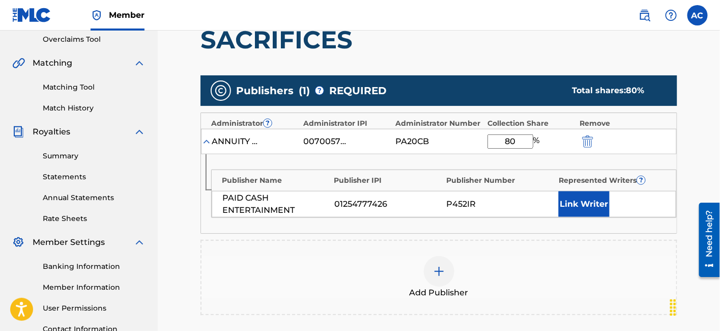
click at [511, 140] on input "80" at bounding box center [511, 141] width 46 height 14
click at [586, 204] on button "Link Writer" at bounding box center [584, 203] width 51 height 25
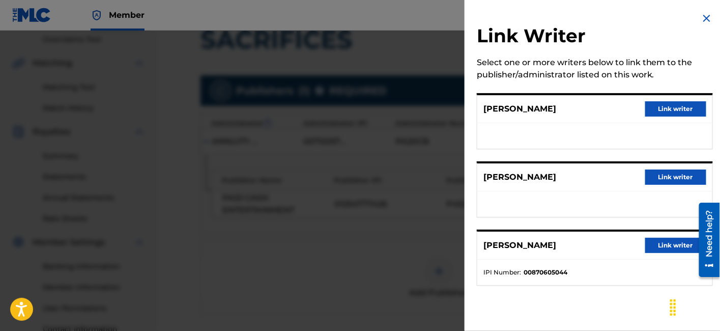
click at [655, 250] on button "Link writer" at bounding box center [675, 245] width 61 height 15
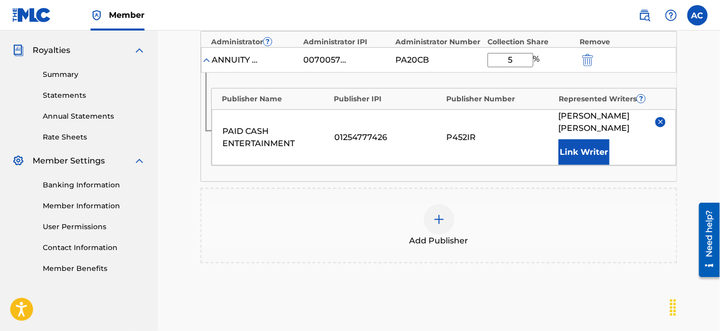
scroll to position [297, 0]
click at [517, 59] on input "5" at bounding box center [511, 59] width 46 height 14
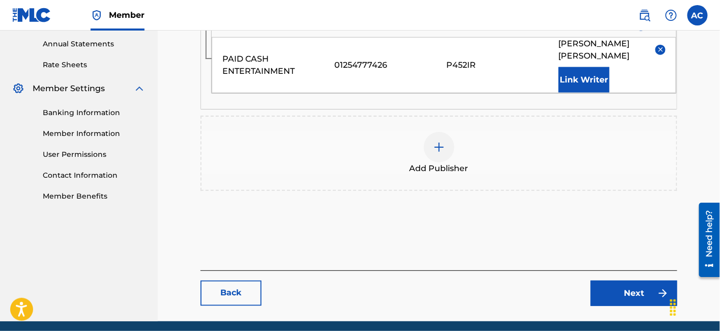
scroll to position [369, 0]
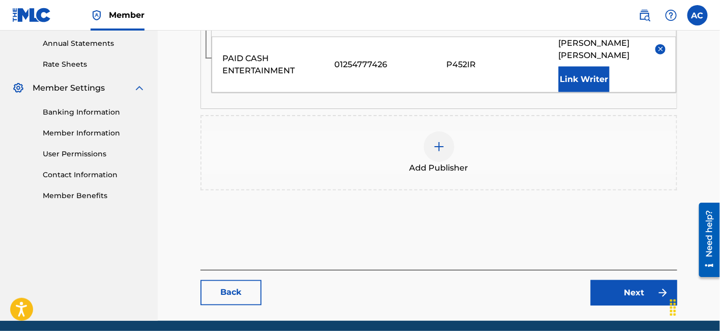
type input "50"
click at [606, 280] on link "Next" at bounding box center [634, 292] width 87 height 25
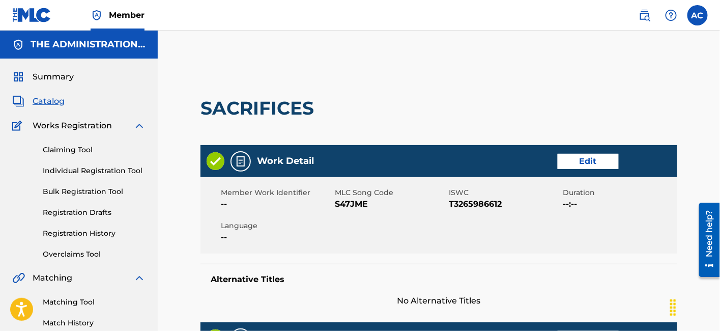
click at [351, 201] on span "S47JME" at bounding box center [390, 204] width 111 height 12
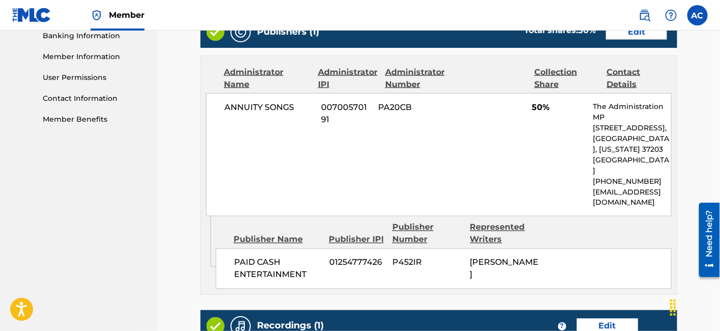
scroll to position [635, 0]
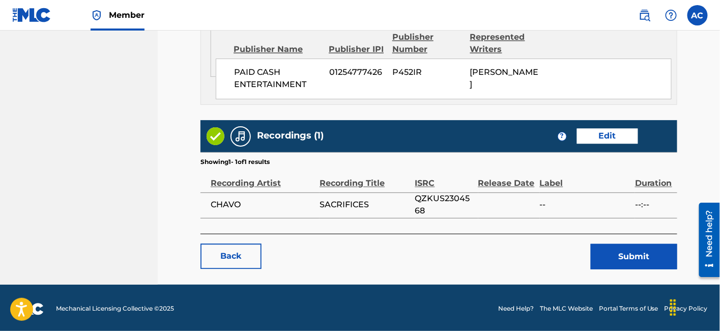
click at [613, 252] on button "Submit" at bounding box center [634, 256] width 87 height 25
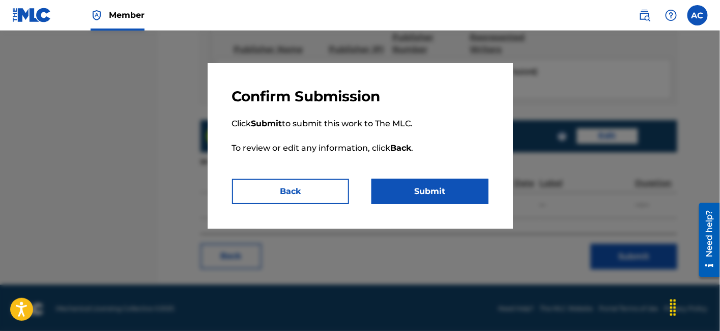
click at [434, 201] on button "Submit" at bounding box center [429, 191] width 117 height 25
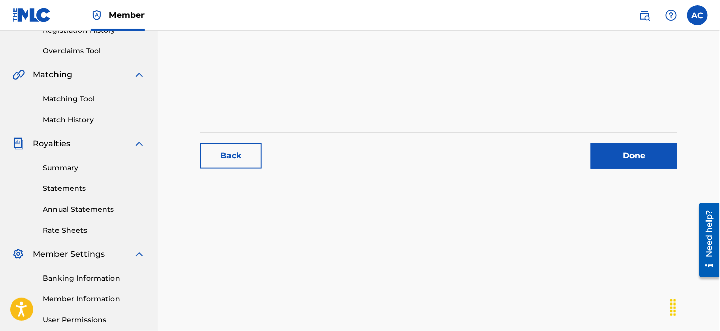
scroll to position [213, 0]
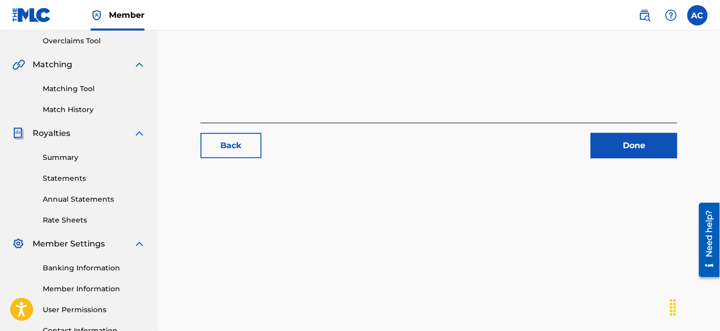
click at [615, 159] on main "Back Done" at bounding box center [439, 8] width 538 height 331
click at [615, 152] on link "Done" at bounding box center [634, 145] width 87 height 25
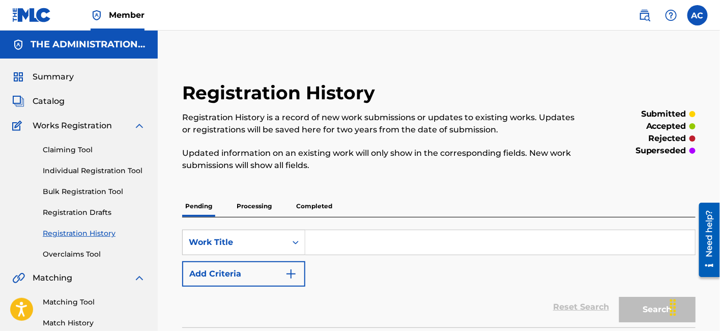
click at [43, 101] on span "Catalog" at bounding box center [49, 101] width 32 height 12
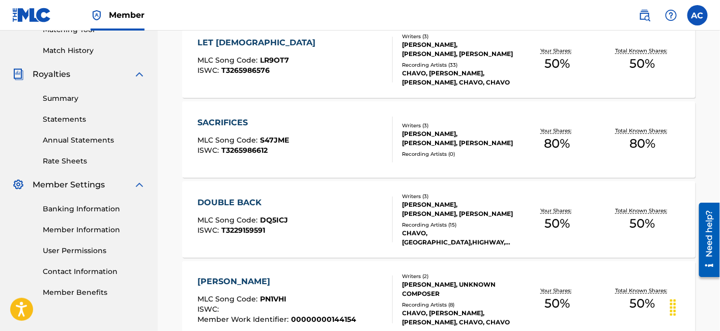
scroll to position [313, 0]
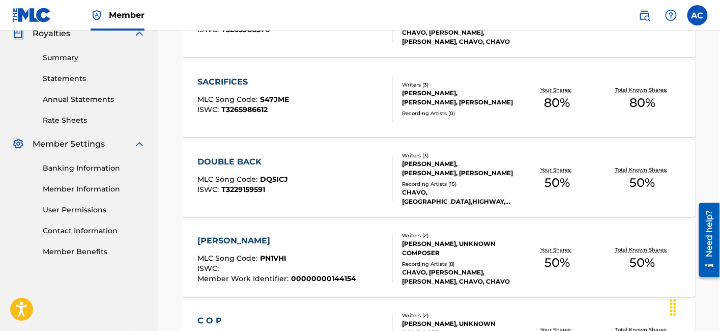
click at [255, 179] on span "MLC Song Code :" at bounding box center [228, 179] width 63 height 9
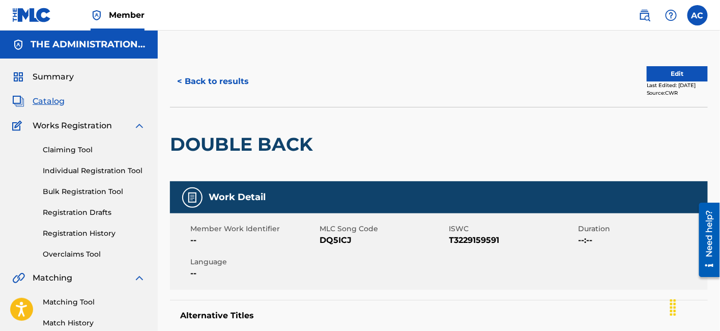
click at [241, 140] on h2 "DOUBLE BACK" at bounding box center [244, 144] width 148 height 23
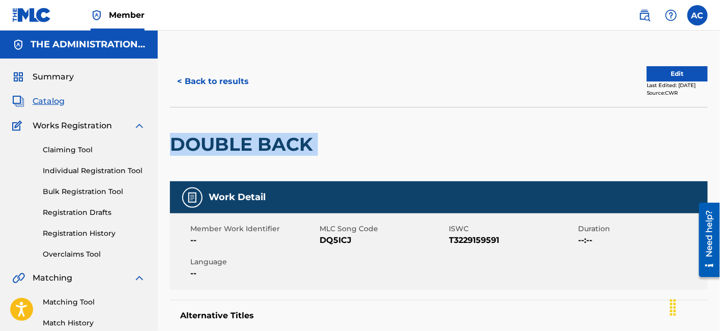
click at [241, 140] on h2 "DOUBLE BACK" at bounding box center [244, 144] width 148 height 23
click at [673, 68] on button "Edit" at bounding box center [677, 73] width 61 height 15
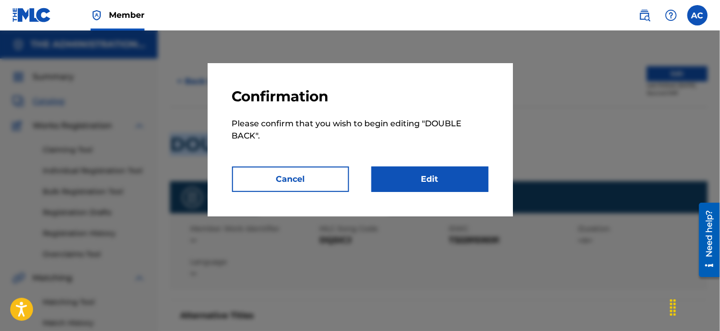
click at [415, 169] on link "Edit" at bounding box center [429, 178] width 117 height 25
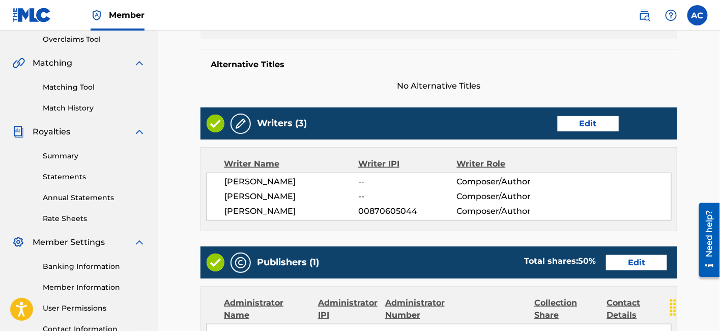
scroll to position [216, 0]
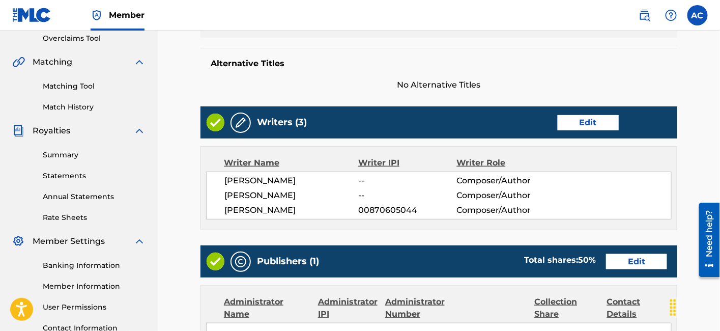
click at [630, 260] on link "Edit" at bounding box center [636, 261] width 61 height 15
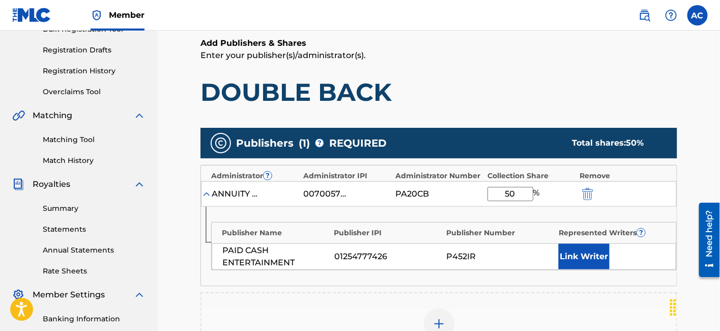
scroll to position [163, 0]
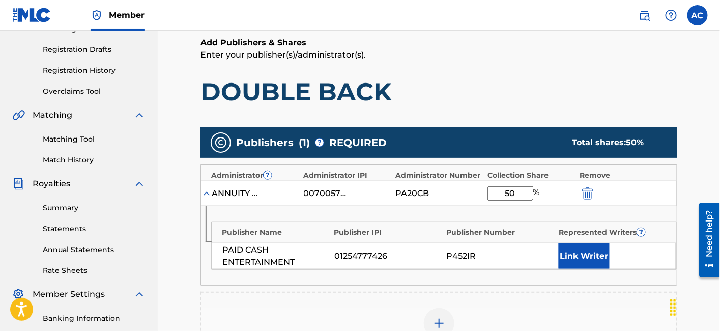
click at [509, 192] on input "50" at bounding box center [511, 193] width 46 height 14
click at [512, 189] on input "50" at bounding box center [511, 193] width 46 height 14
click at [513, 189] on input "50" at bounding box center [511, 193] width 46 height 14
type input "5"
type input "70"
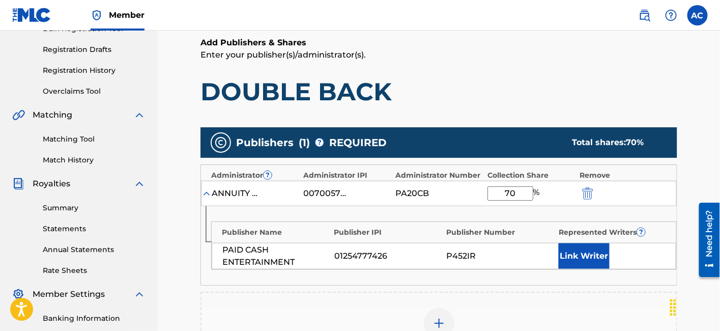
click at [584, 264] on button "Link Writer" at bounding box center [584, 255] width 51 height 25
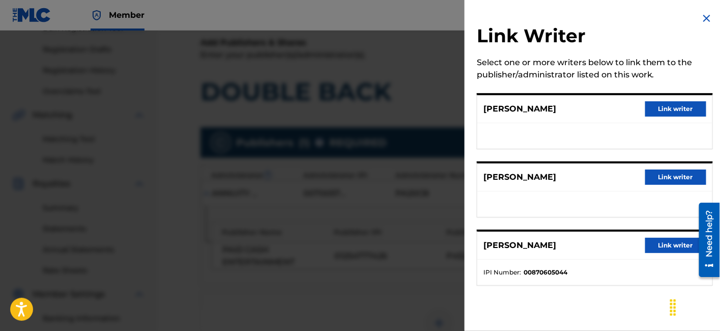
click at [659, 239] on button "Link writer" at bounding box center [675, 245] width 61 height 15
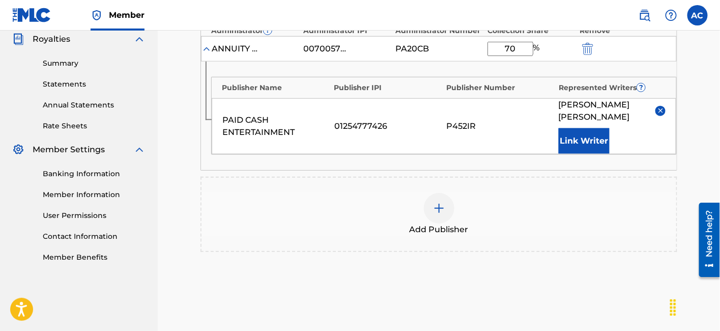
scroll to position [392, 0]
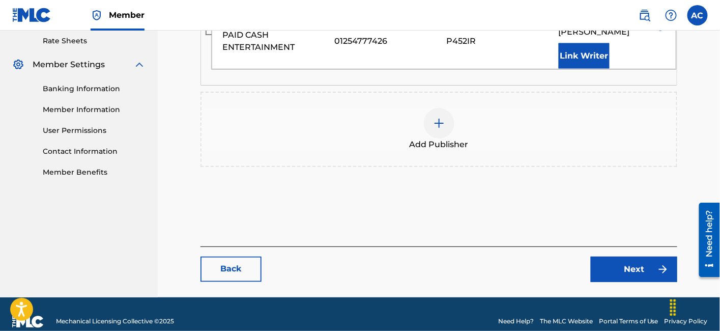
click at [612, 256] on link "Next" at bounding box center [634, 268] width 87 height 25
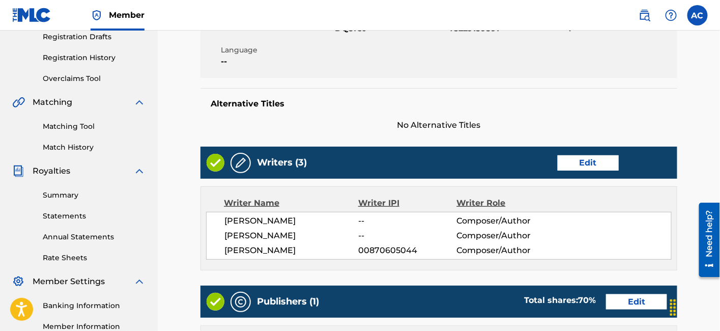
scroll to position [81, 0]
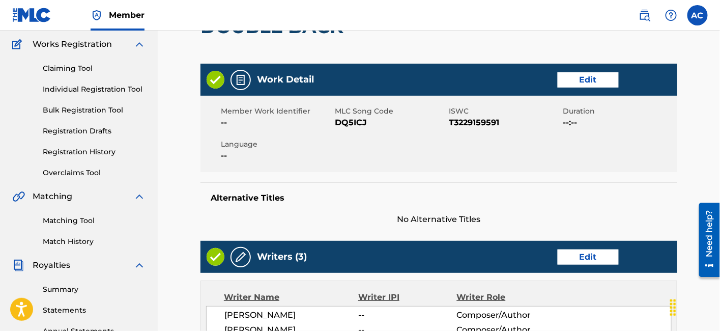
click at [346, 123] on span "DQ5ICJ" at bounding box center [390, 123] width 111 height 12
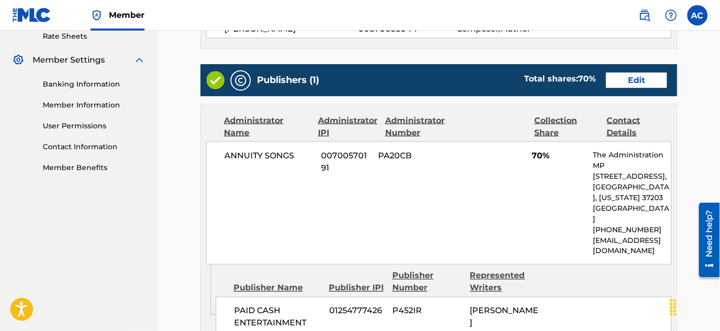
scroll to position [635, 0]
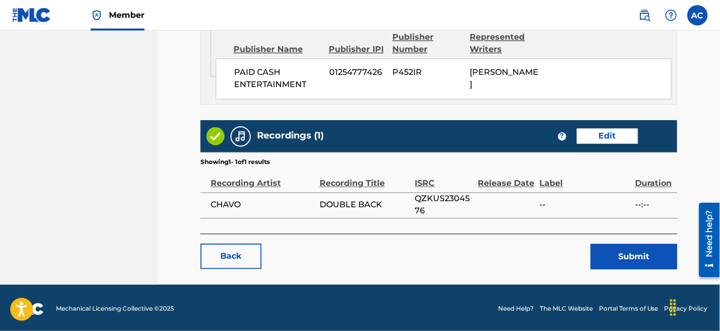
click at [638, 255] on button "Submit" at bounding box center [634, 256] width 87 height 25
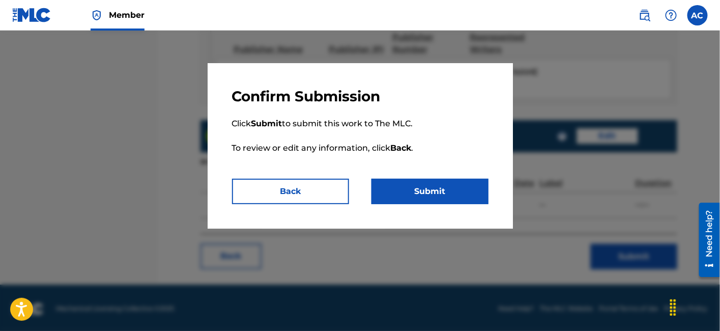
click at [479, 197] on button "Submit" at bounding box center [429, 191] width 117 height 25
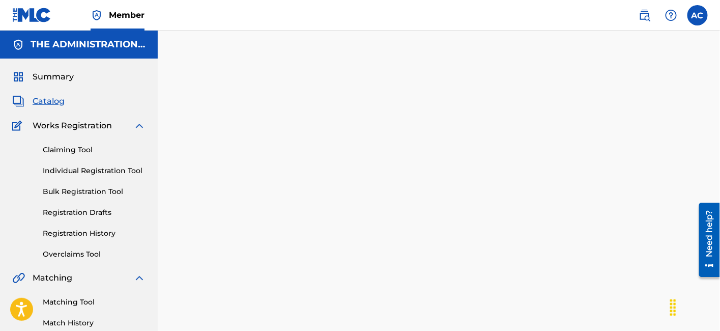
click at [54, 105] on span "Catalog" at bounding box center [49, 101] width 32 height 12
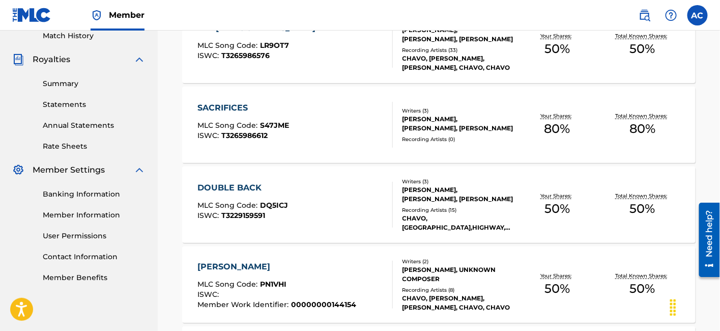
scroll to position [355, 0]
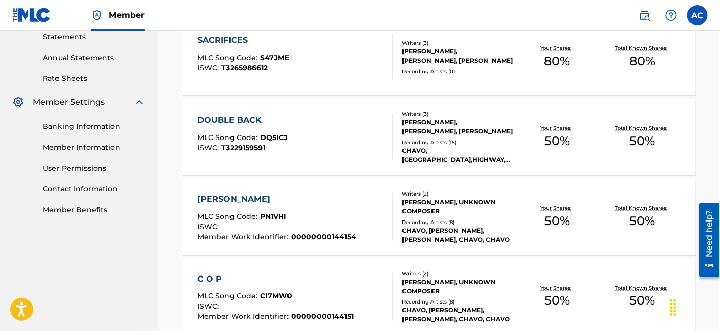
click at [333, 210] on div "[PERSON_NAME] MLC Song Code : PN1VHI ISWC : Member Work Identifier : 0000000014…" at bounding box center [276, 217] width 159 height 48
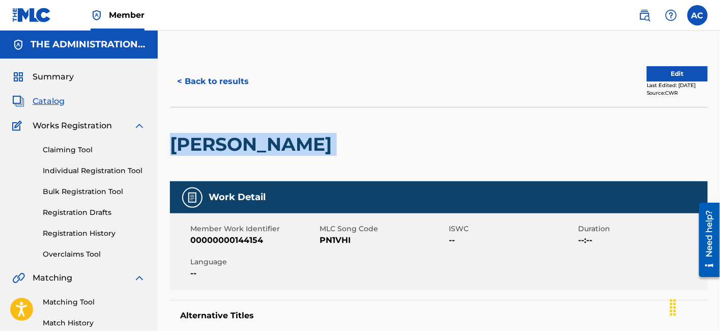
drag, startPoint x: 165, startPoint y: 145, endPoint x: 334, endPoint y: 158, distance: 169.0
click at [220, 80] on button "< Back to results" at bounding box center [213, 81] width 86 height 25
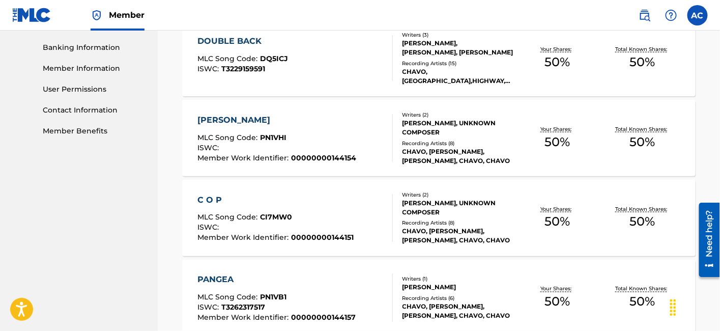
scroll to position [441, 0]
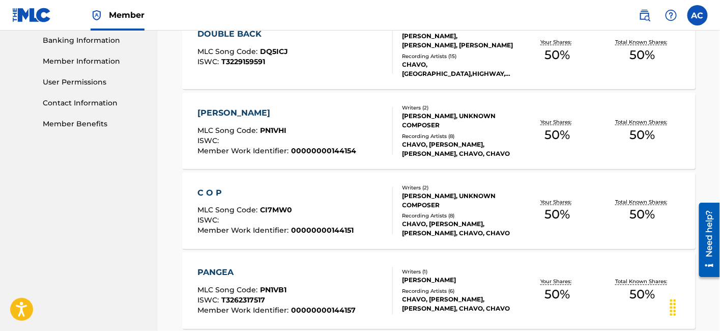
click at [292, 234] on span "00000000144151" at bounding box center [322, 230] width 63 height 9
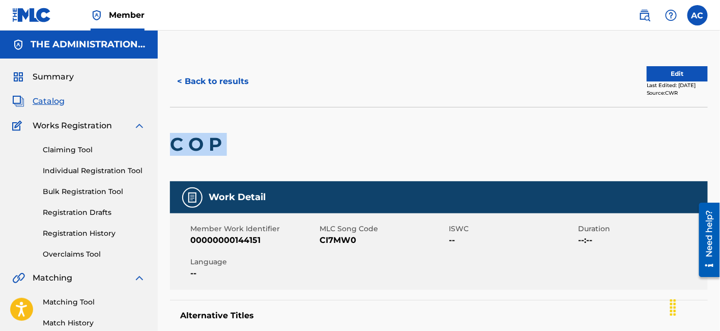
drag, startPoint x: 169, startPoint y: 140, endPoint x: 251, endPoint y: 143, distance: 82.5
click at [222, 88] on button "< Back to results" at bounding box center [213, 81] width 86 height 25
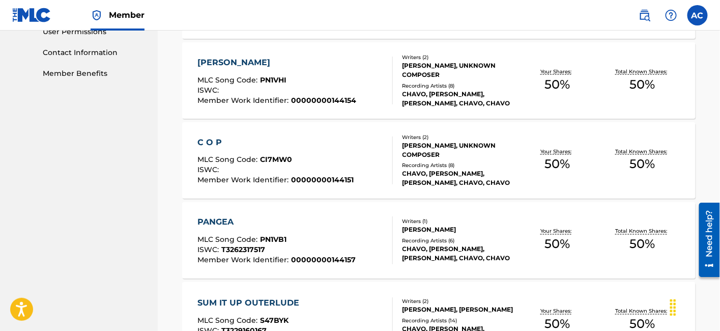
scroll to position [491, 0]
click at [265, 245] on div "MLC Song Code : PN1VB1" at bounding box center [276, 242] width 158 height 10
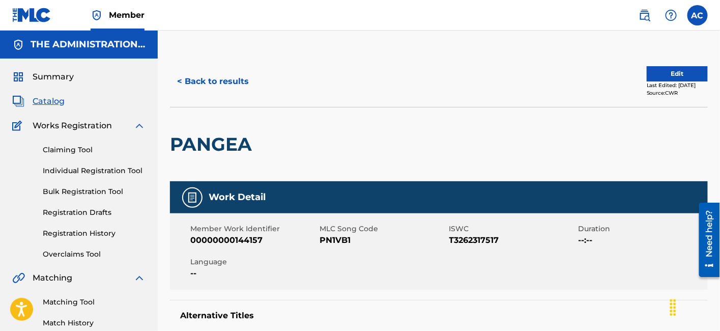
click at [195, 139] on h2 "PANGEA" at bounding box center [213, 144] width 87 height 23
click at [217, 77] on button "< Back to results" at bounding box center [213, 81] width 86 height 25
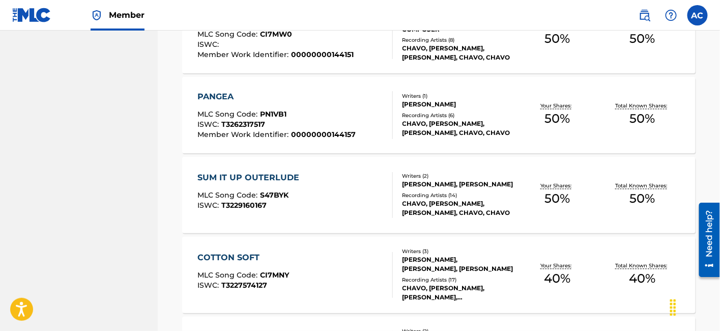
scroll to position [649, 0]
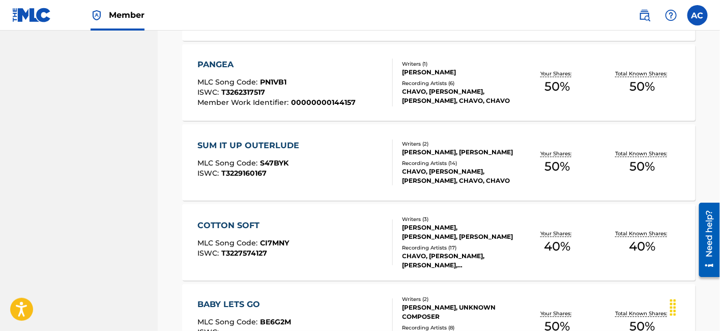
click at [282, 163] on span "S47BYK" at bounding box center [274, 162] width 28 height 9
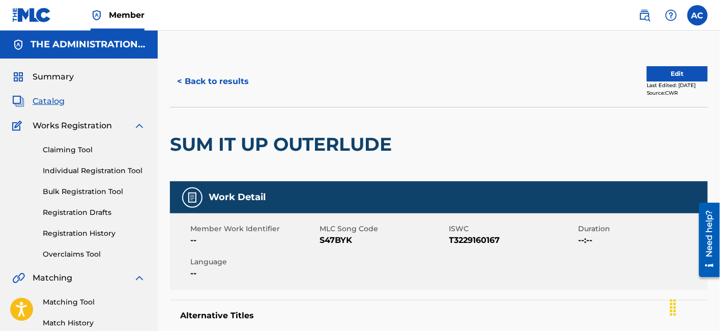
click at [260, 140] on h2 "SUM IT UP OUTERLUDE" at bounding box center [283, 144] width 227 height 23
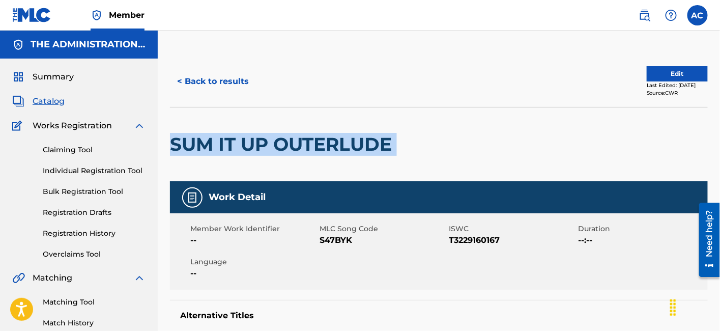
click at [260, 140] on h2 "SUM IT UP OUTERLUDE" at bounding box center [283, 144] width 227 height 23
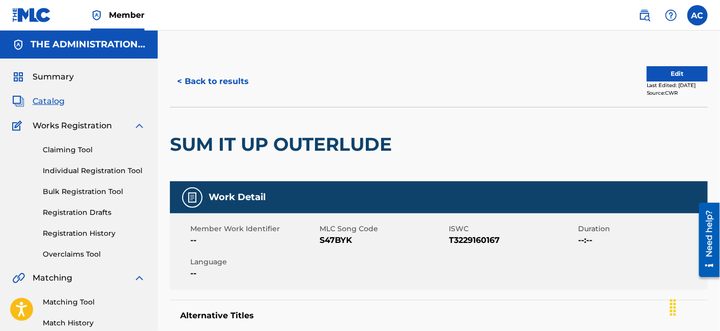
click at [346, 237] on span "S47BYK" at bounding box center [383, 240] width 127 height 12
click at [240, 89] on button "< Back to results" at bounding box center [213, 81] width 86 height 25
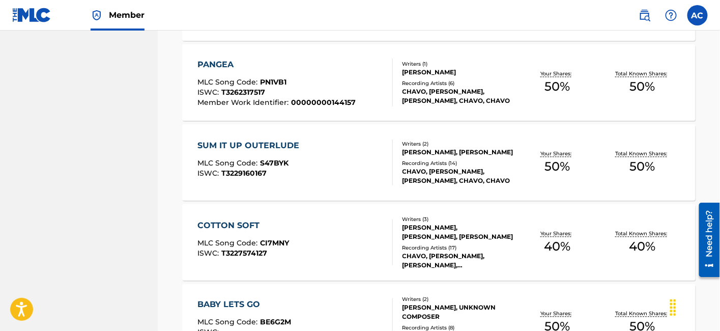
scroll to position [786, 0]
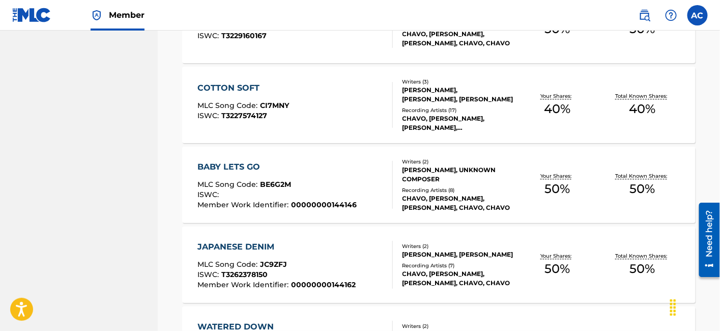
click at [324, 118] on div "COTTON SOFT MLC Song Code : CI7MNY ISWC : T3227574127" at bounding box center [294, 105] width 195 height 46
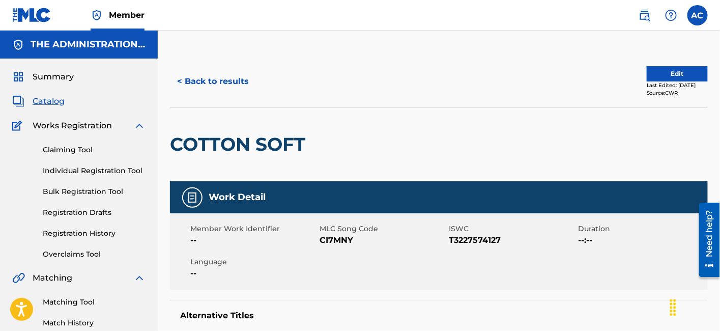
click at [289, 138] on h2 "COTTON SOFT" at bounding box center [240, 144] width 140 height 23
drag, startPoint x: 290, startPoint y: 138, endPoint x: 266, endPoint y: 144, distance: 24.7
click at [266, 144] on h2 "COTTON SOFT" at bounding box center [240, 144] width 140 height 23
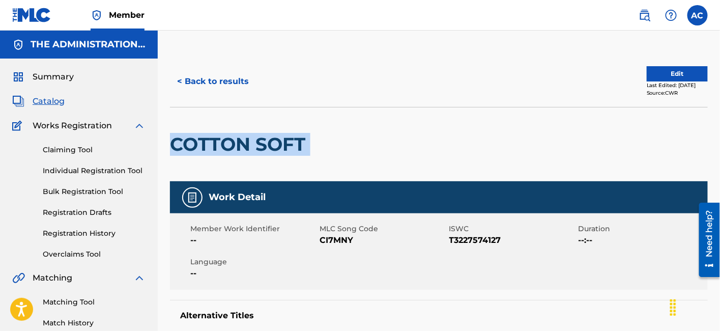
click at [266, 144] on h2 "COTTON SOFT" at bounding box center [240, 144] width 140 height 23
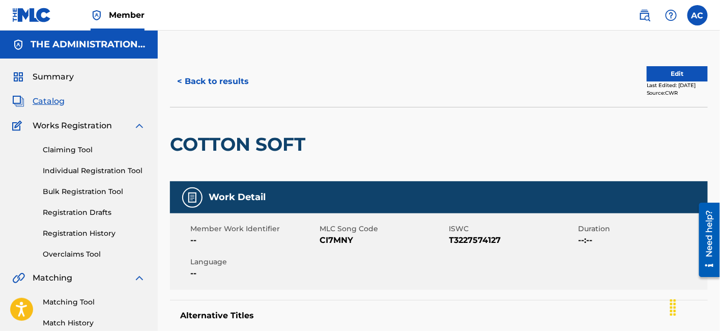
click at [338, 246] on div "Member Work Identifier -- MLC Song Code CI7MNY ISWC T3227574127 Duration --:-- …" at bounding box center [439, 251] width 538 height 76
click at [215, 85] on button "< Back to results" at bounding box center [213, 81] width 86 height 25
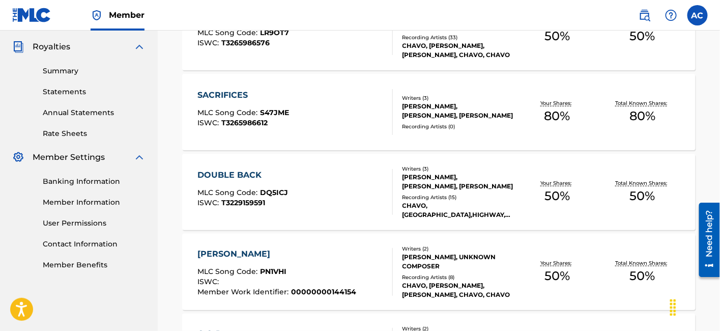
scroll to position [786, 0]
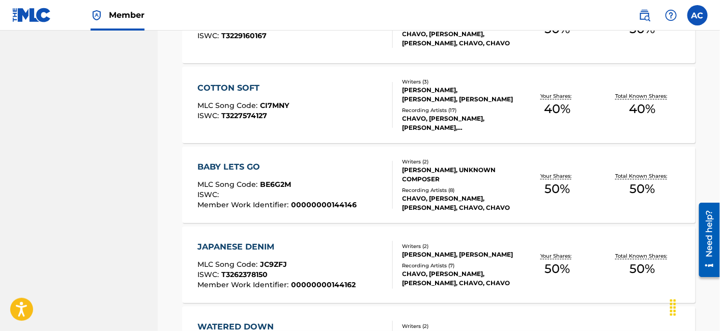
click at [282, 172] on div "BABY LETS GO MLC Song Code : BE6G2M ISWC : Member Work Identifier : 00000000144…" at bounding box center [276, 185] width 159 height 48
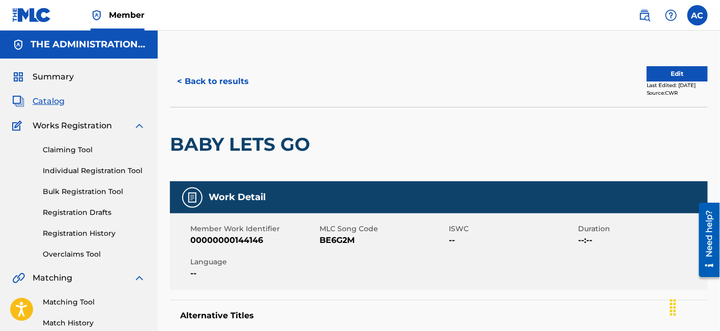
click at [271, 130] on div "BABY LETS GO" at bounding box center [242, 144] width 145 height 74
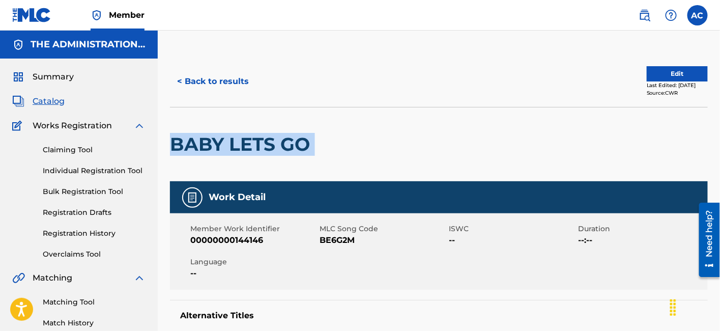
click at [271, 130] on div "BABY LETS GO" at bounding box center [242, 144] width 145 height 74
click at [237, 72] on button "< Back to results" at bounding box center [213, 81] width 86 height 25
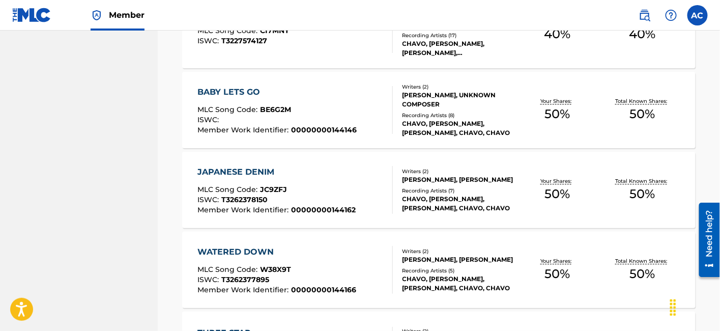
scroll to position [890, 0]
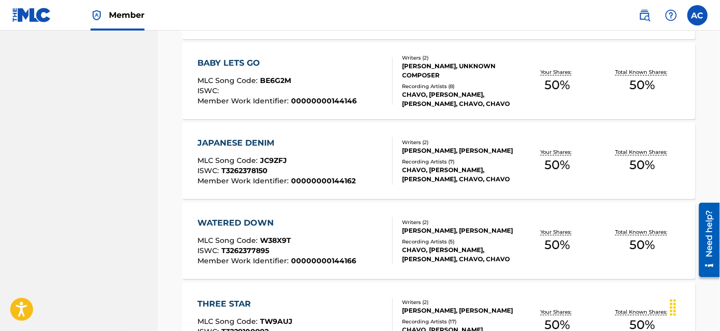
click at [339, 148] on div "JAPANESE DENIM MLC Song Code : JC9ZFJ ISWC : T3262378150 Member Work Identifier…" at bounding box center [276, 161] width 158 height 48
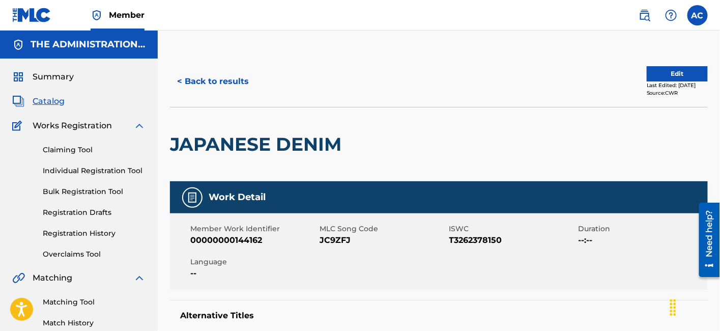
click at [276, 136] on h2 "JAPANESE DENIM" at bounding box center [258, 144] width 177 height 23
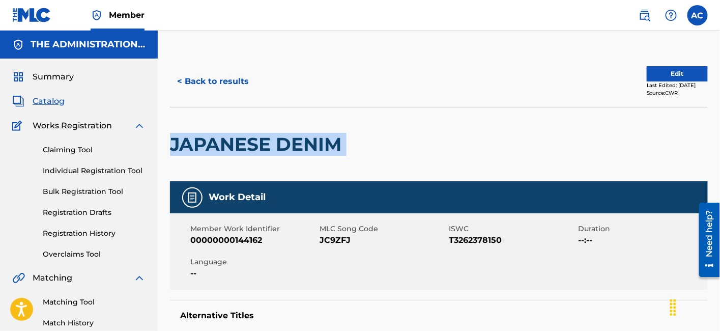
click at [276, 136] on h2 "JAPANESE DENIM" at bounding box center [258, 144] width 177 height 23
click at [235, 79] on button "< Back to results" at bounding box center [213, 81] width 86 height 25
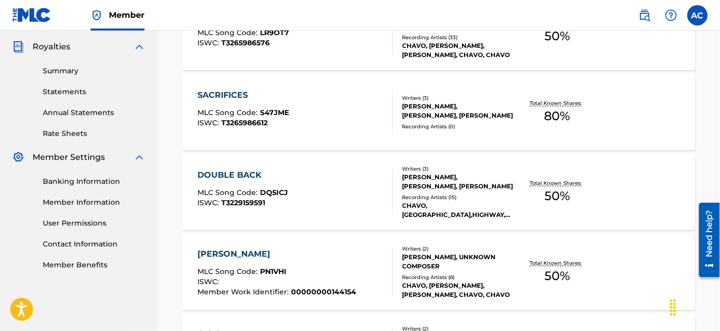
scroll to position [890, 0]
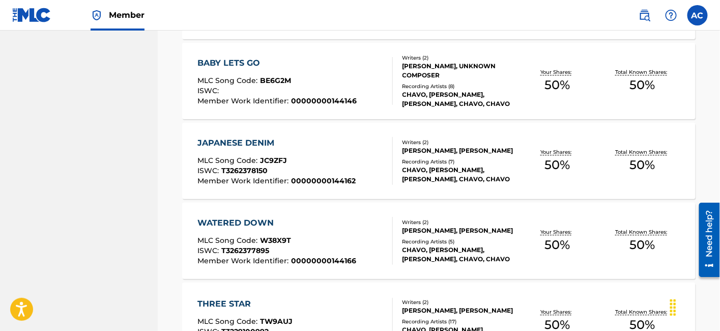
drag, startPoint x: 316, startPoint y: 249, endPoint x: 292, endPoint y: 232, distance: 29.9
click at [292, 232] on div "WATERED DOWN MLC Song Code : W38X9T ISWC : T3262377895 Member Work Identifier :…" at bounding box center [276, 241] width 159 height 48
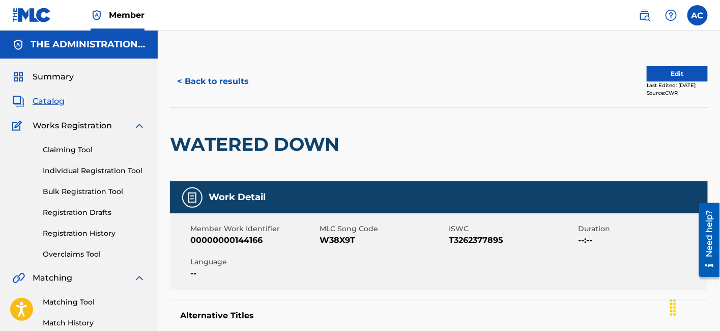
click at [266, 136] on h2 "WATERED DOWN" at bounding box center [257, 144] width 175 height 23
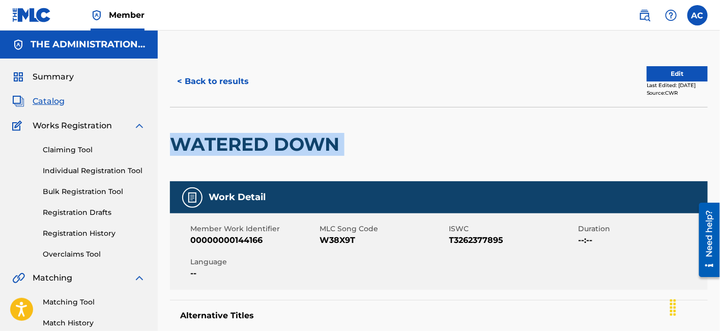
click at [266, 136] on h2 "WATERED DOWN" at bounding box center [257, 144] width 175 height 23
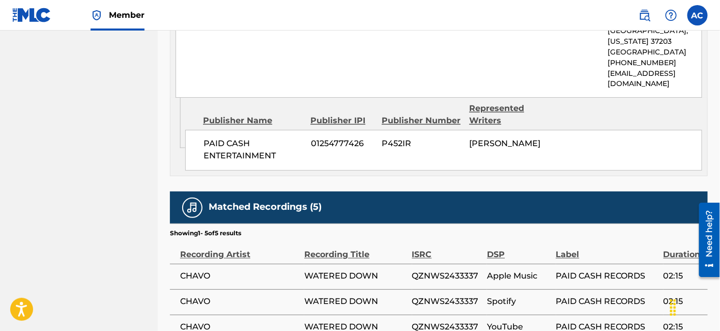
scroll to position [587, 0]
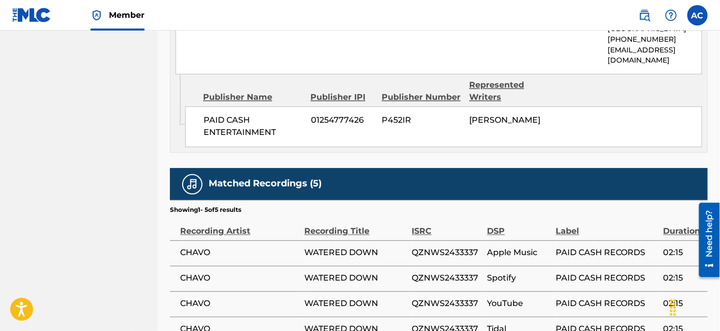
click at [364, 100] on div "Publisher IPI" at bounding box center [342, 98] width 64 height 12
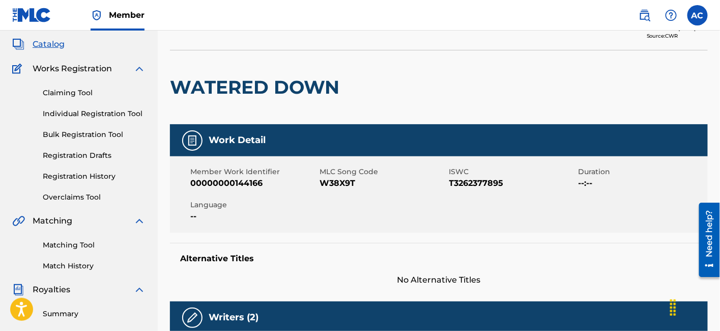
scroll to position [0, 0]
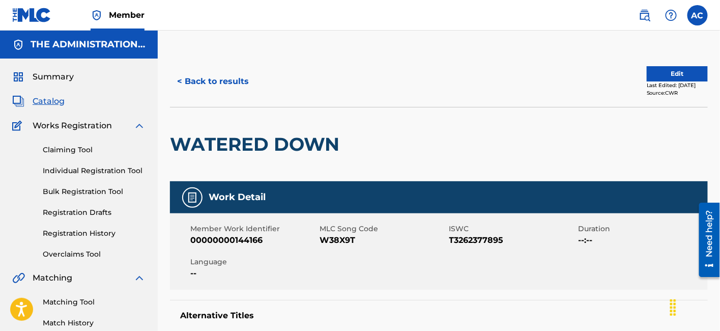
click at [221, 81] on button "< Back to results" at bounding box center [213, 81] width 86 height 25
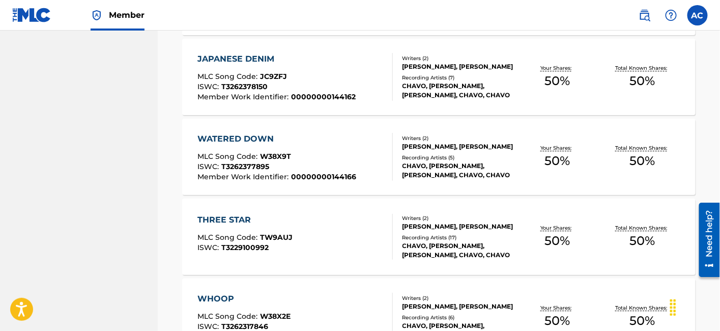
scroll to position [983, 0]
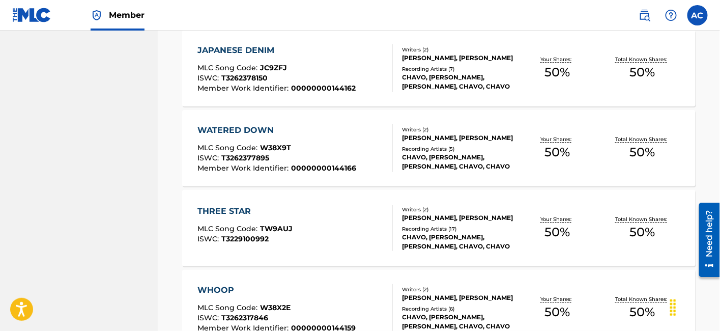
click at [266, 220] on div "THREE STAR MLC Song Code : TW9AUJ ISWC : T3229100992" at bounding box center [244, 228] width 95 height 46
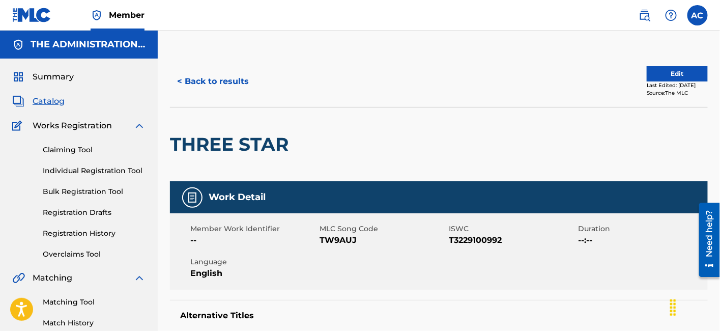
click at [273, 152] on h2 "THREE STAR" at bounding box center [232, 144] width 124 height 23
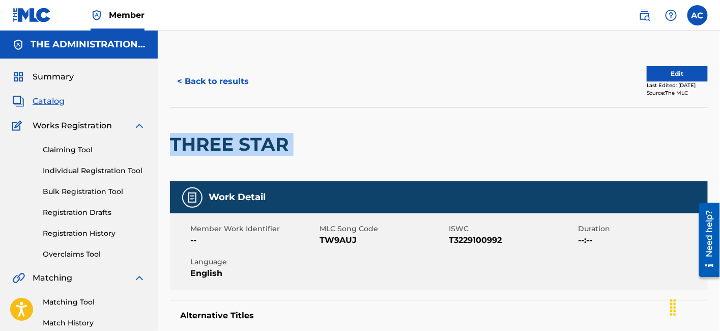
click at [273, 152] on h2 "THREE STAR" at bounding box center [232, 144] width 124 height 23
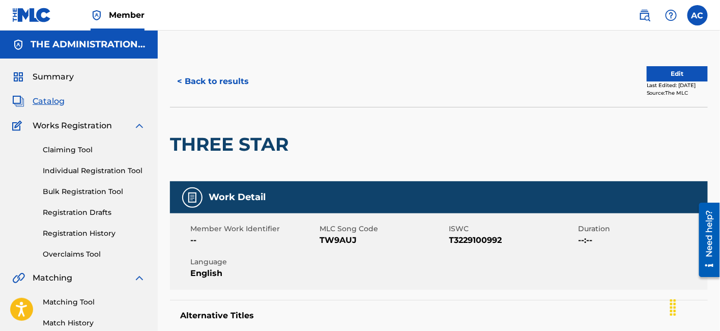
click at [340, 239] on span "TW9AUJ" at bounding box center [383, 240] width 127 height 12
click at [208, 80] on button "< Back to results" at bounding box center [213, 81] width 86 height 25
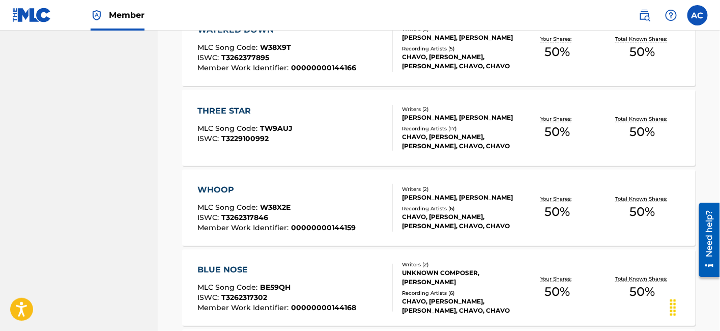
scroll to position [1134, 0]
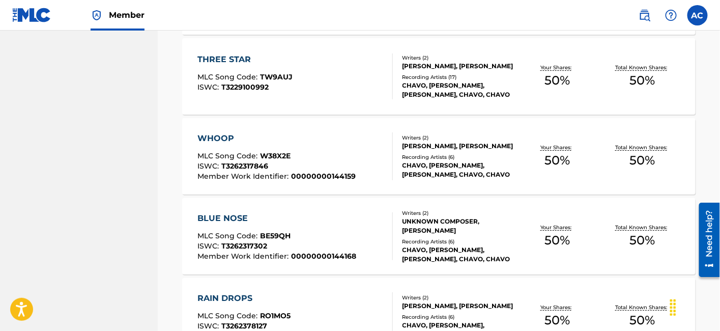
click at [375, 165] on div "WHOOP MLC Song Code : W38X2E ISWC : T3262317846 Member Work Identifier : 000000…" at bounding box center [294, 156] width 195 height 48
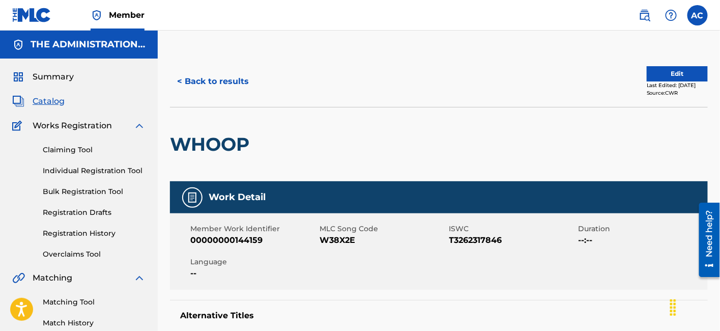
click at [246, 144] on h2 "WHOOP" at bounding box center [212, 144] width 84 height 23
click at [245, 143] on h2 "WHOOP" at bounding box center [212, 144] width 84 height 23
click at [216, 85] on button "< Back to results" at bounding box center [213, 81] width 86 height 25
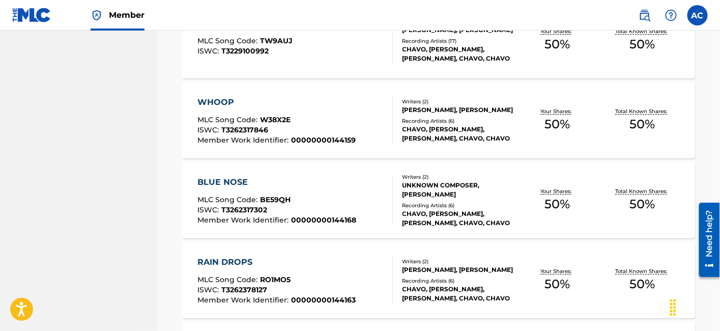
scroll to position [1176, 0]
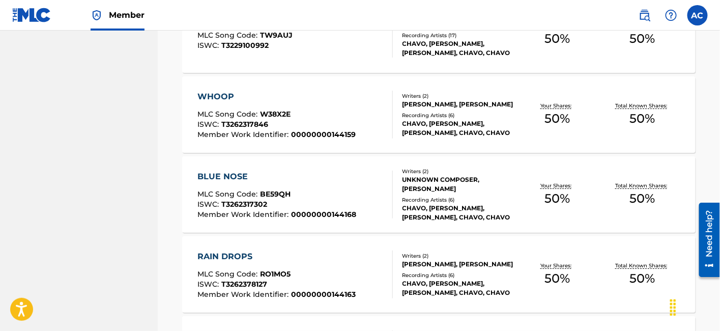
click at [270, 212] on span "Member Work Identifier :" at bounding box center [244, 214] width 94 height 9
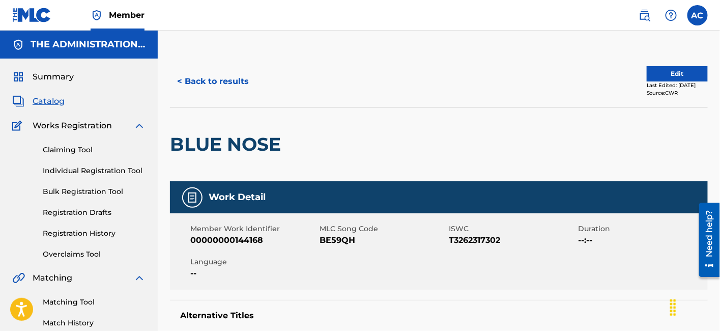
click at [226, 141] on h2 "BLUE NOSE" at bounding box center [228, 144] width 116 height 23
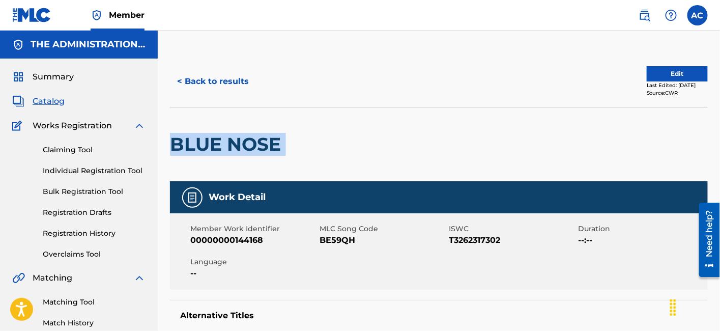
click at [226, 141] on h2 "BLUE NOSE" at bounding box center [228, 144] width 116 height 23
click at [216, 89] on button "< Back to results" at bounding box center [213, 81] width 86 height 25
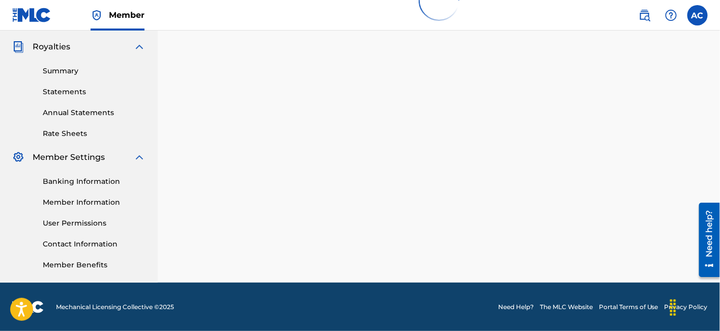
scroll to position [1176, 0]
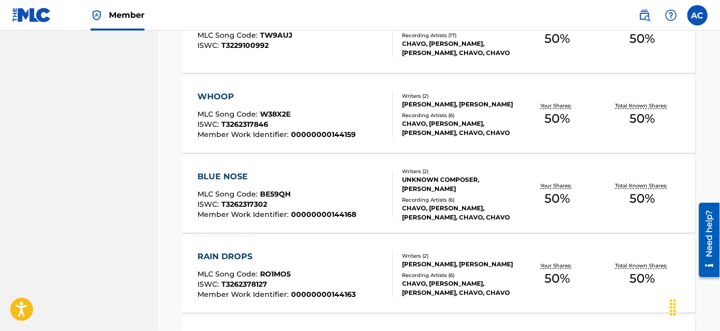
click at [251, 256] on div "RAIN DROPS" at bounding box center [276, 256] width 158 height 12
